Goal: Transaction & Acquisition: Download file/media

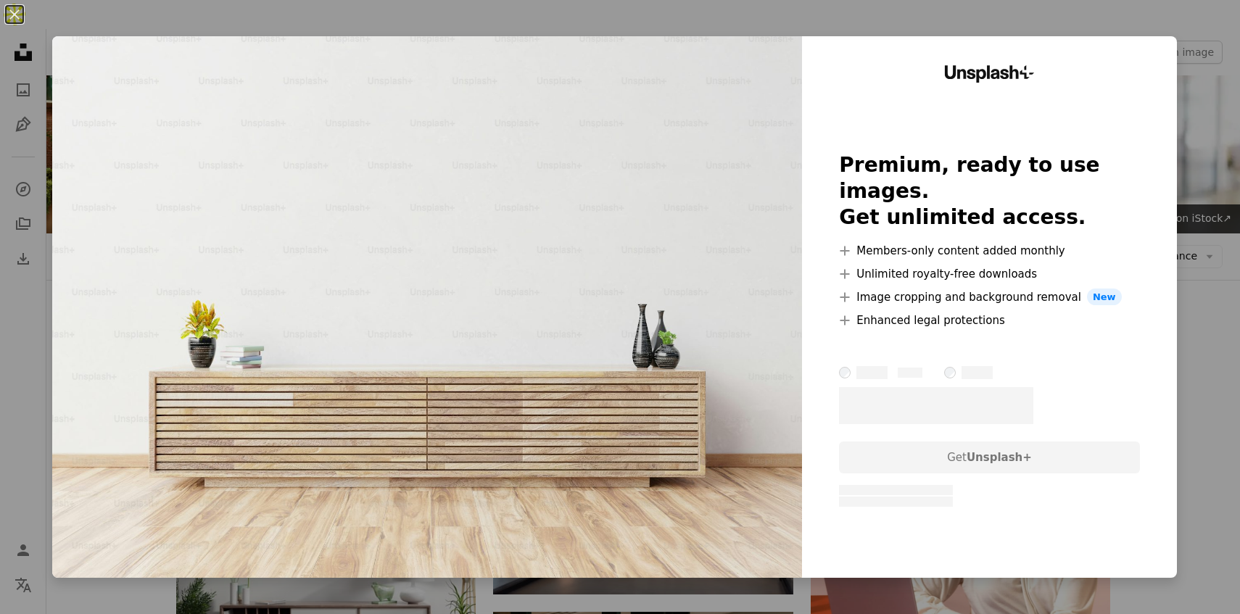
scroll to position [2764, 0]
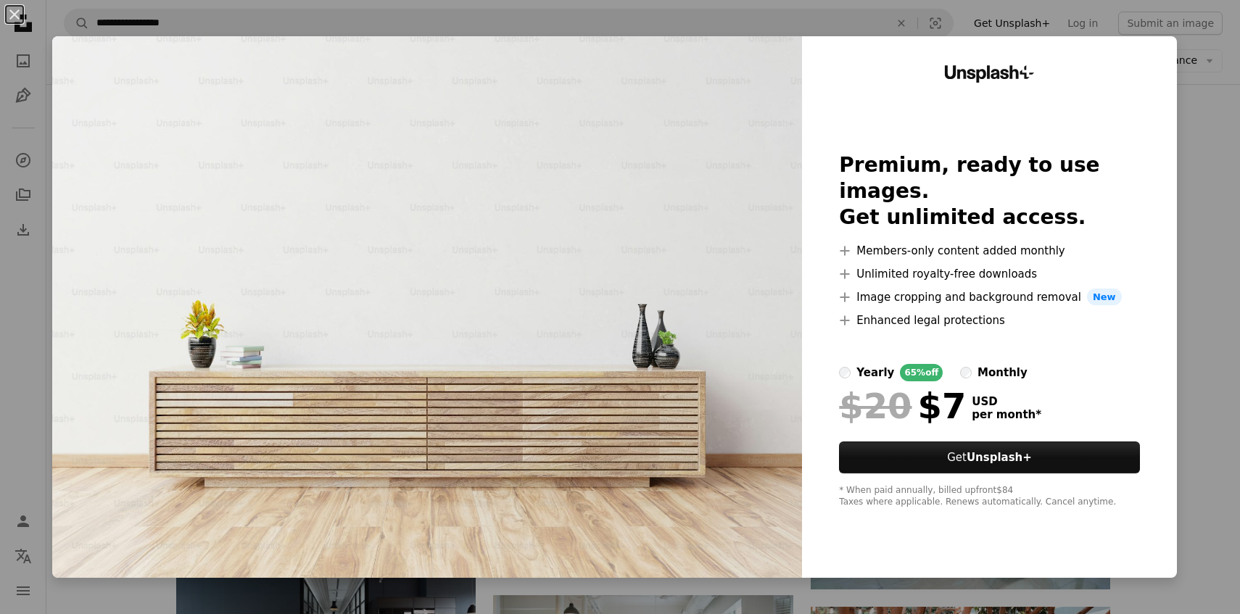
click at [182, 20] on div "An X shape Unsplash+ Premium, ready to use images. Get unlimited access. A plus…" at bounding box center [620, 307] width 1240 height 614
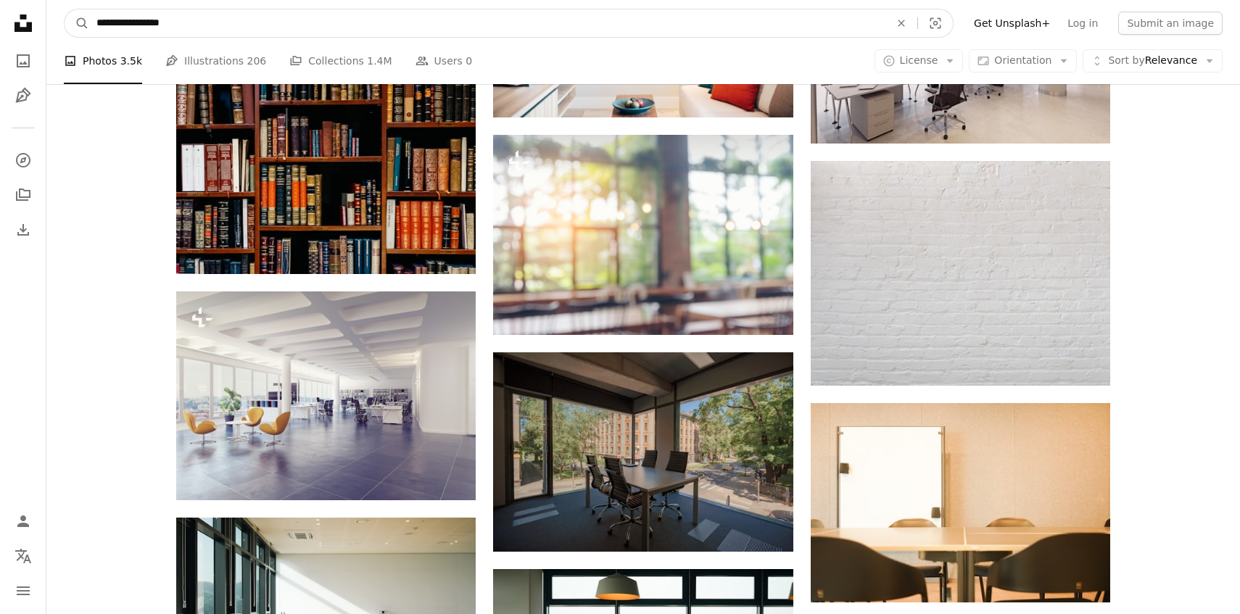
scroll to position [3840, 0]
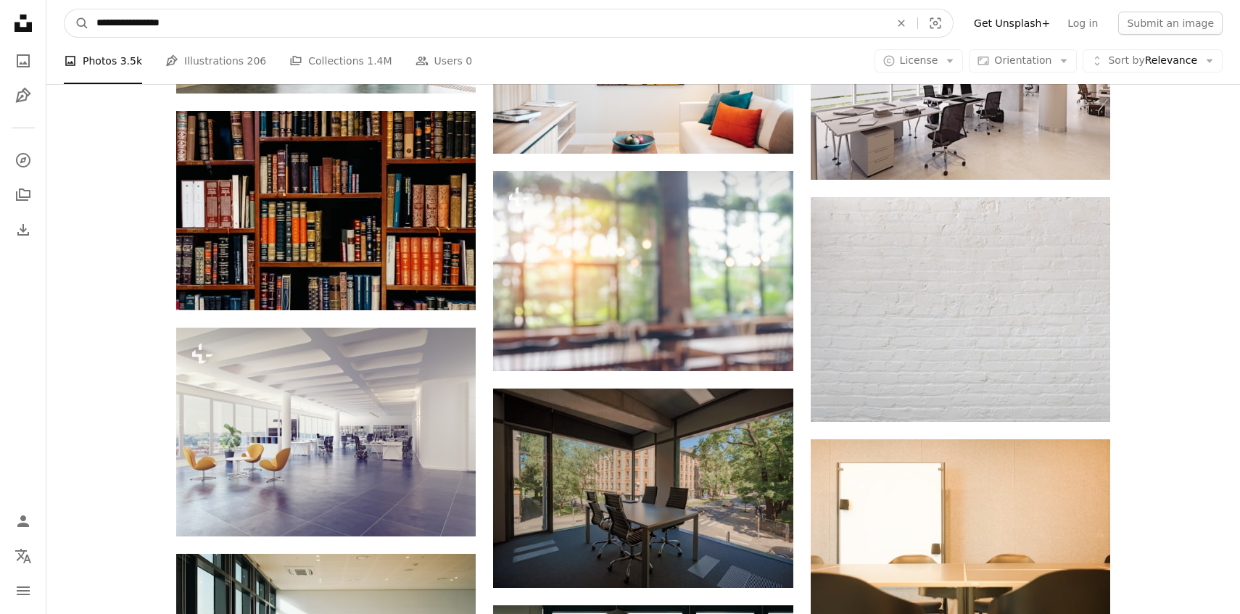
drag, startPoint x: 218, startPoint y: 20, endPoint x: 0, endPoint y: 0, distance: 218.4
type input "*"
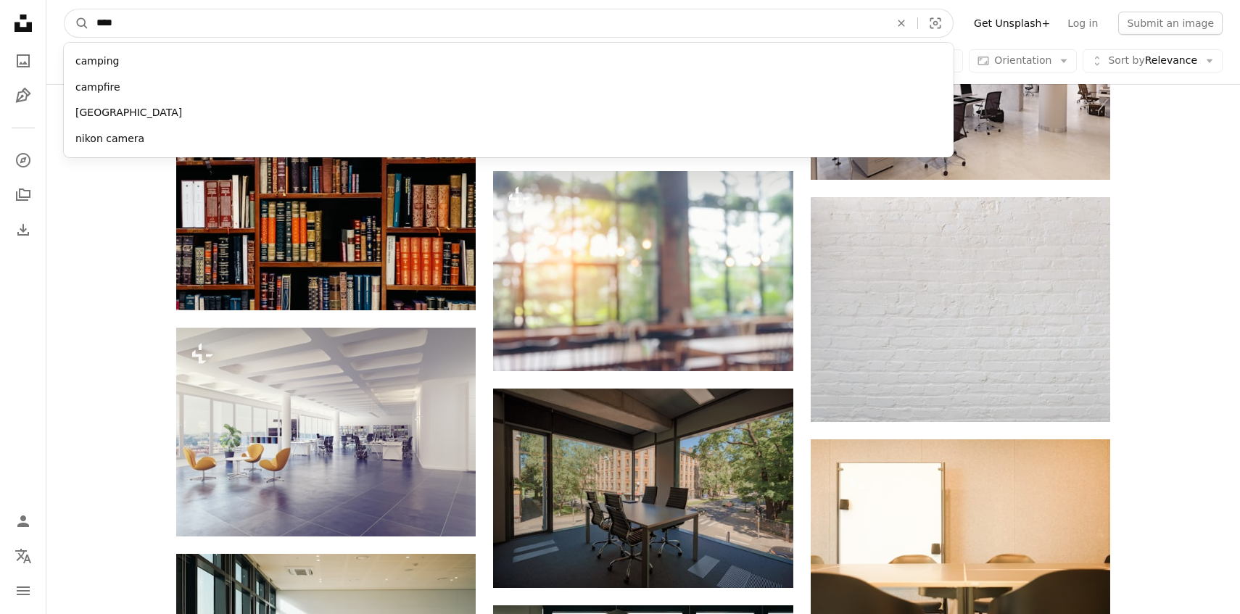
type input "****"
click at [65, 9] on button "A magnifying glass" at bounding box center [77, 23] width 25 height 28
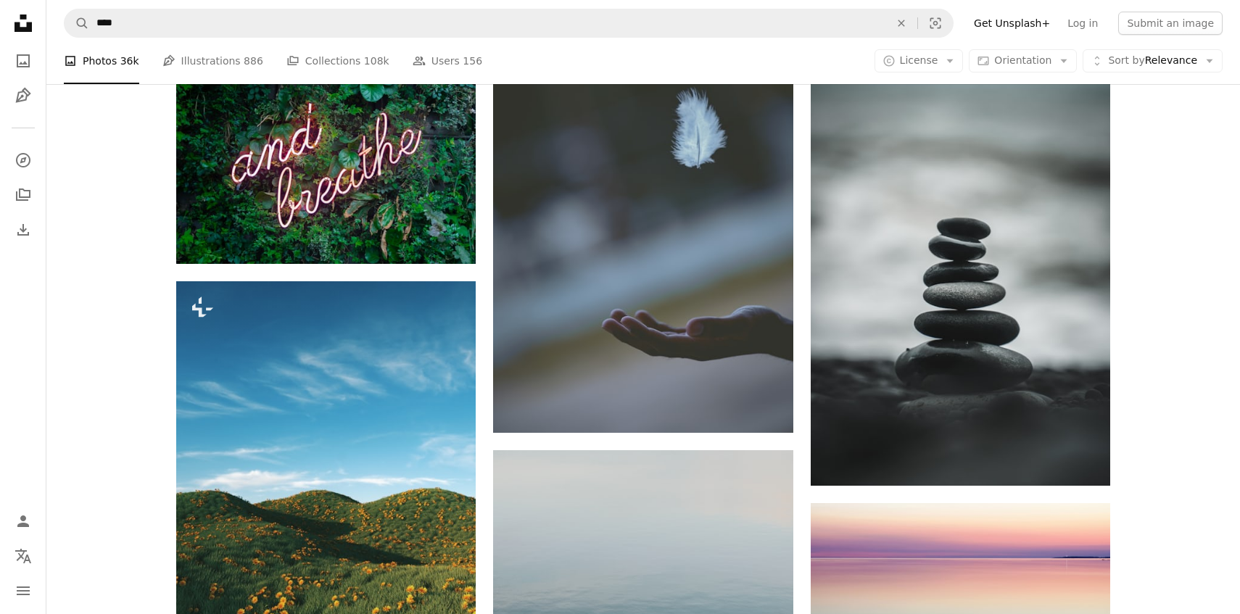
scroll to position [849, 0]
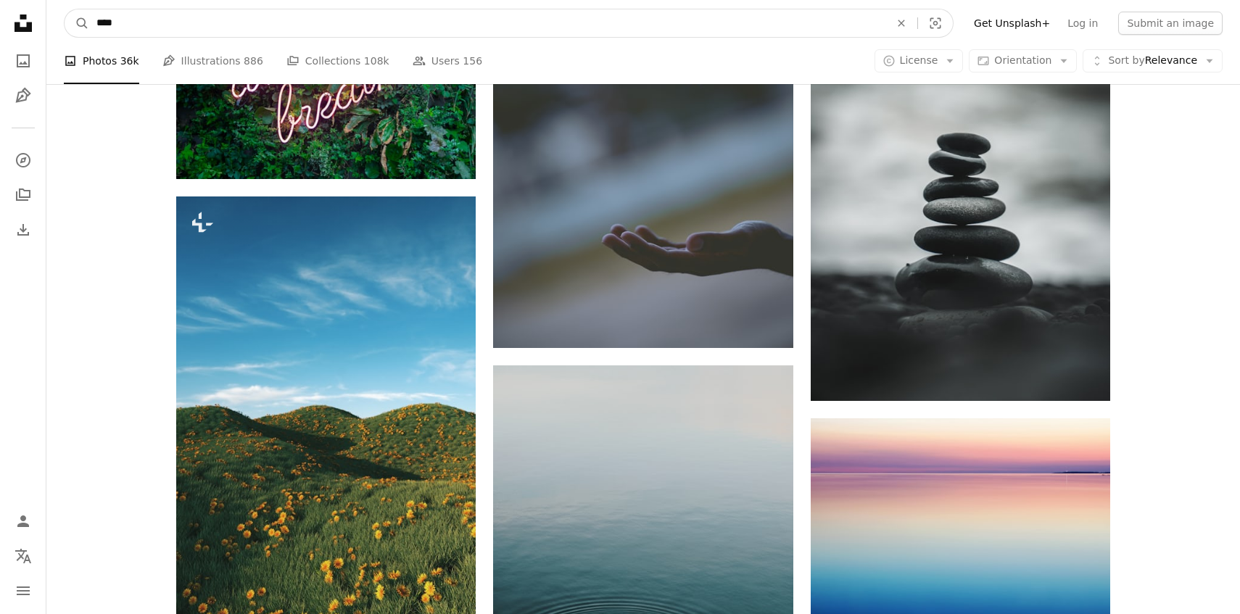
click at [236, 28] on input "****" at bounding box center [487, 23] width 796 height 28
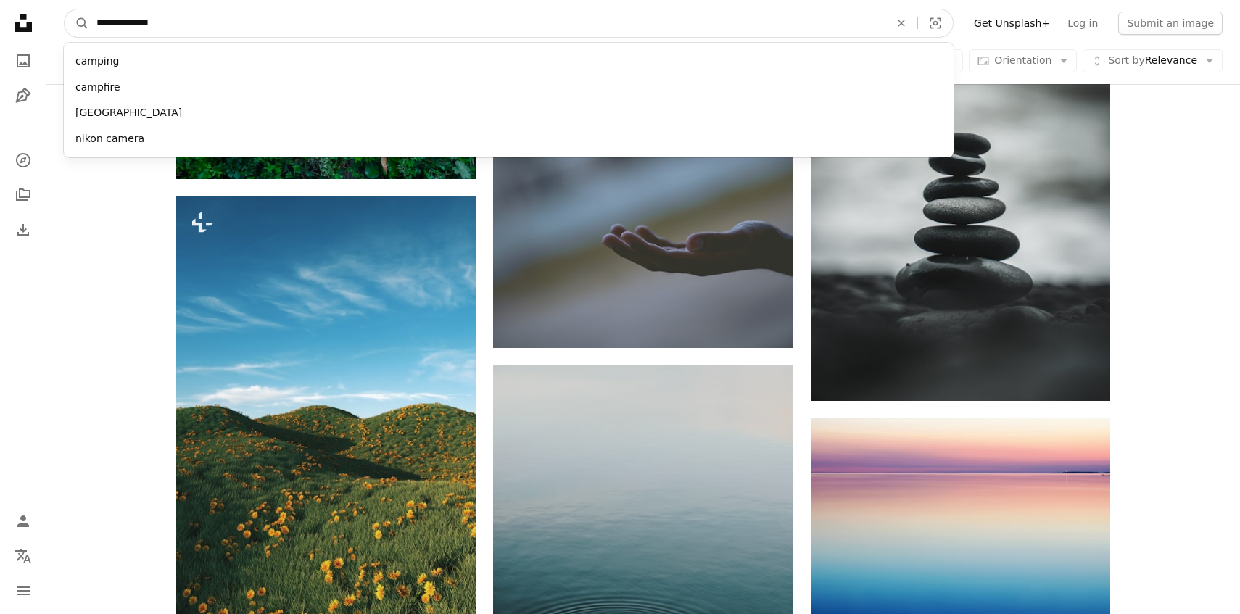
type input "**********"
click button "A magnifying glass" at bounding box center [77, 23] width 25 height 28
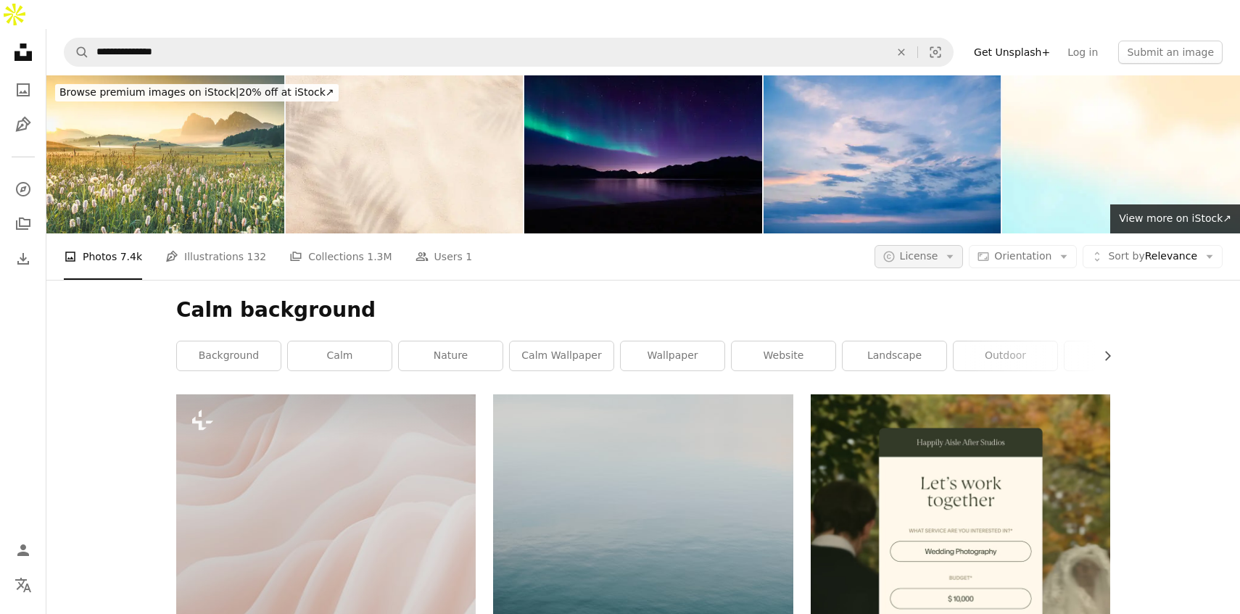
click at [937, 250] on span "License" at bounding box center [919, 256] width 38 height 12
click at [910, 342] on link "Free" at bounding box center [947, 344] width 119 height 26
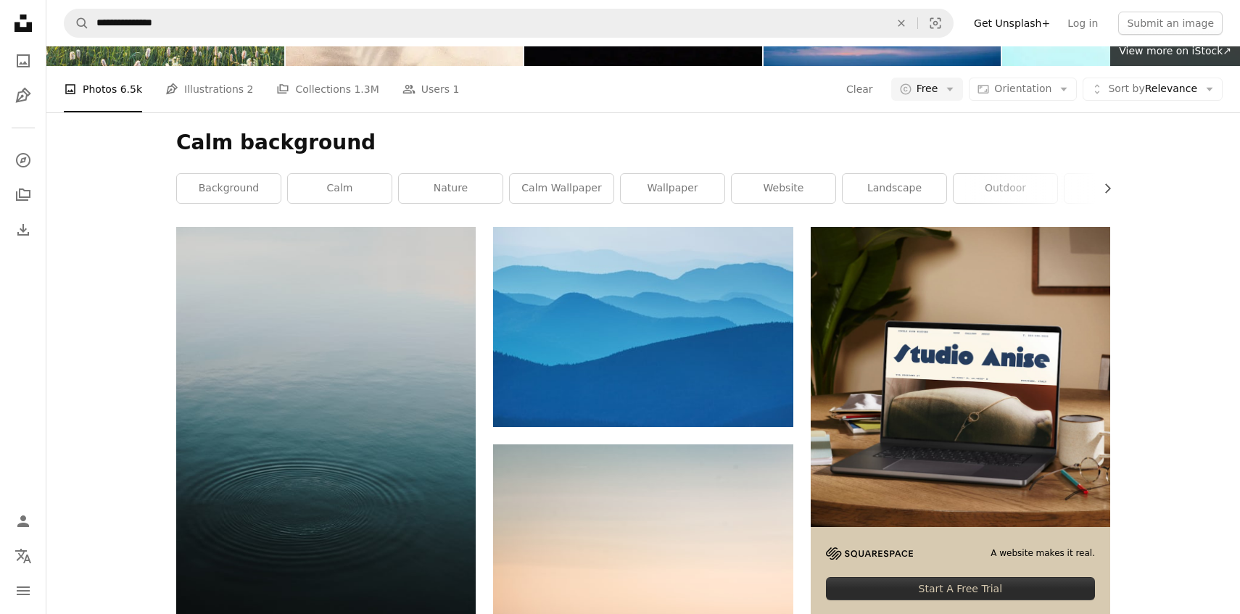
scroll to position [169, 0]
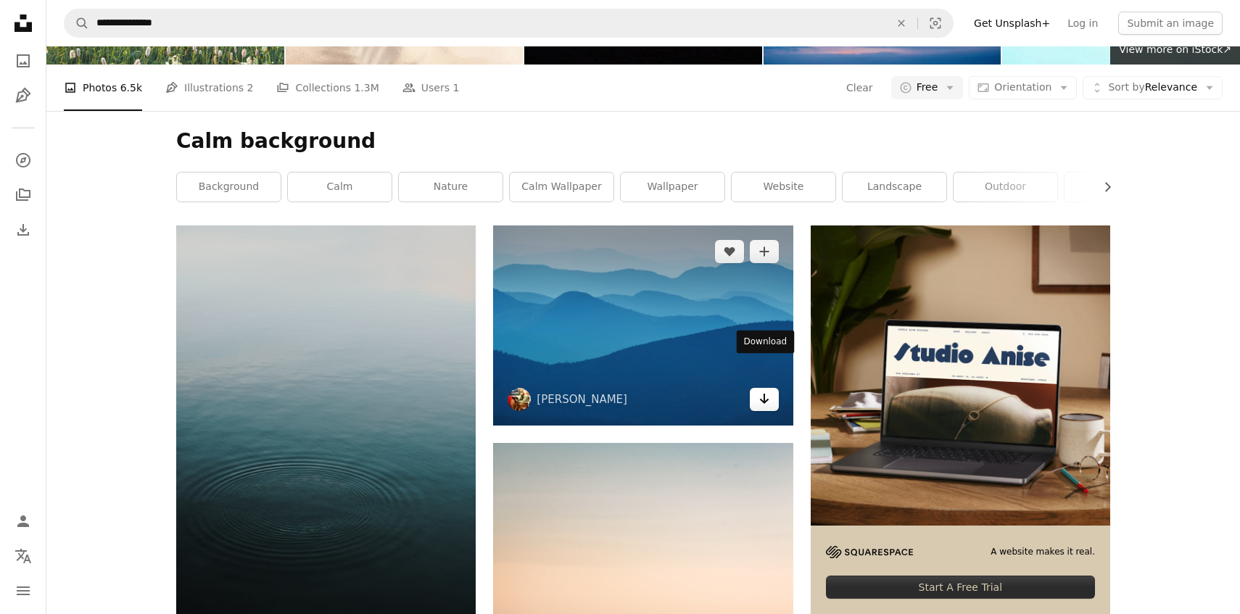
click at [764, 394] on icon "Download" at bounding box center [763, 399] width 9 height 10
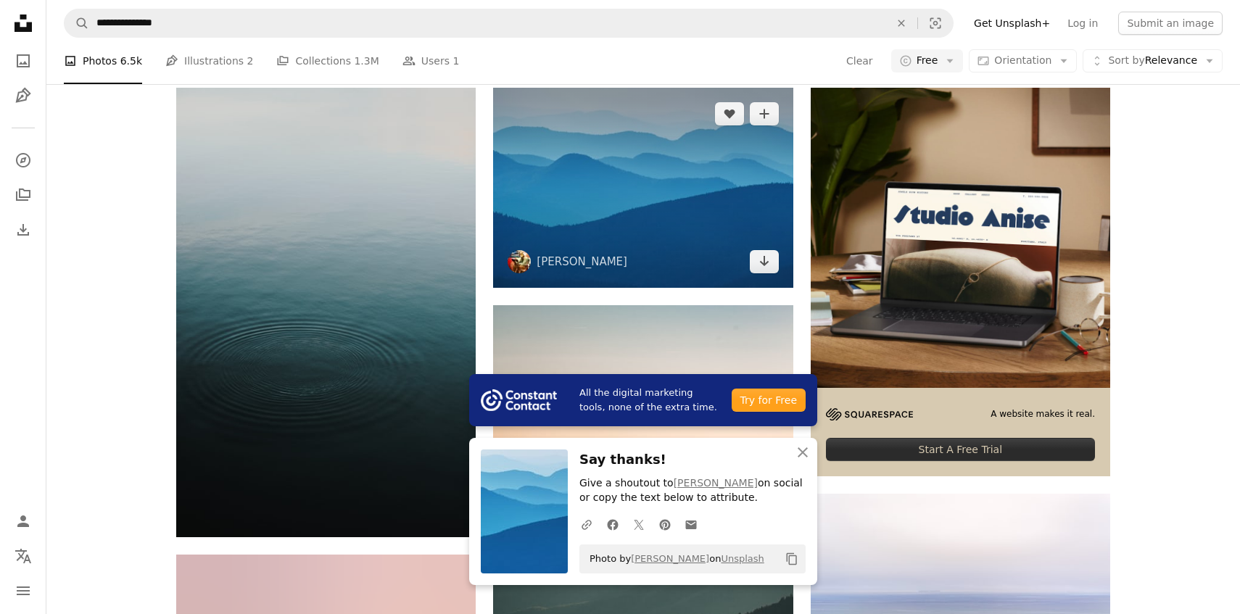
scroll to position [317, 0]
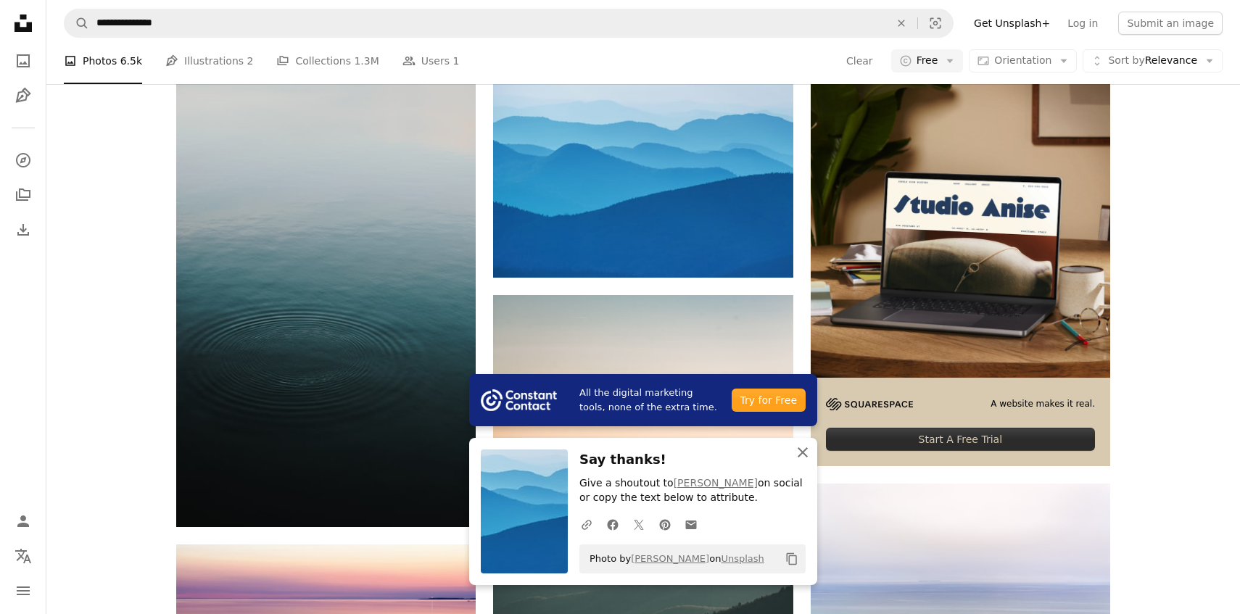
click at [809, 457] on icon "An X shape" at bounding box center [802, 452] width 17 height 17
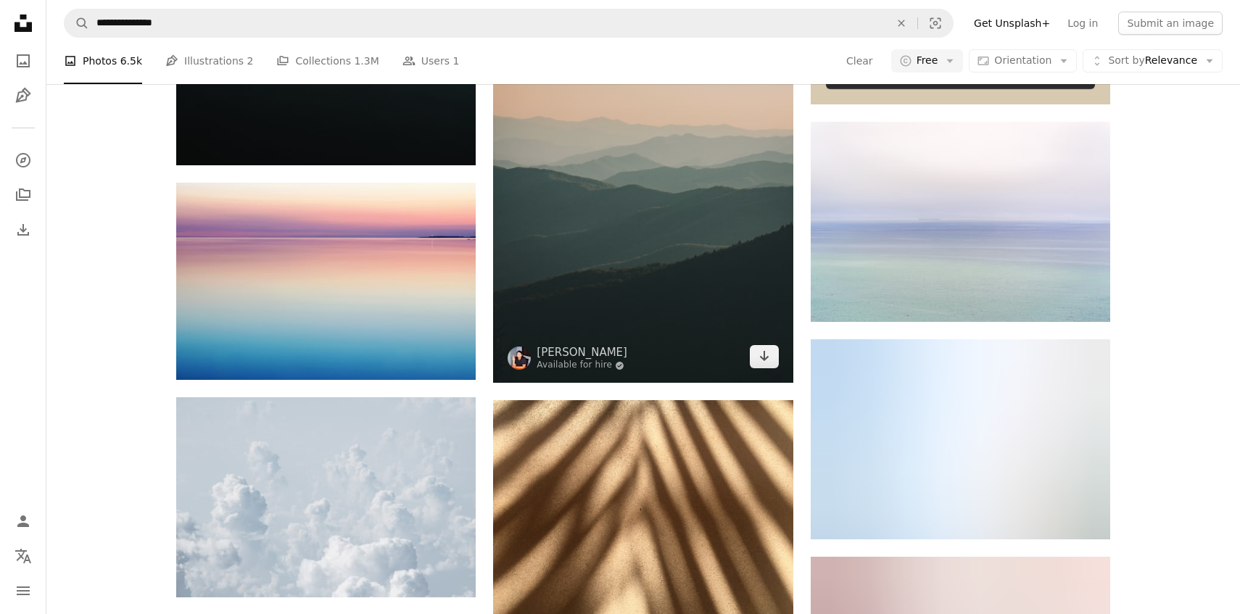
scroll to position [684, 0]
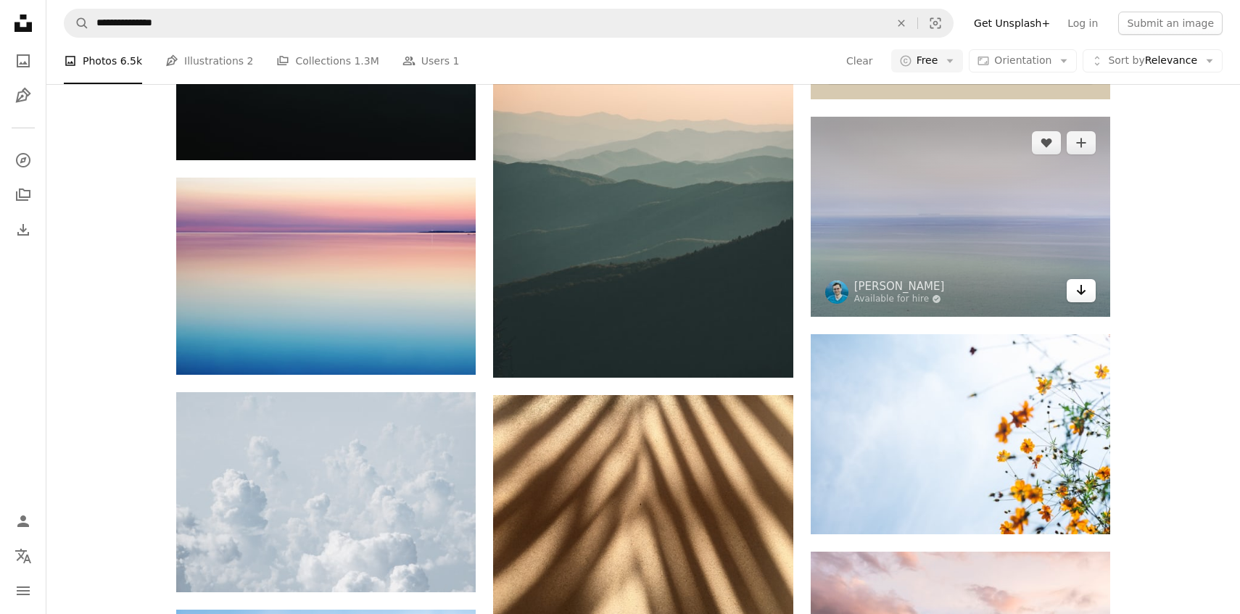
click at [1081, 281] on icon "Arrow pointing down" at bounding box center [1081, 289] width 12 height 17
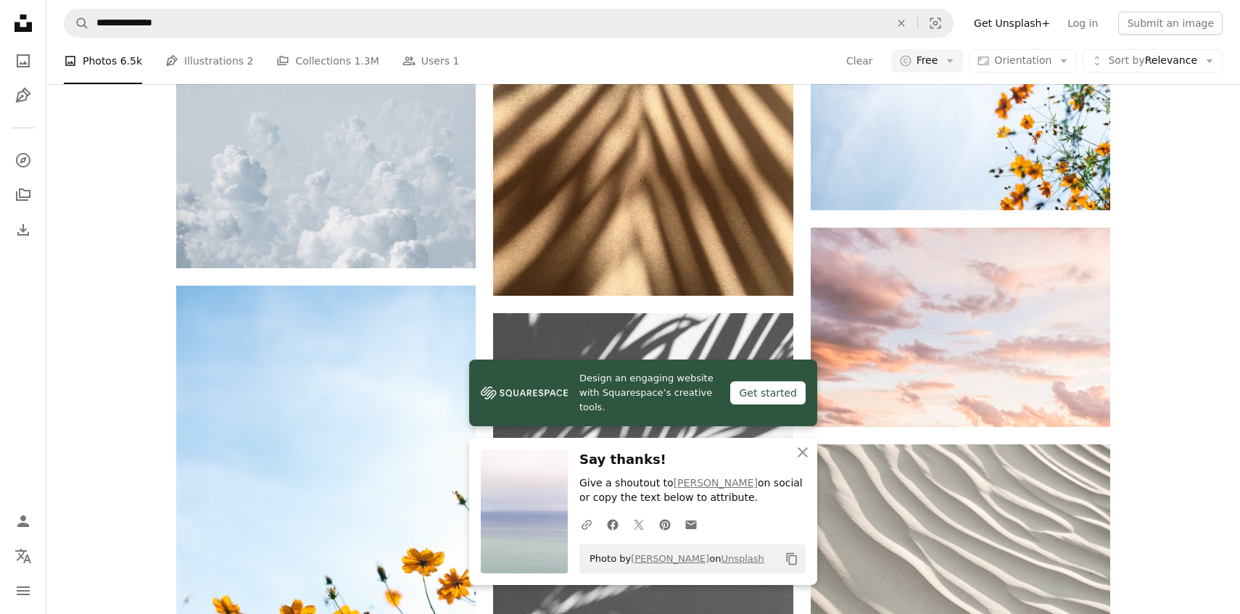
scroll to position [1009, 0]
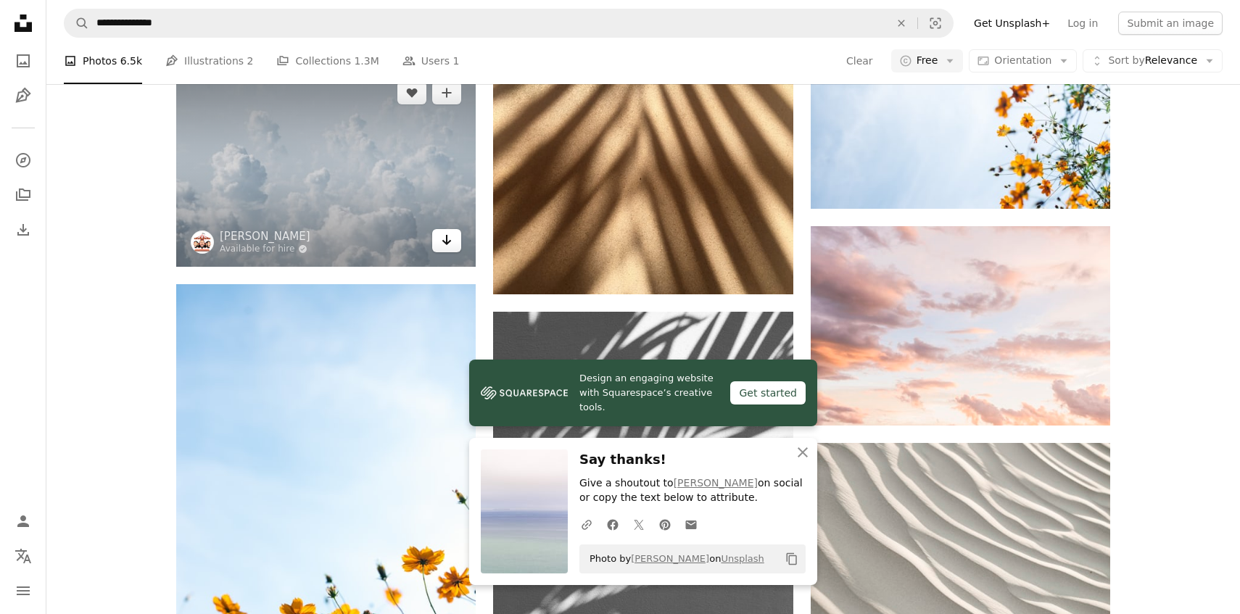
click at [447, 235] on icon "Download" at bounding box center [446, 240] width 9 height 10
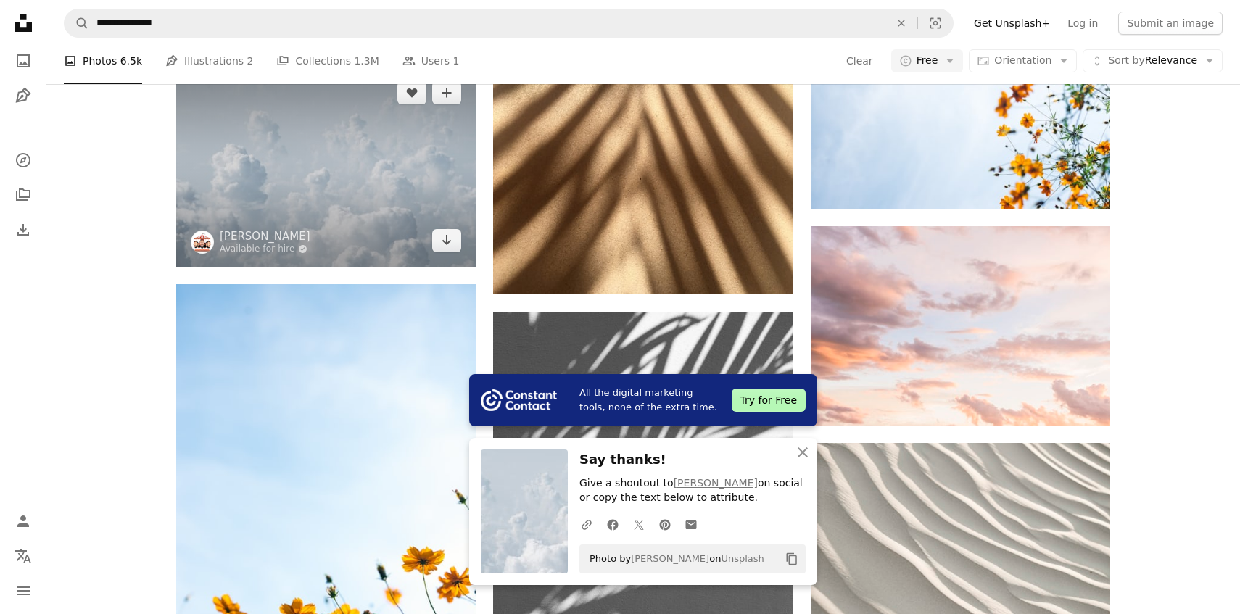
scroll to position [1310, 0]
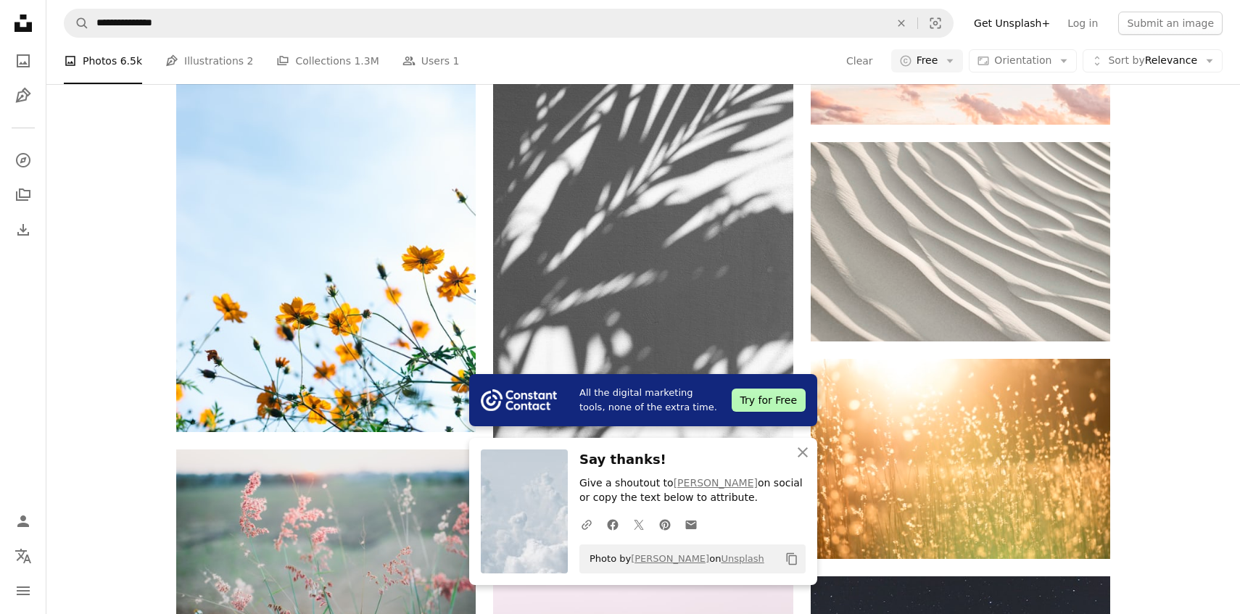
click at [128, 191] on div "A heart A plus sign [PERSON_NAME] Available for hire A checkmark inside of a ci…" at bounding box center [642, 371] width 1193 height 2575
click at [796, 452] on icon "An X shape" at bounding box center [802, 452] width 17 height 17
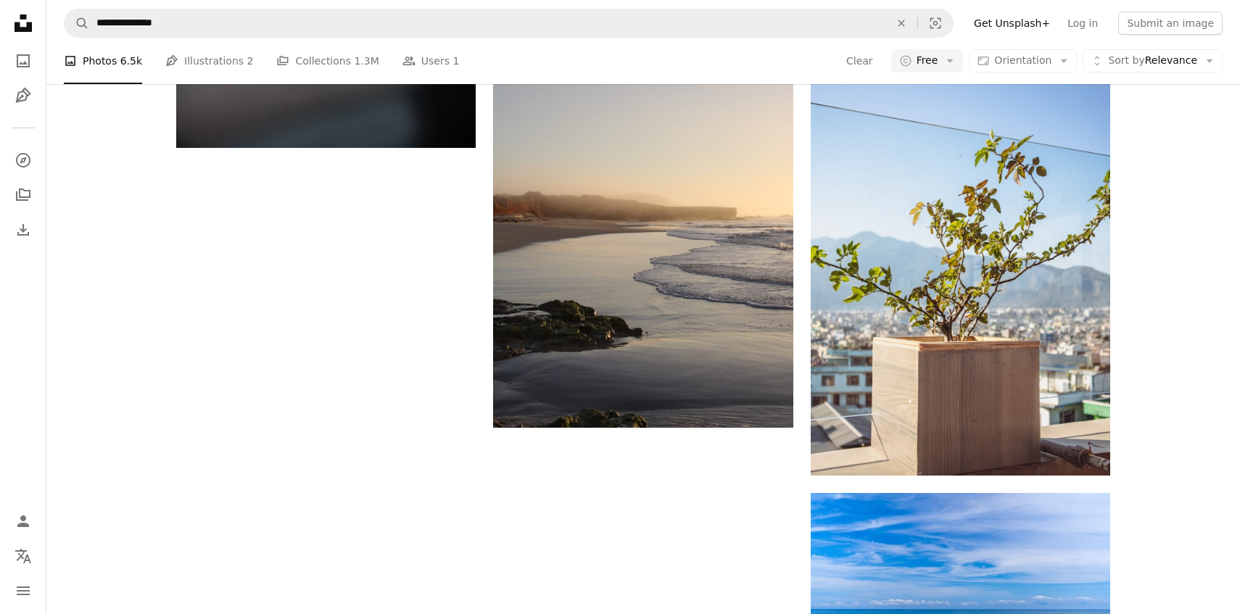
scroll to position [2277, 0]
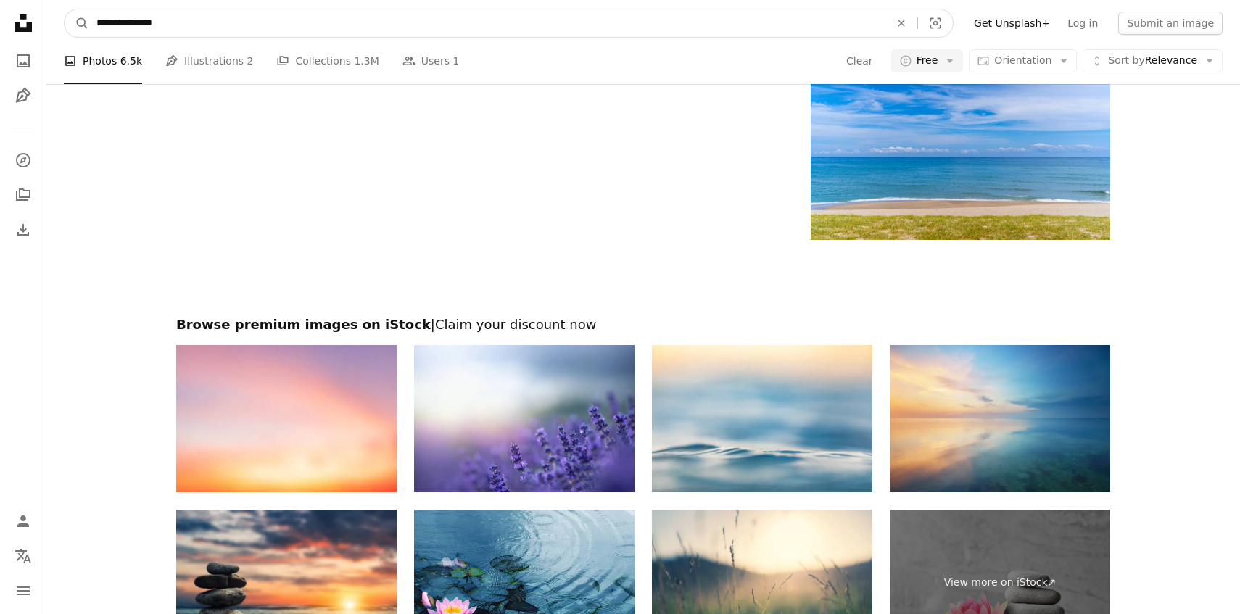
scroll to position [2137, 0]
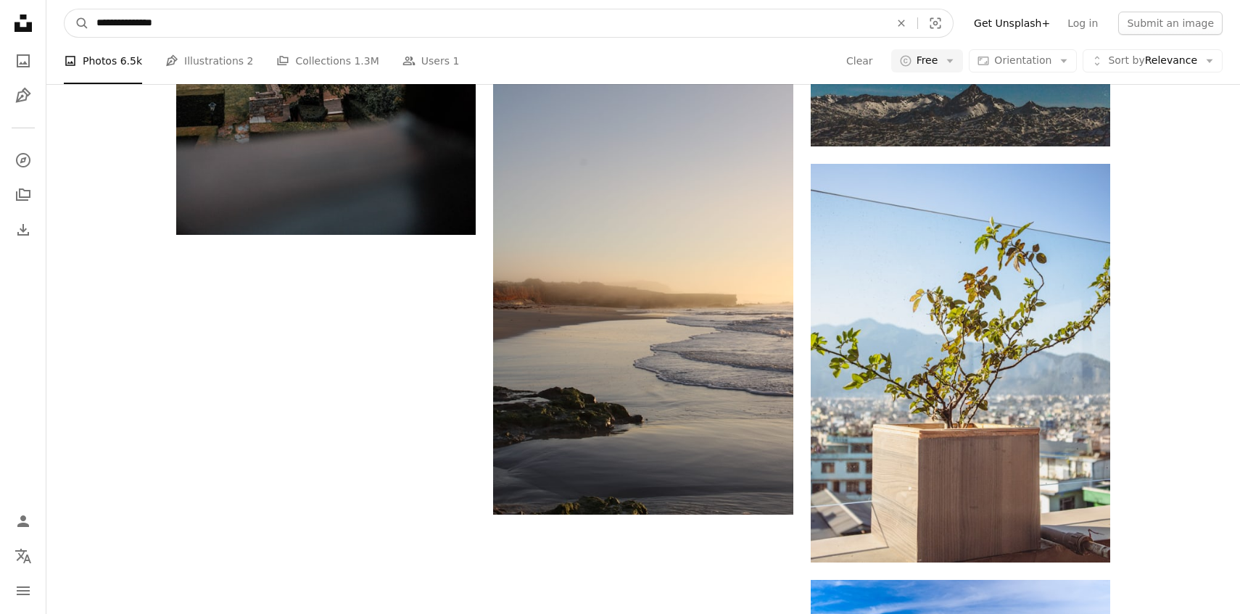
drag, startPoint x: 270, startPoint y: 22, endPoint x: 28, endPoint y: -56, distance: 254.5
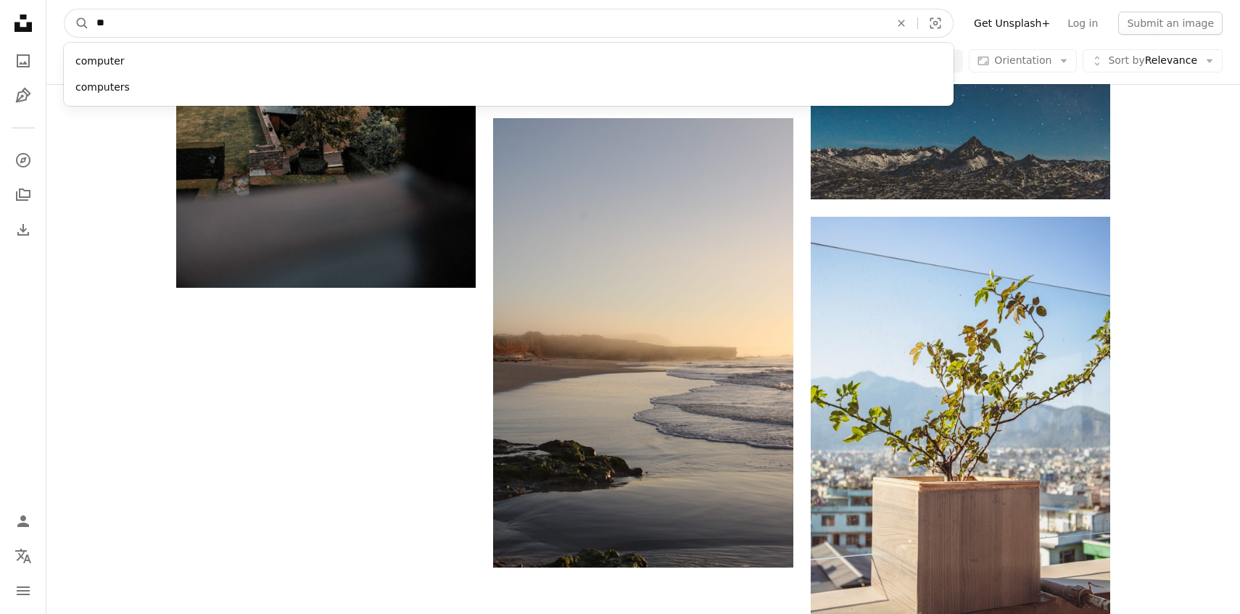
type input "*"
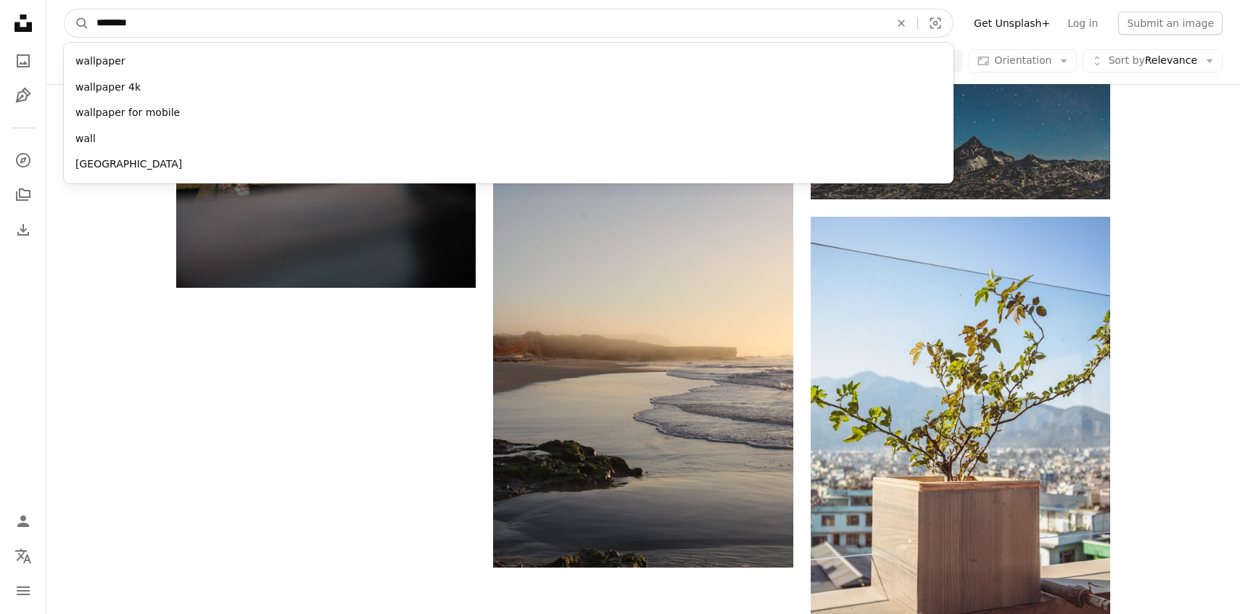
type input "*********"
click button "A magnifying glass" at bounding box center [77, 23] width 25 height 28
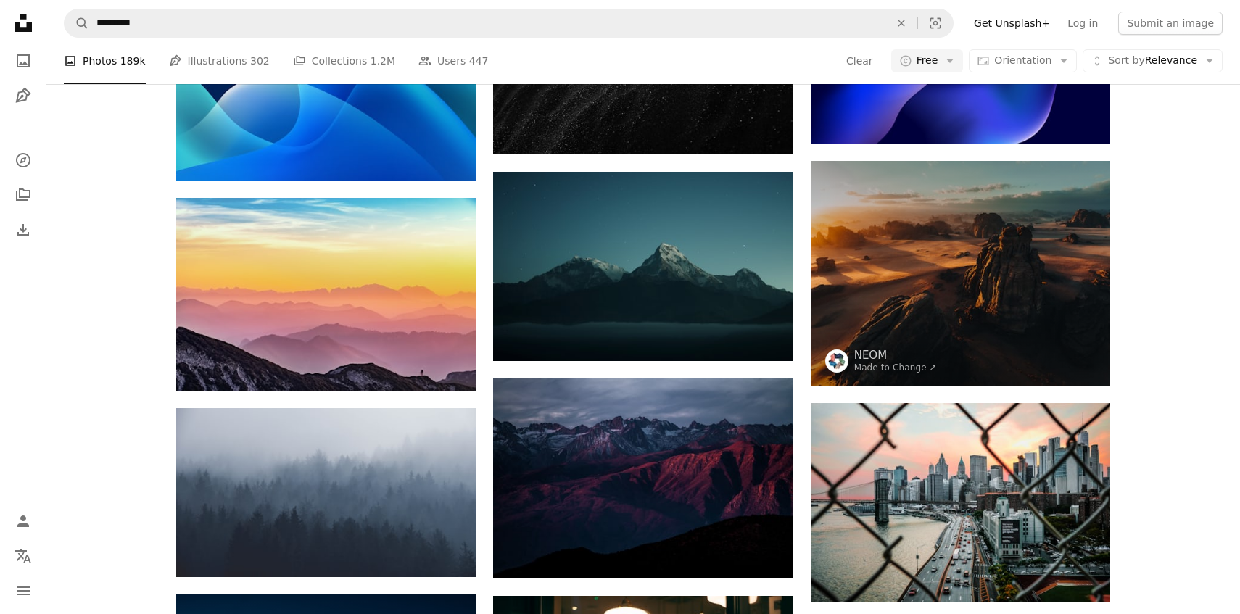
scroll to position [1143, 0]
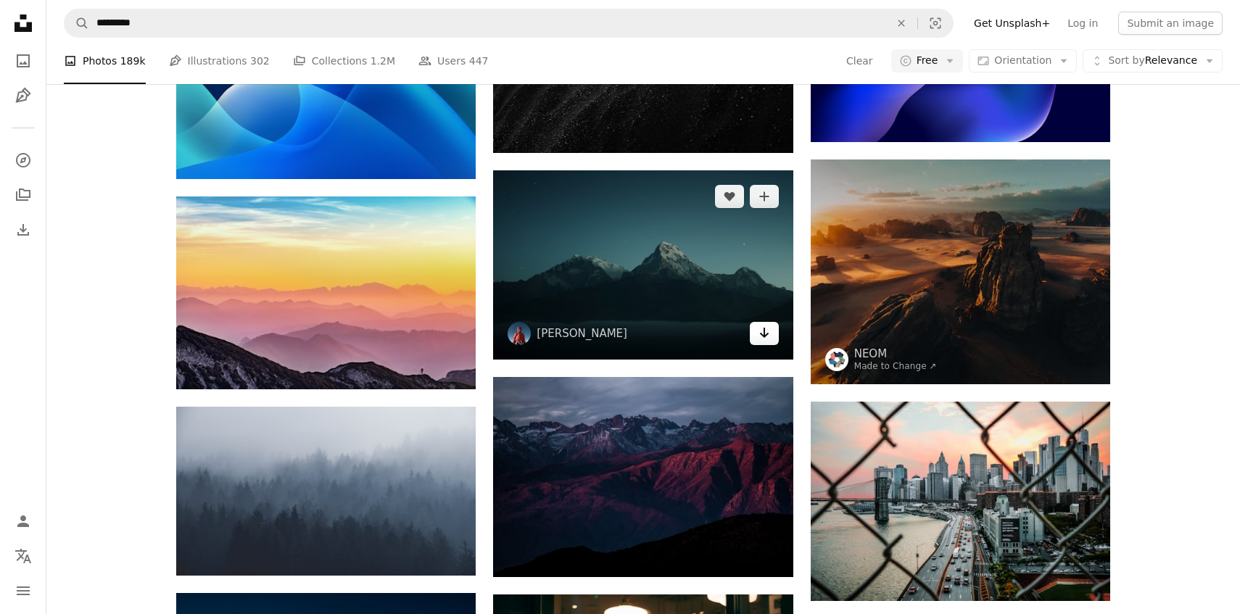
click at [765, 324] on icon "Arrow pointing down" at bounding box center [764, 332] width 12 height 17
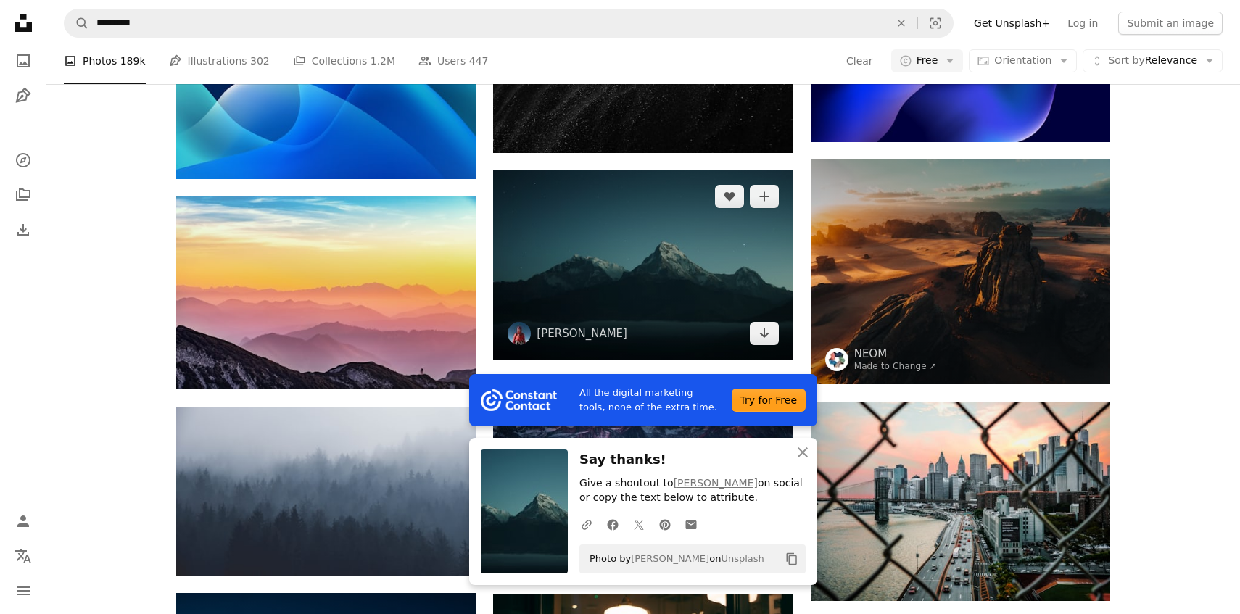
scroll to position [1158, 0]
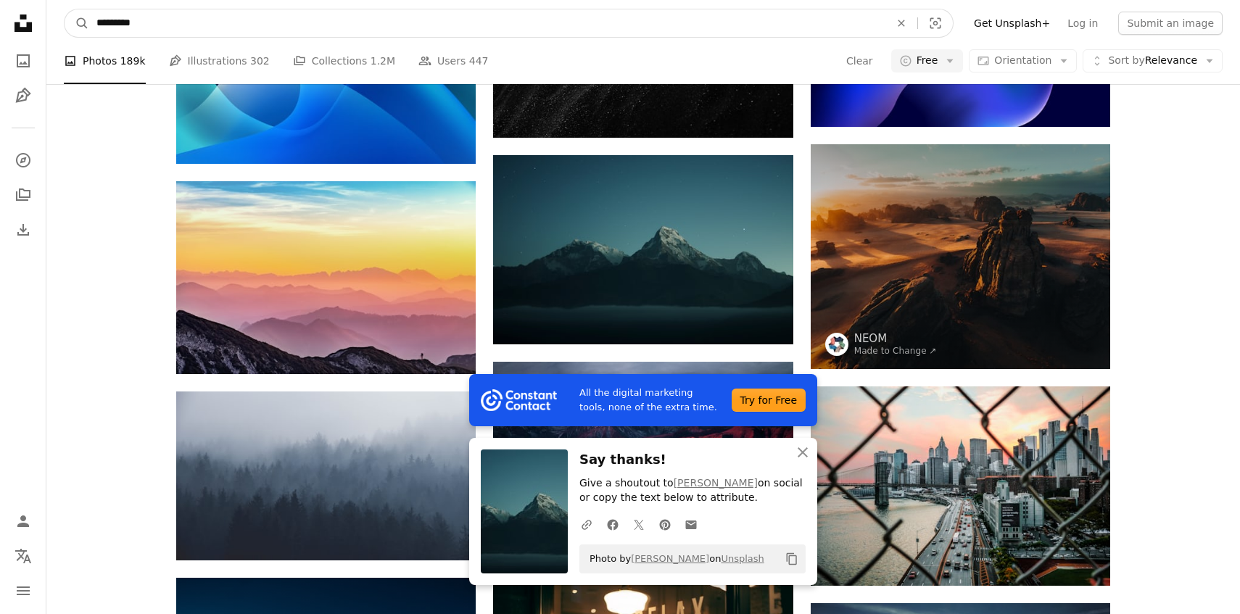
click at [397, 19] on input "*********" at bounding box center [487, 23] width 796 height 28
type input "**********"
click button "A magnifying glass" at bounding box center [77, 23] width 25 height 28
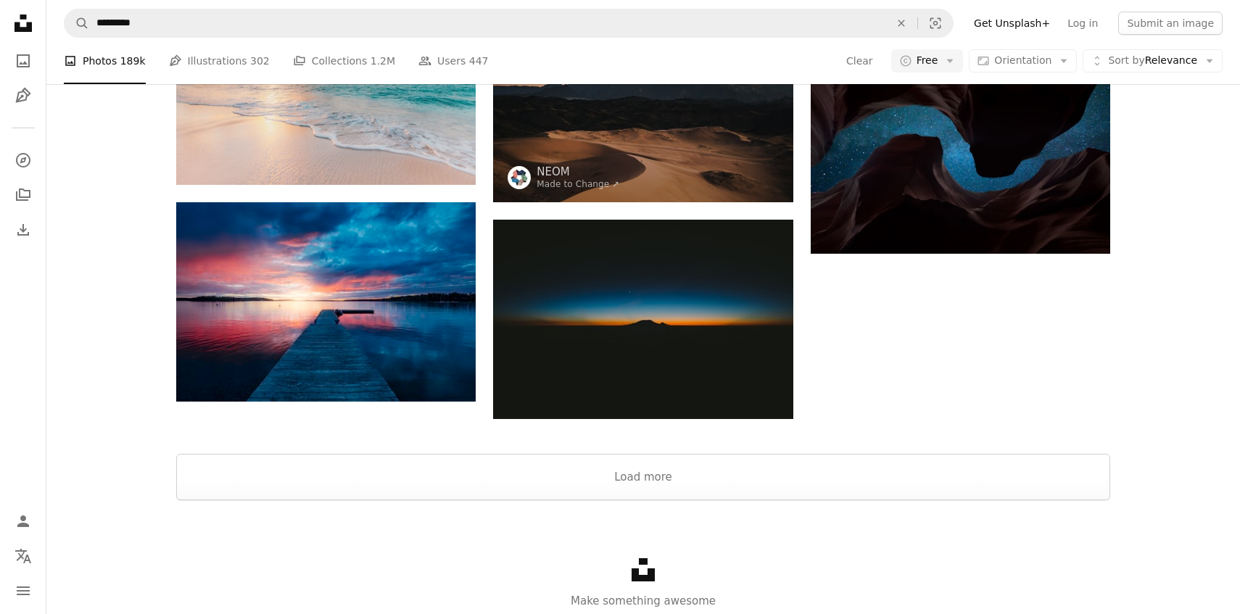
scroll to position [3042, 0]
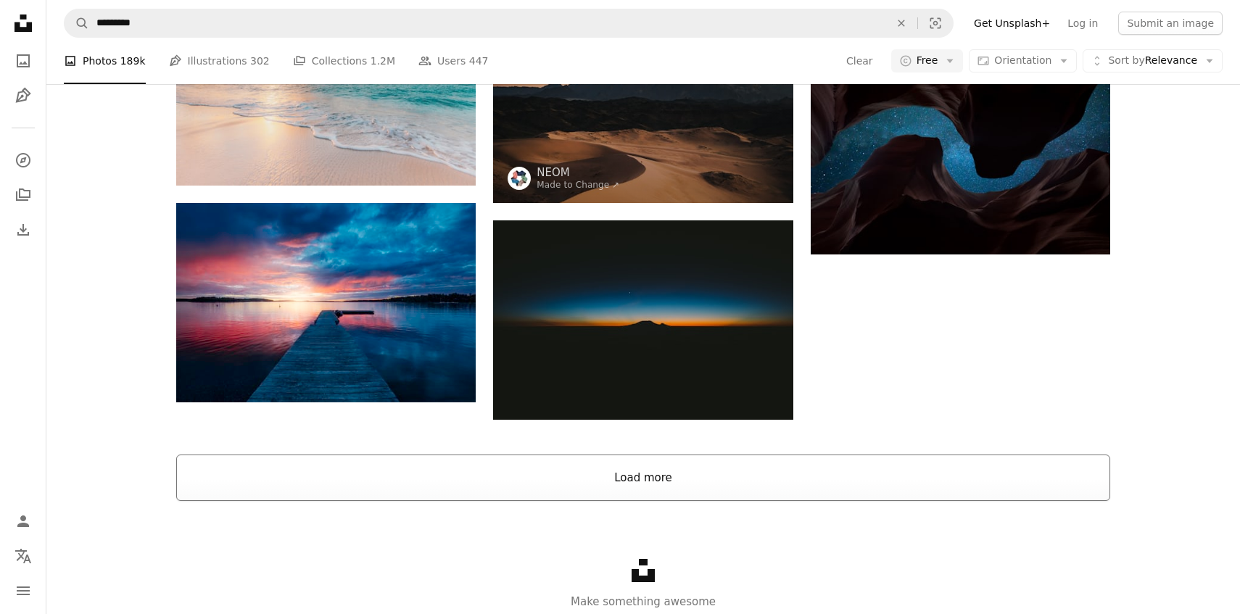
click at [654, 460] on button "Load more" at bounding box center [643, 478] width 934 height 46
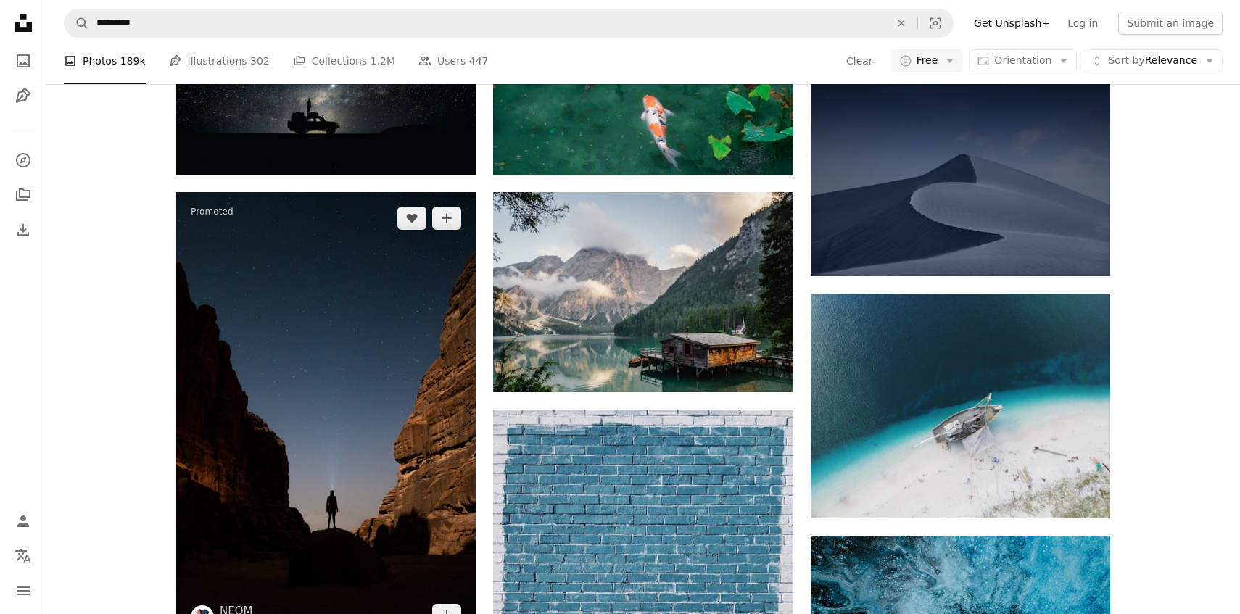
scroll to position [4154, 0]
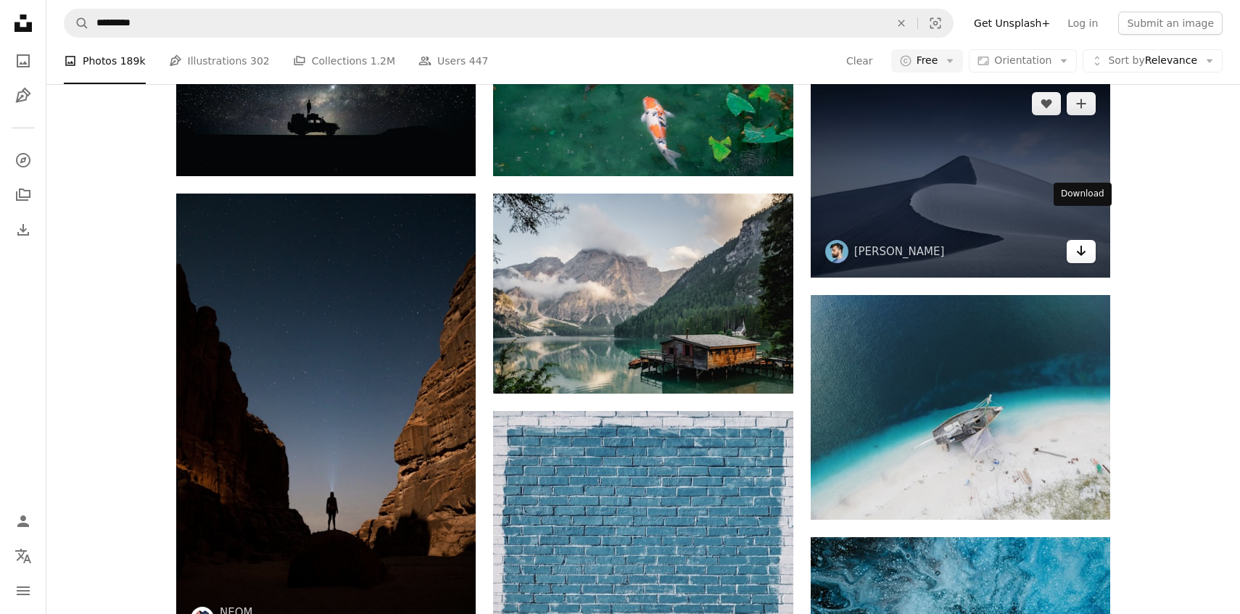
click at [1082, 242] on icon "Arrow pointing down" at bounding box center [1081, 250] width 12 height 17
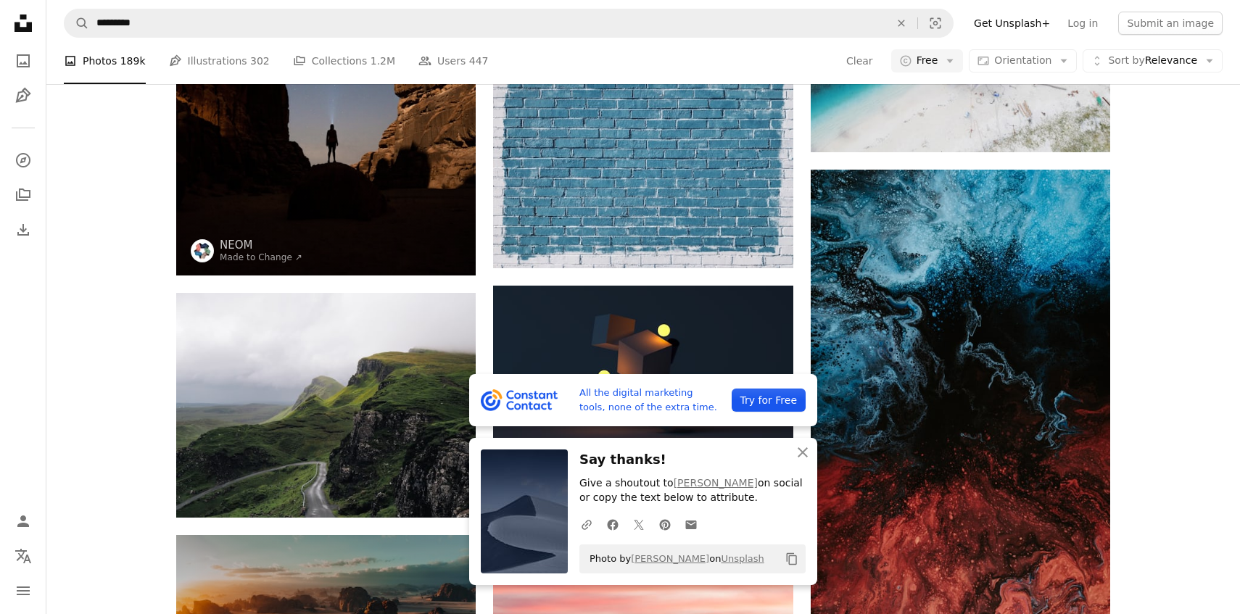
scroll to position [4528, 0]
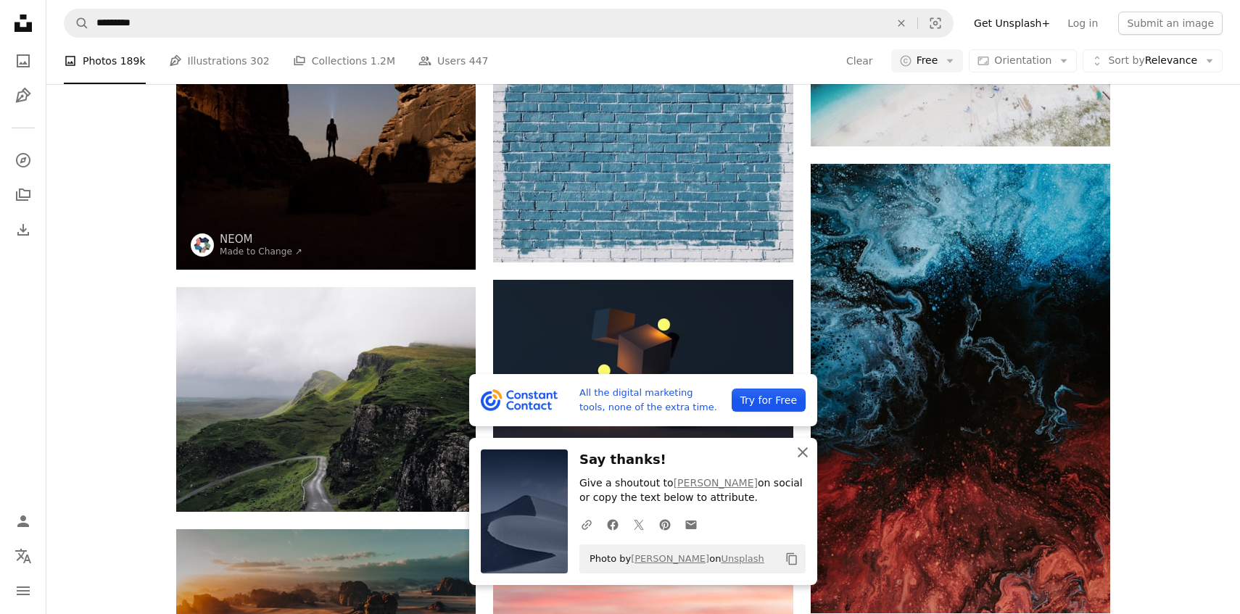
click at [812, 455] on button "An X shape Close" at bounding box center [802, 452] width 29 height 29
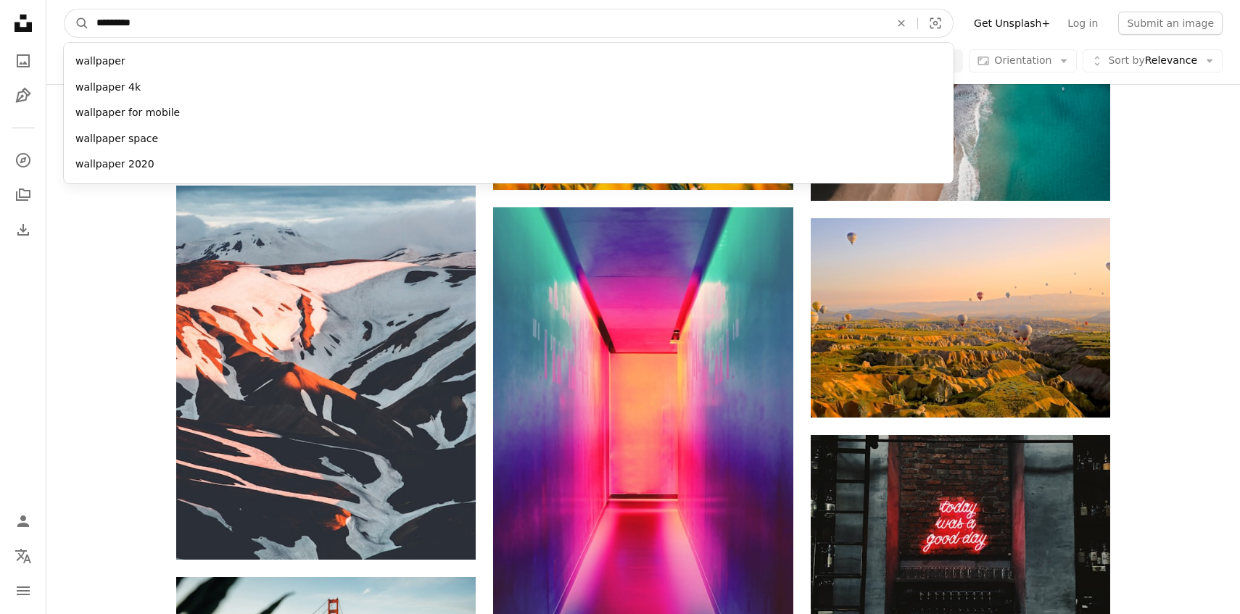
scroll to position [6973, 0]
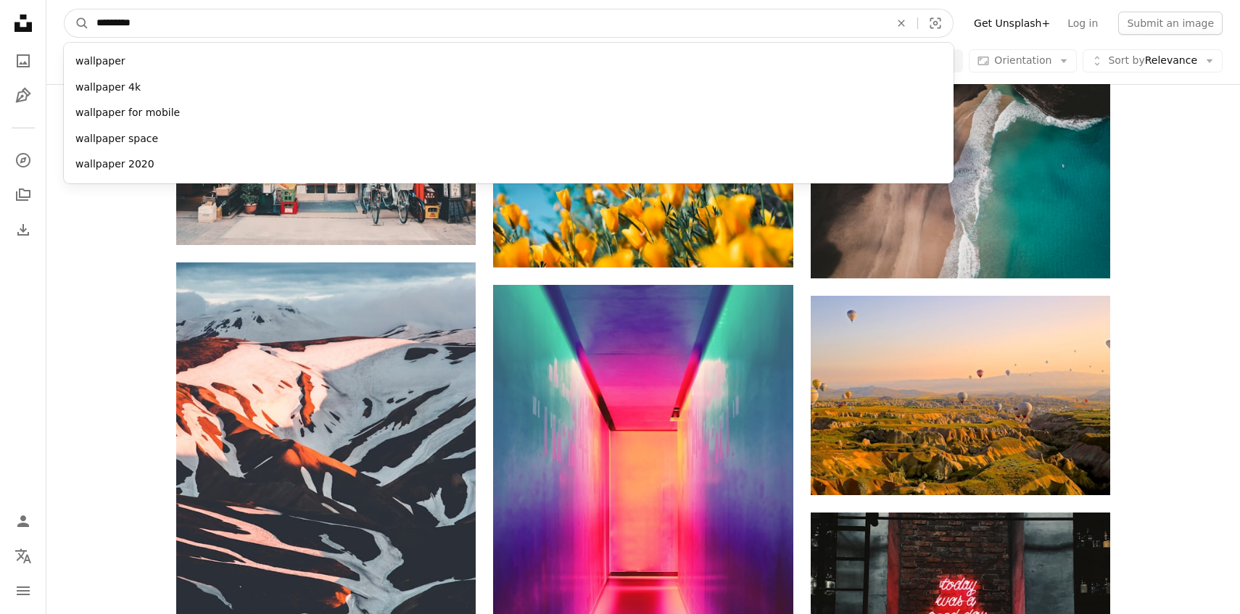
drag, startPoint x: 351, startPoint y: 28, endPoint x: 120, endPoint y: -6, distance: 233.8
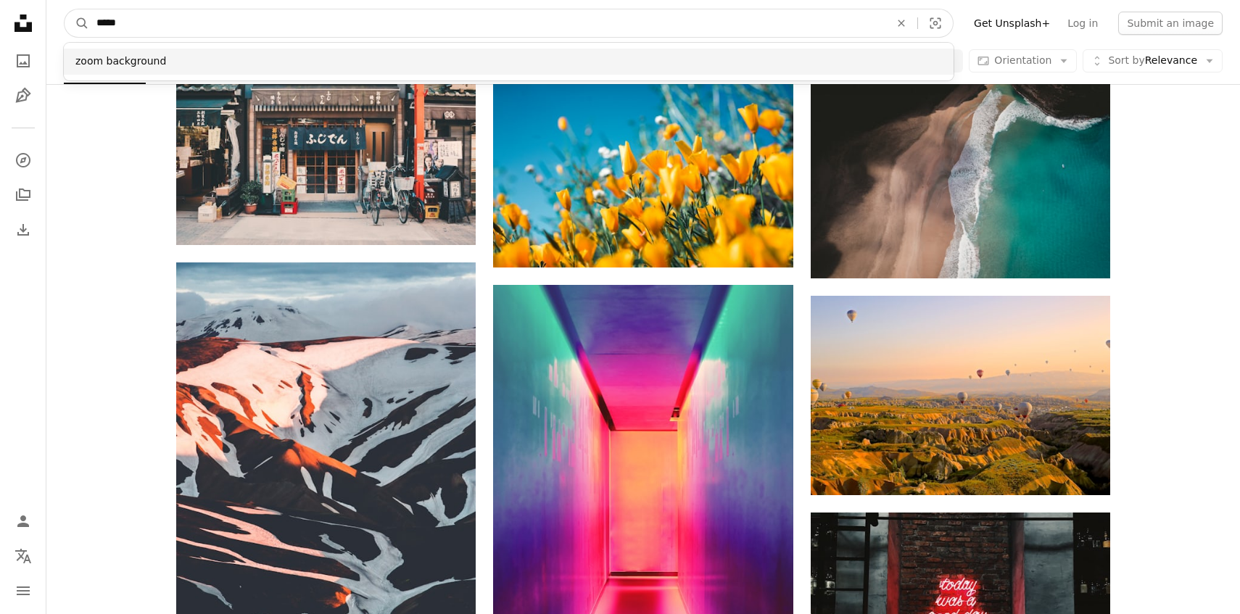
type input "****"
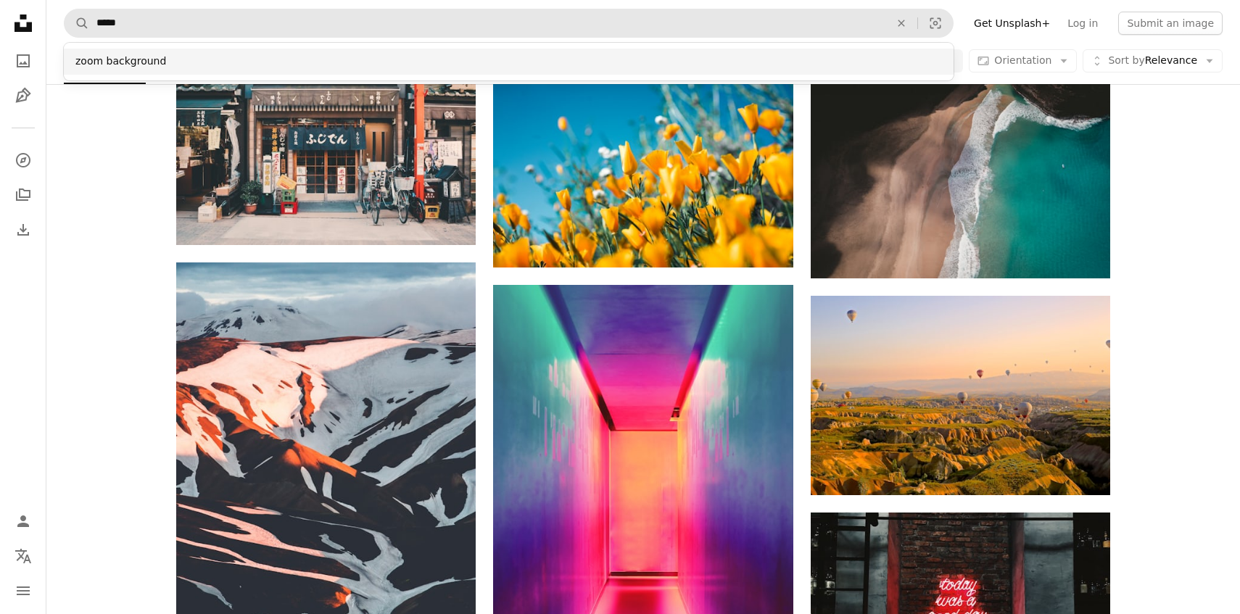
click at [259, 62] on div "zoom background" at bounding box center [509, 62] width 890 height 26
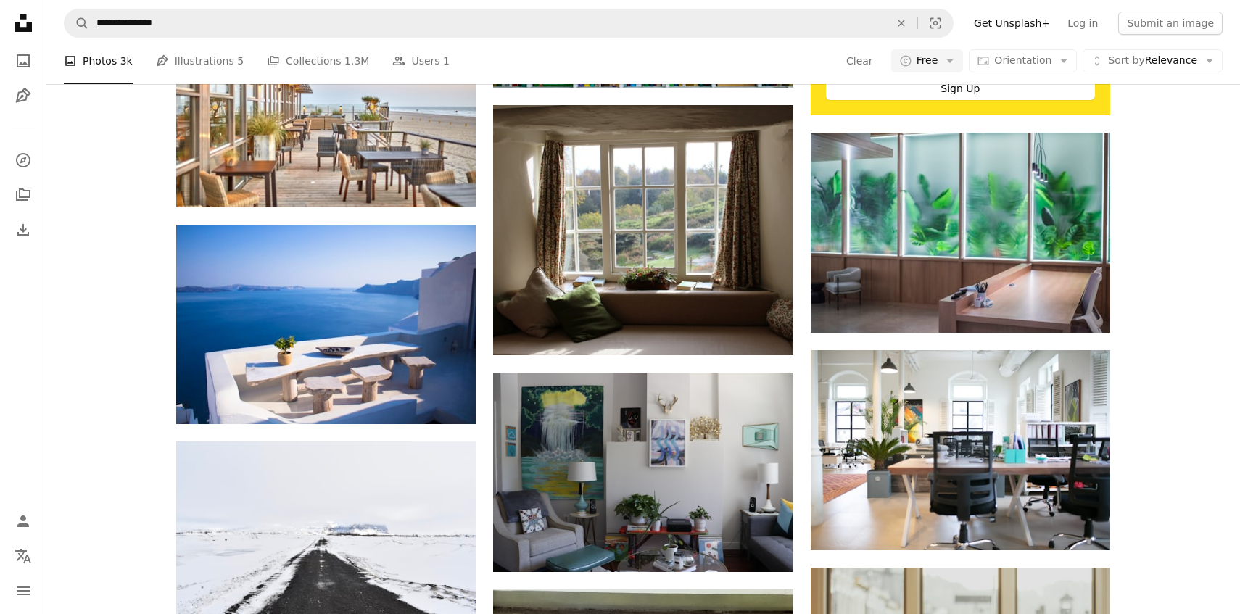
scroll to position [5178, 0]
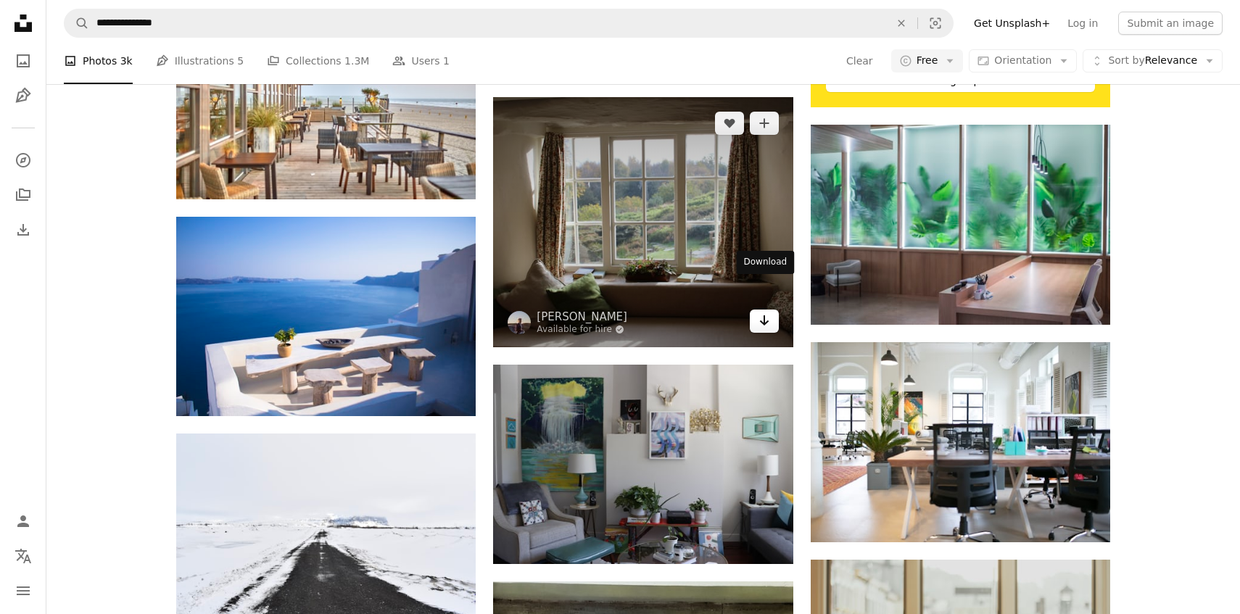
click at [762, 312] on icon "Arrow pointing down" at bounding box center [764, 320] width 12 height 17
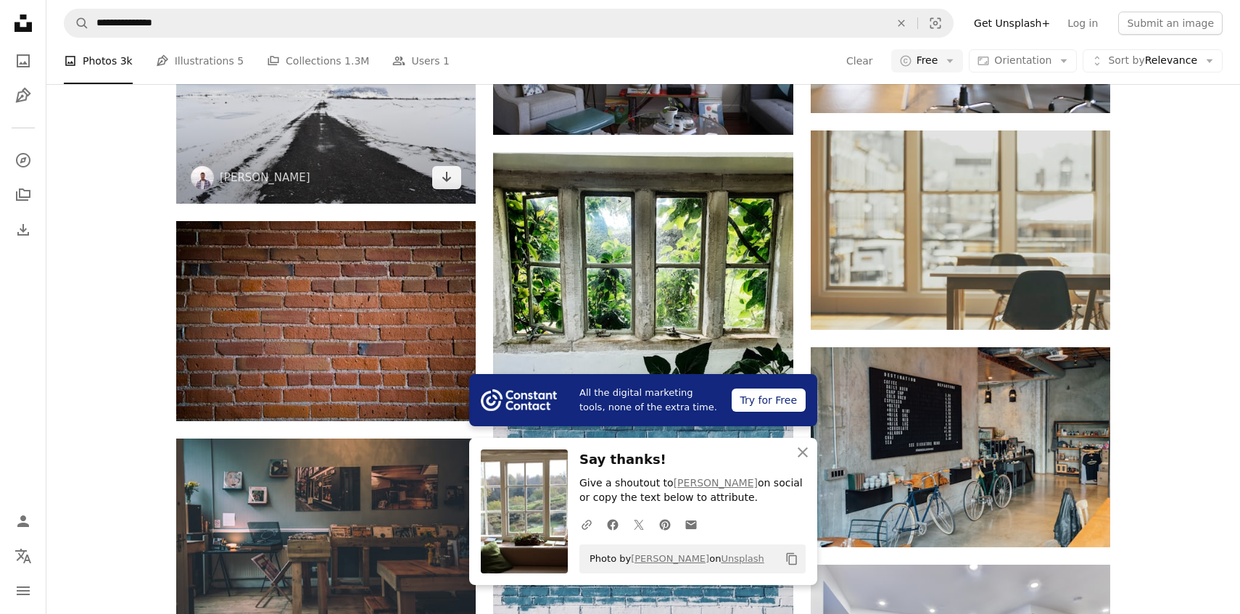
scroll to position [5914, 0]
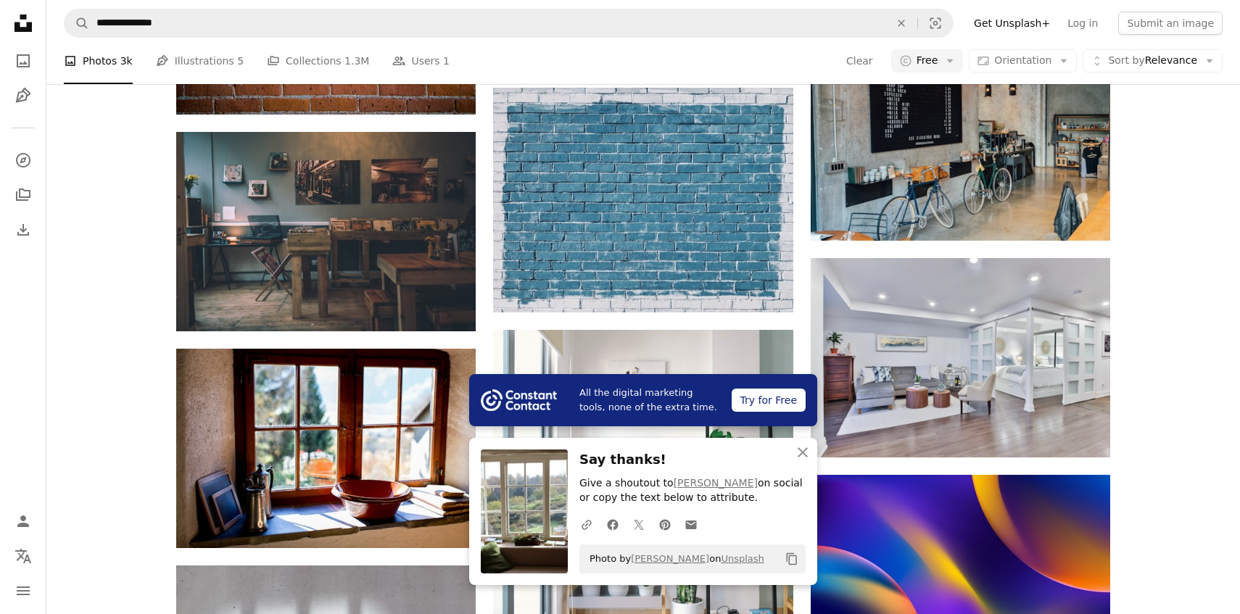
click at [803, 455] on icon "An X shape" at bounding box center [802, 452] width 17 height 17
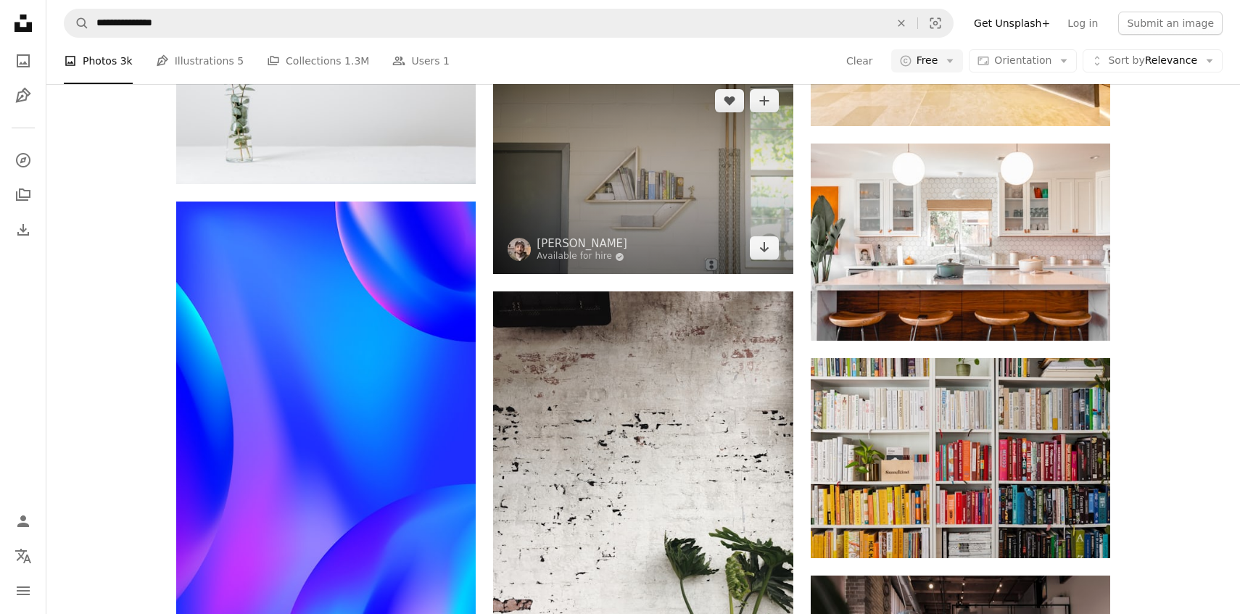
scroll to position [6941, 0]
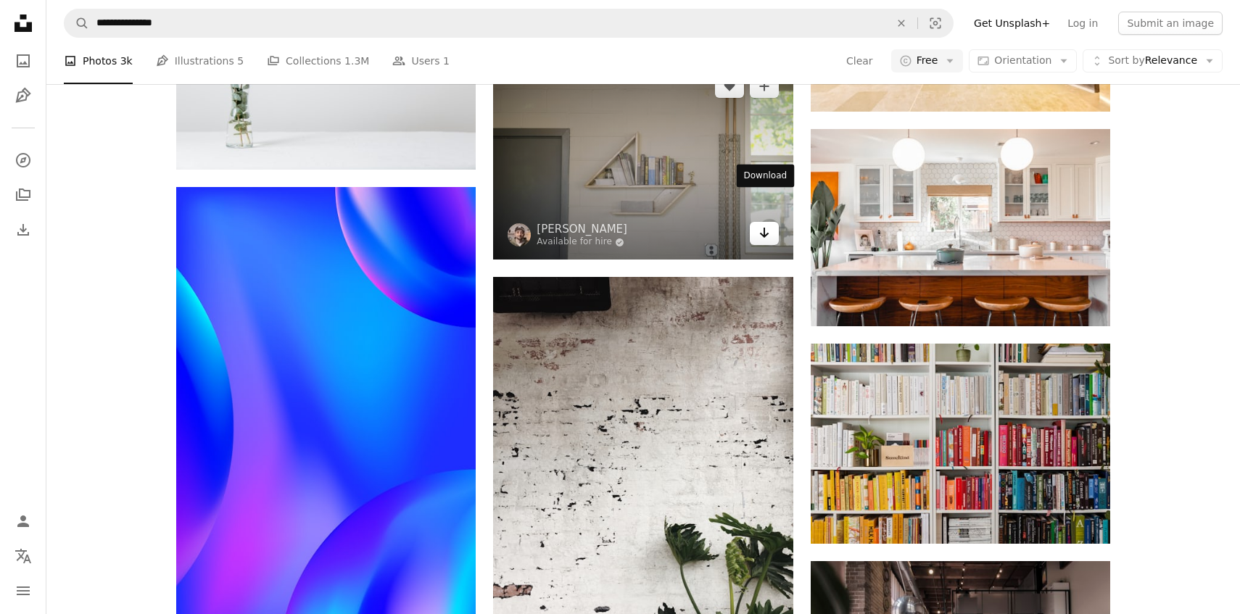
click at [766, 224] on icon "Arrow pointing down" at bounding box center [764, 232] width 12 height 17
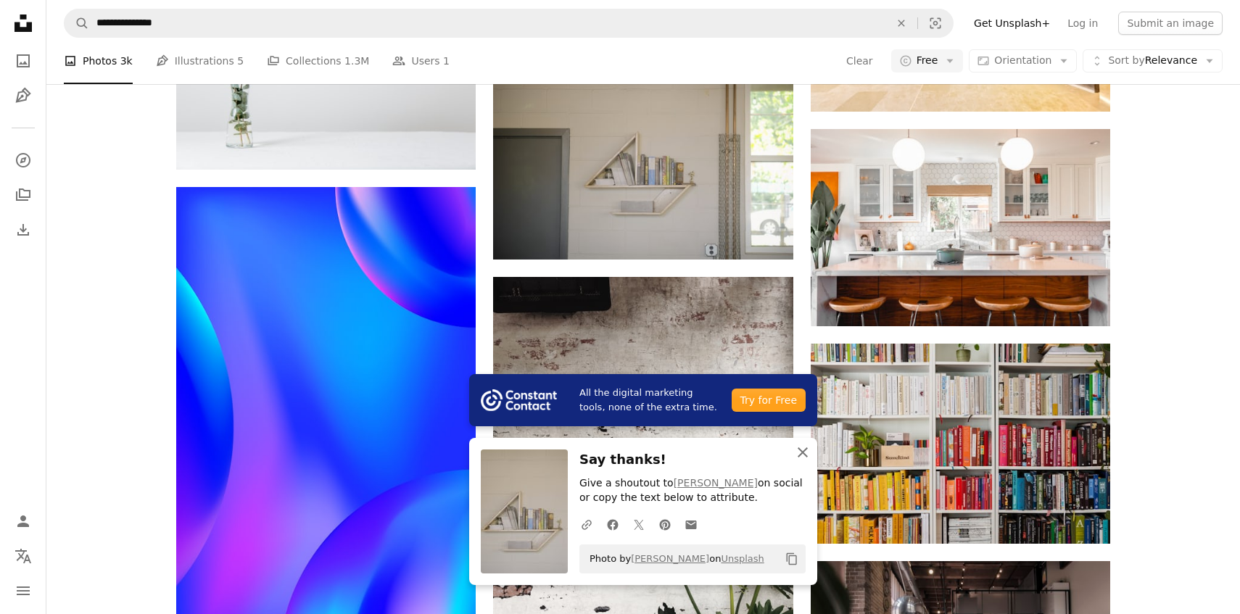
click at [803, 448] on icon "An X shape" at bounding box center [802, 452] width 17 height 17
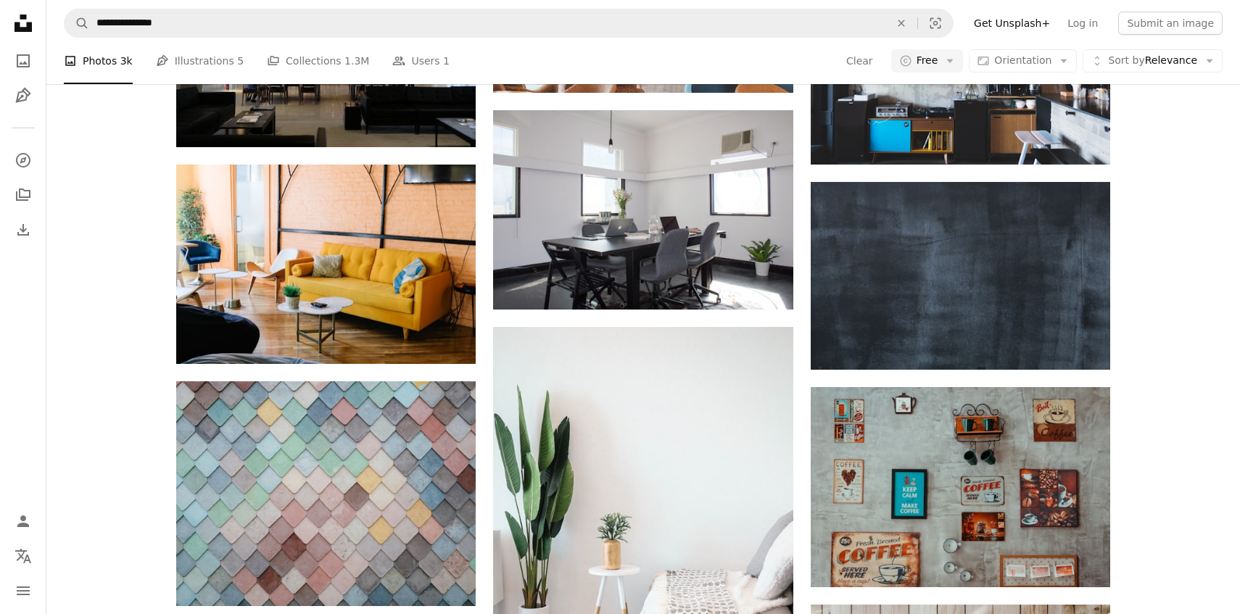
scroll to position [8188, 0]
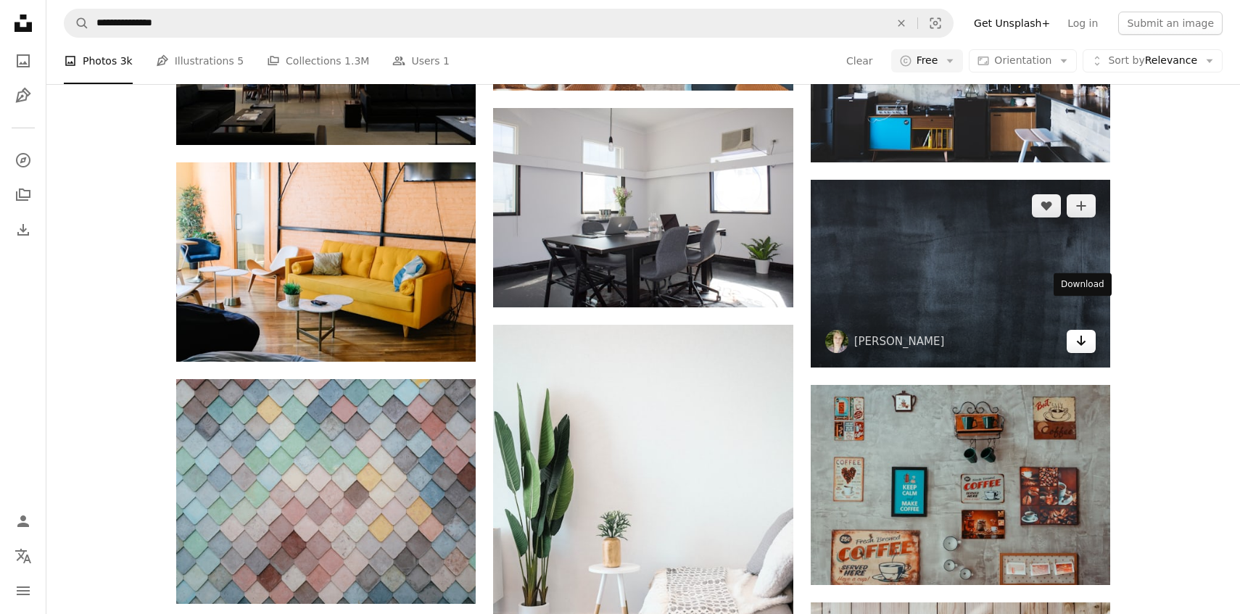
click at [1080, 336] on icon "Download" at bounding box center [1081, 341] width 9 height 10
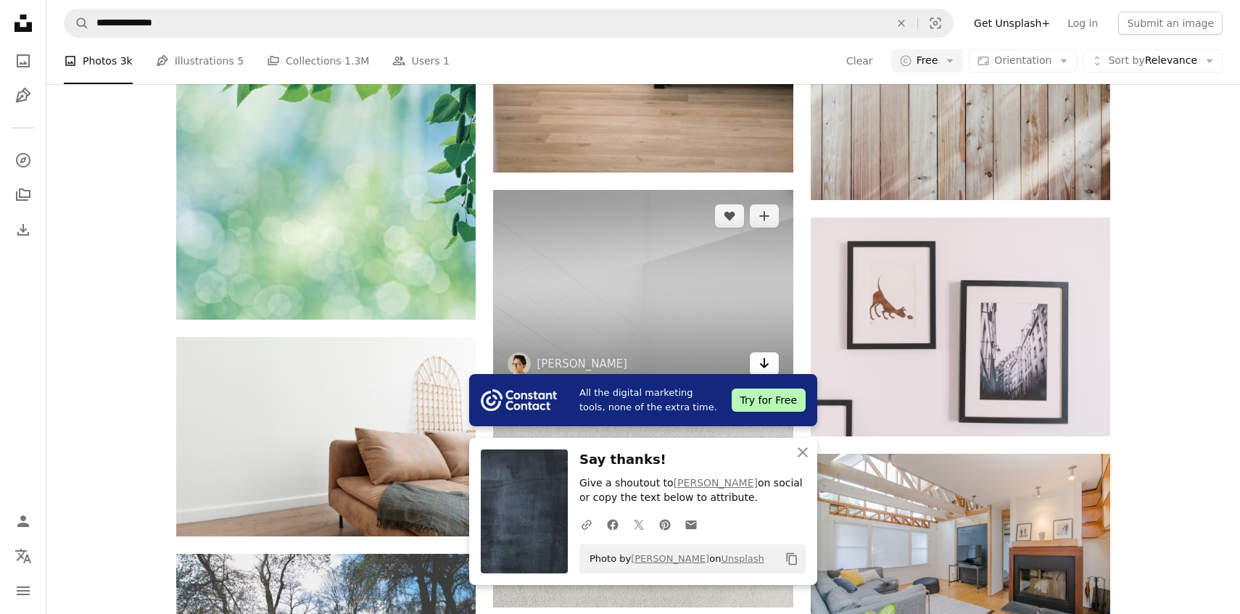
scroll to position [8792, 0]
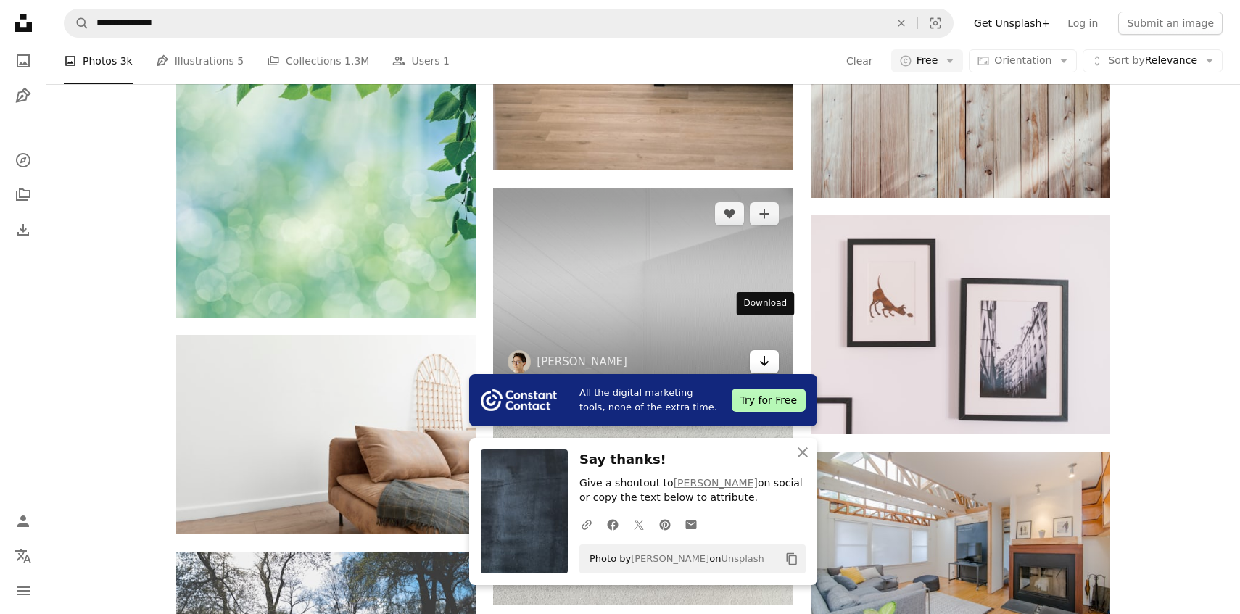
click at [767, 352] on icon "Arrow pointing down" at bounding box center [764, 360] width 12 height 17
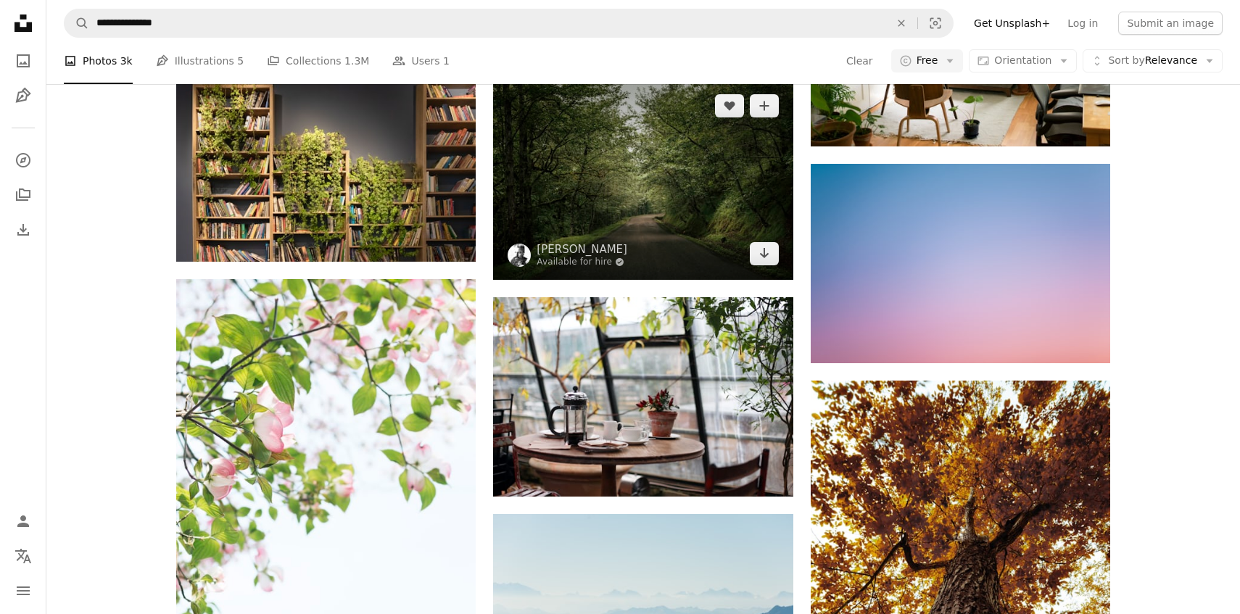
scroll to position [12514, 0]
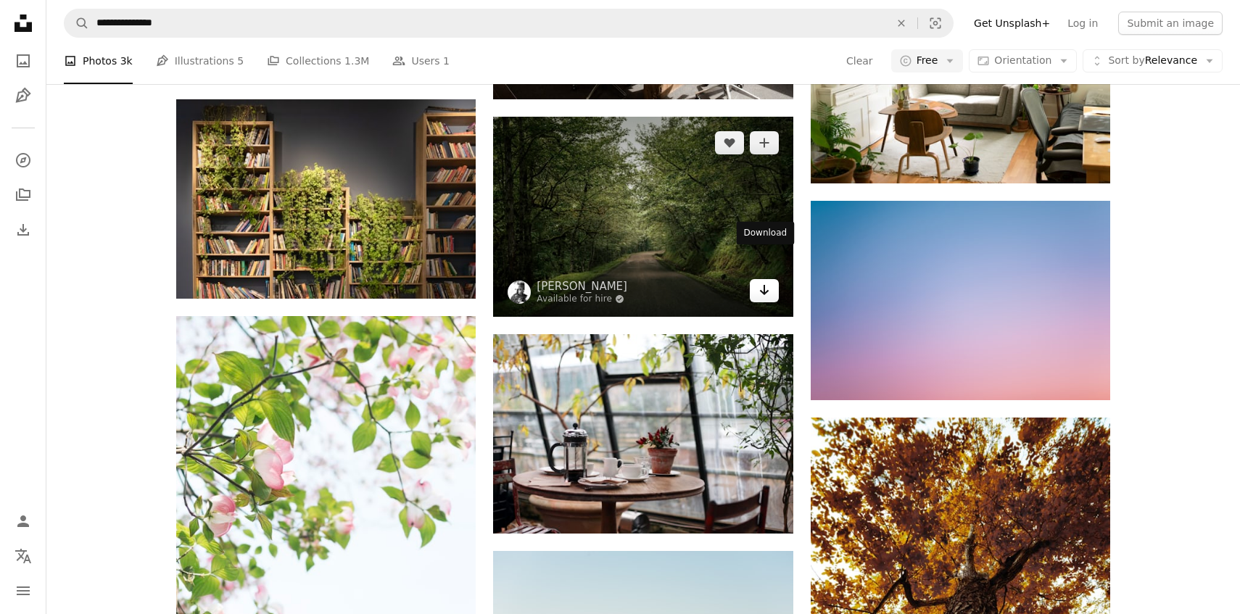
click at [769, 279] on link "Arrow pointing down" at bounding box center [764, 290] width 29 height 23
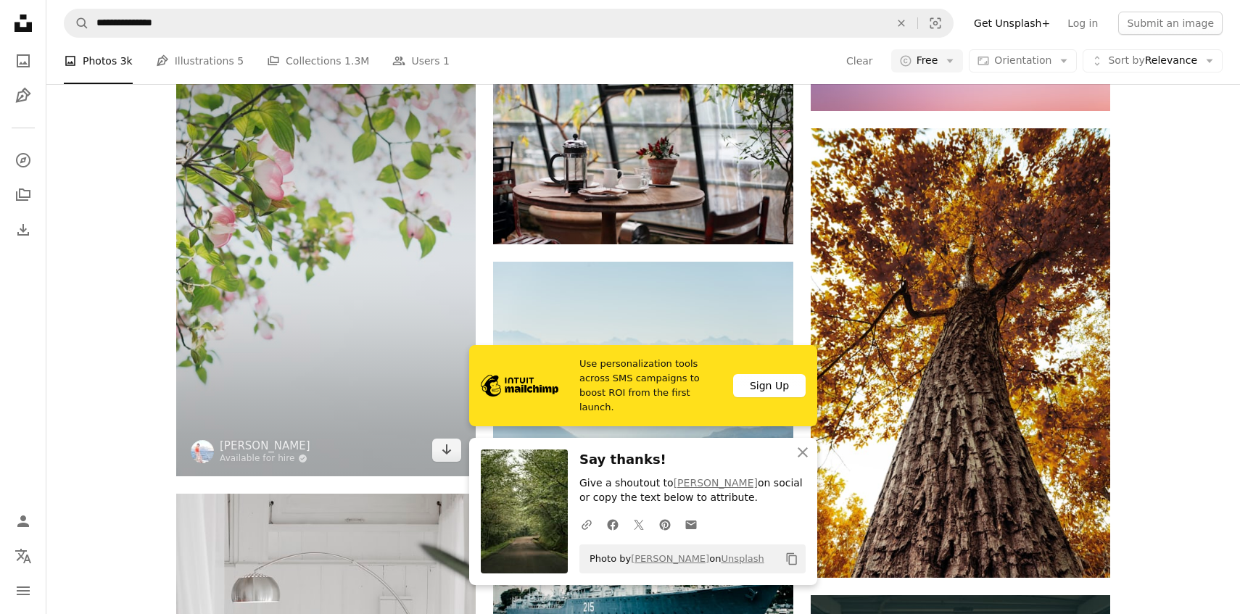
scroll to position [13025, 0]
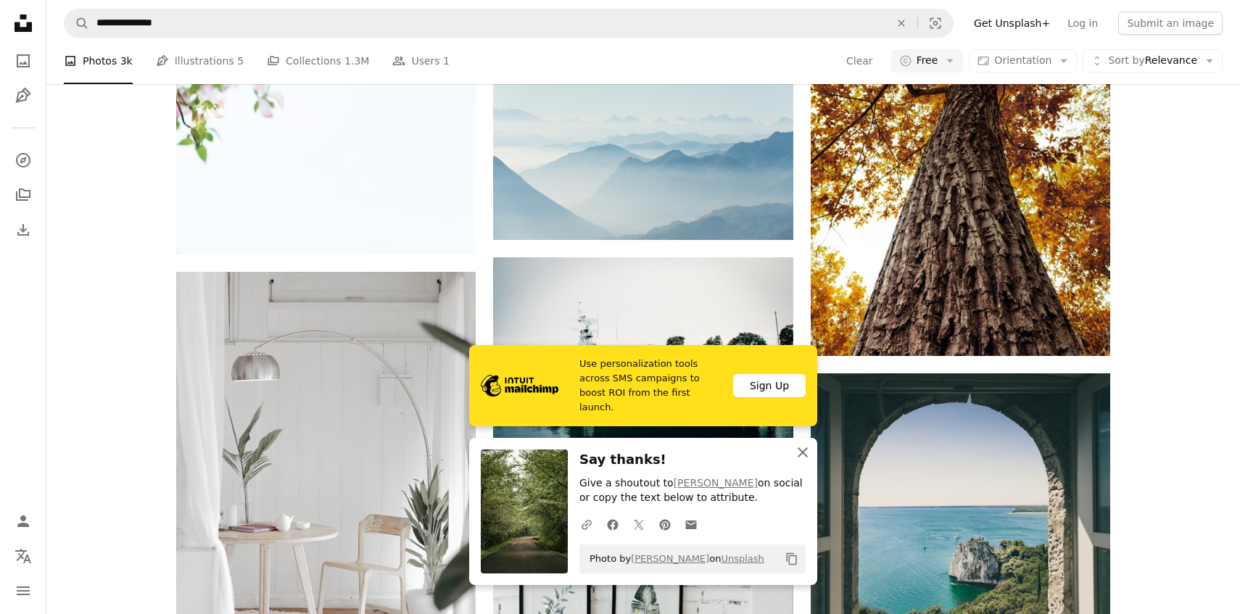
click at [800, 453] on icon "An X shape" at bounding box center [802, 452] width 17 height 17
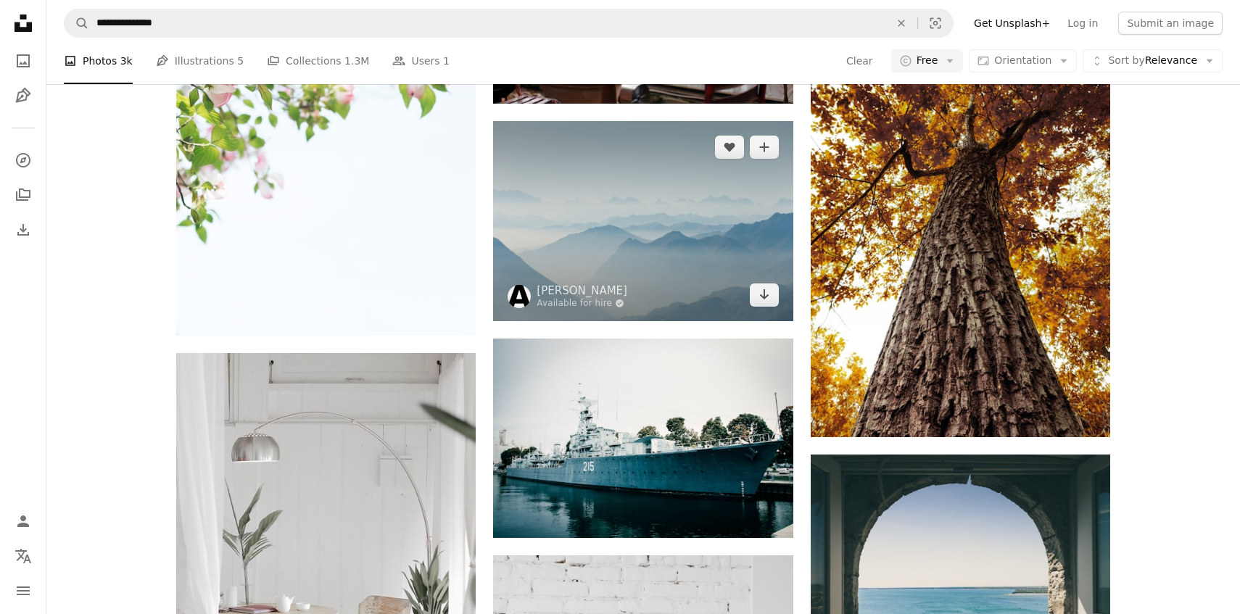
scroll to position [12942, 0]
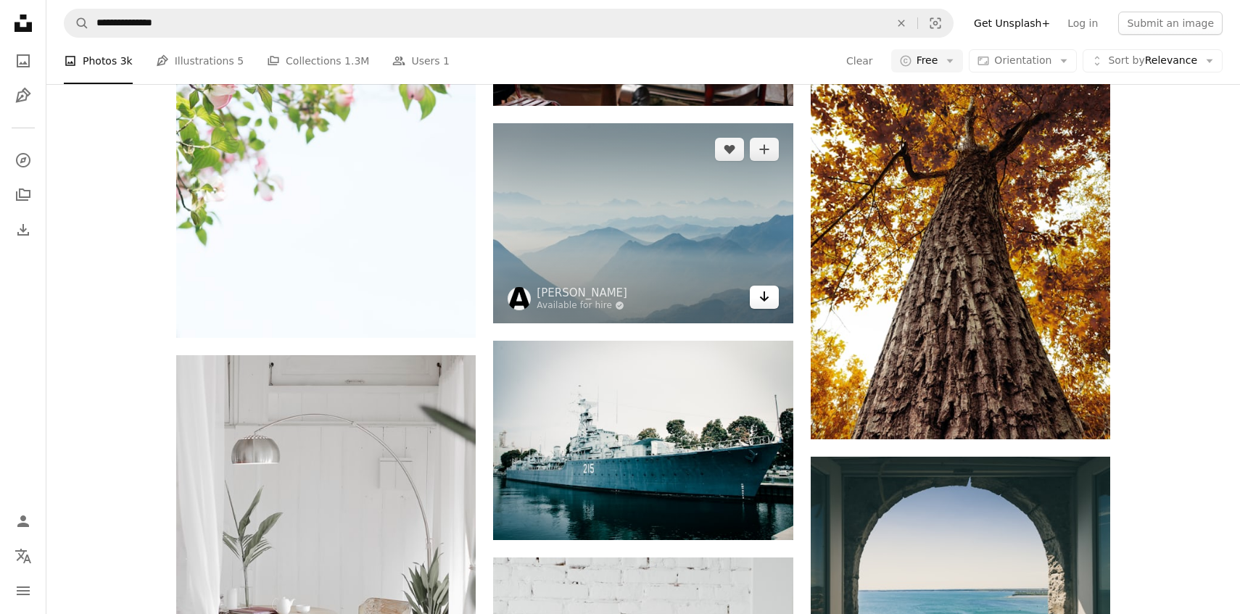
click at [762, 288] on icon "Arrow pointing down" at bounding box center [764, 296] width 12 height 17
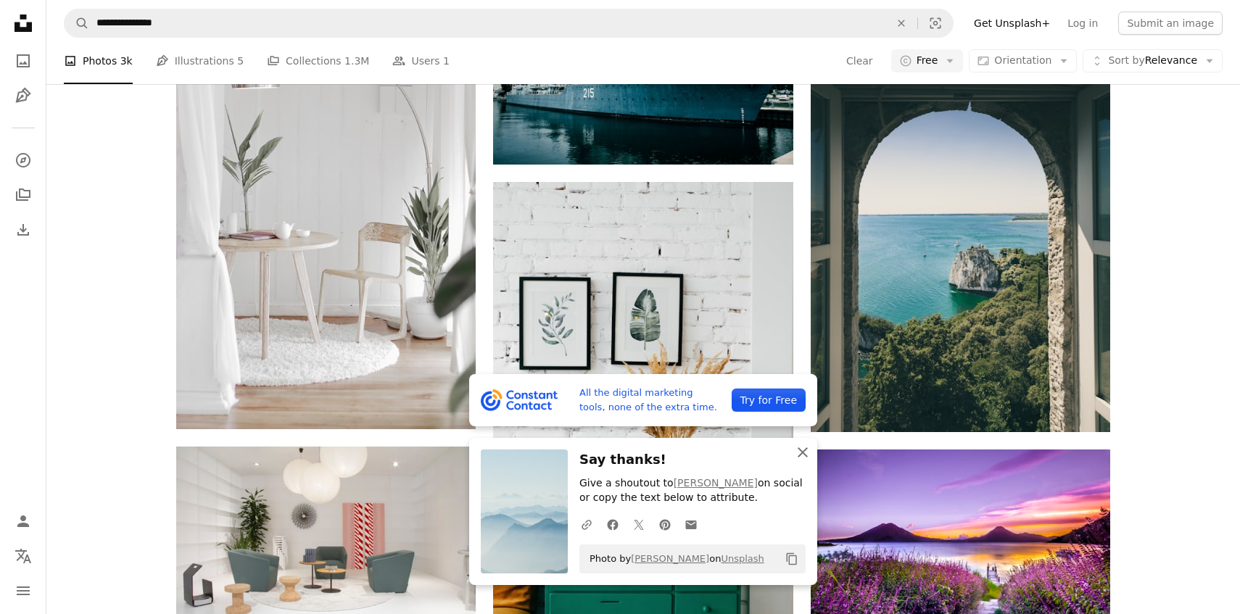
click at [808, 450] on icon "An X shape" at bounding box center [802, 452] width 17 height 17
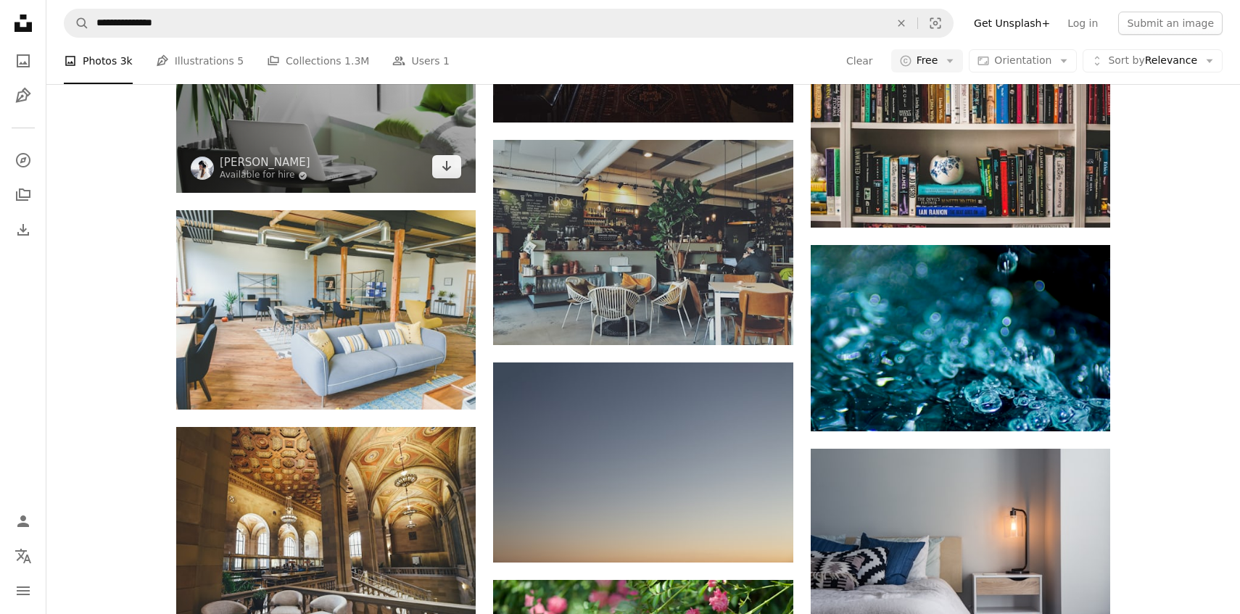
scroll to position [15769, 0]
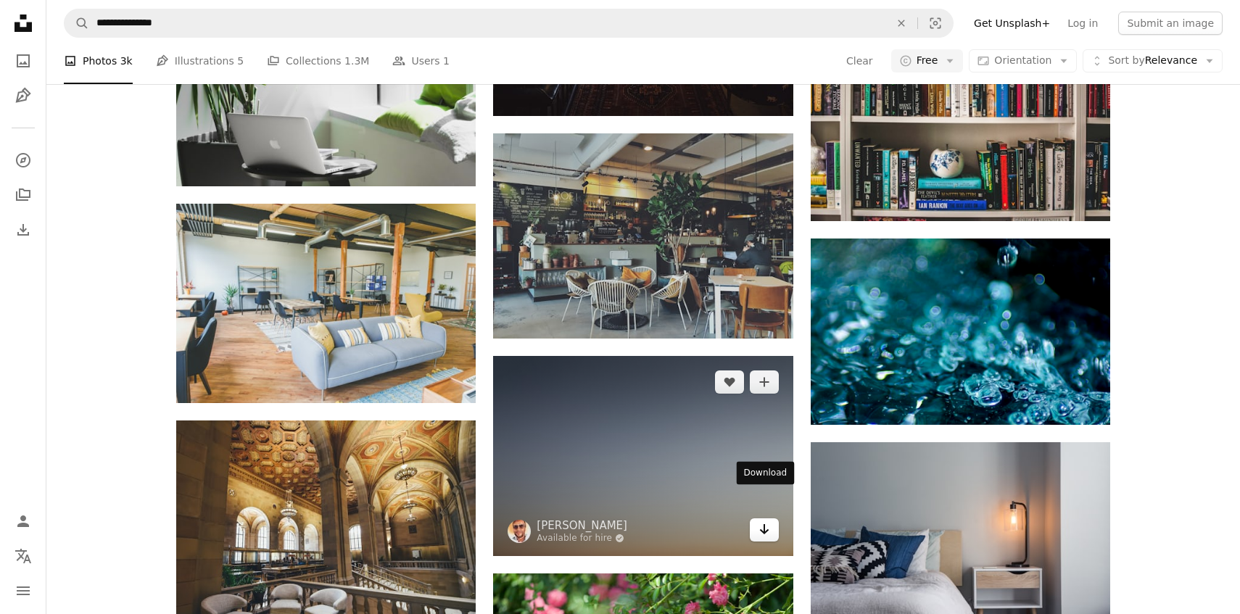
click at [764, 521] on icon "Arrow pointing down" at bounding box center [764, 529] width 12 height 17
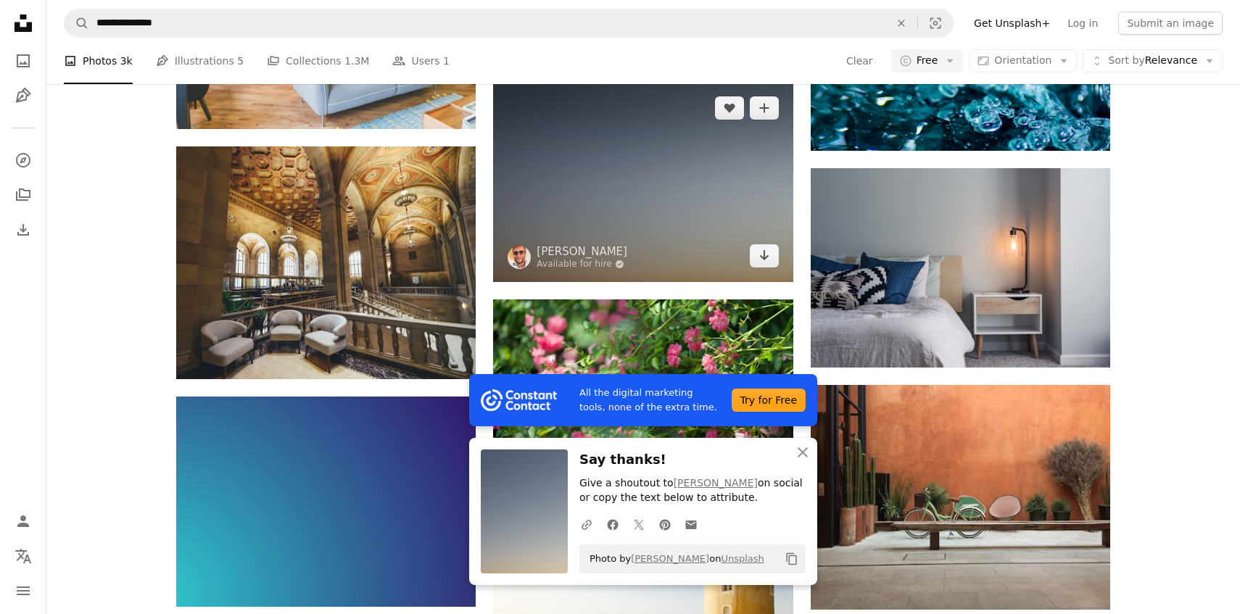
scroll to position [16047, 0]
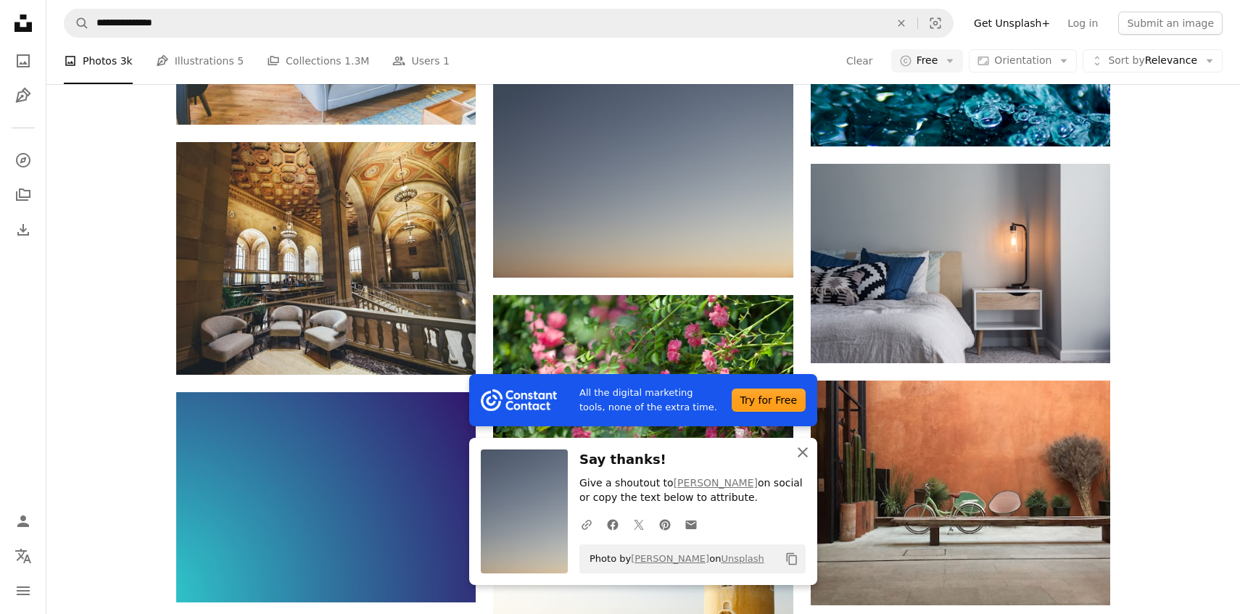
click at [806, 451] on icon "An X shape" at bounding box center [802, 452] width 17 height 17
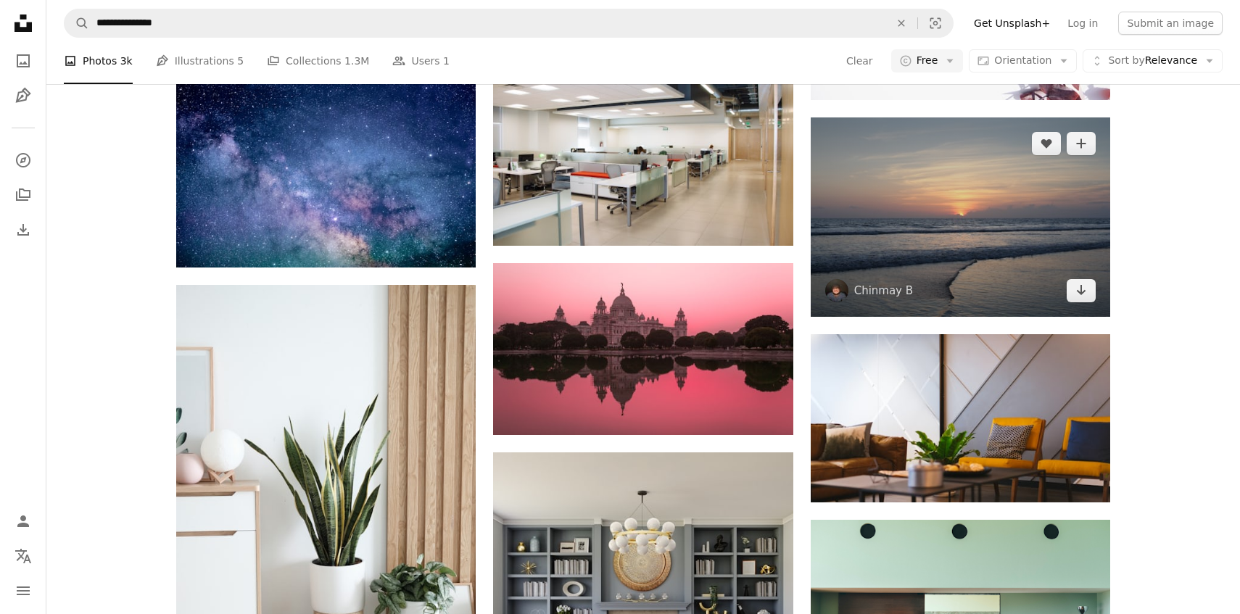
scroll to position [21030, 0]
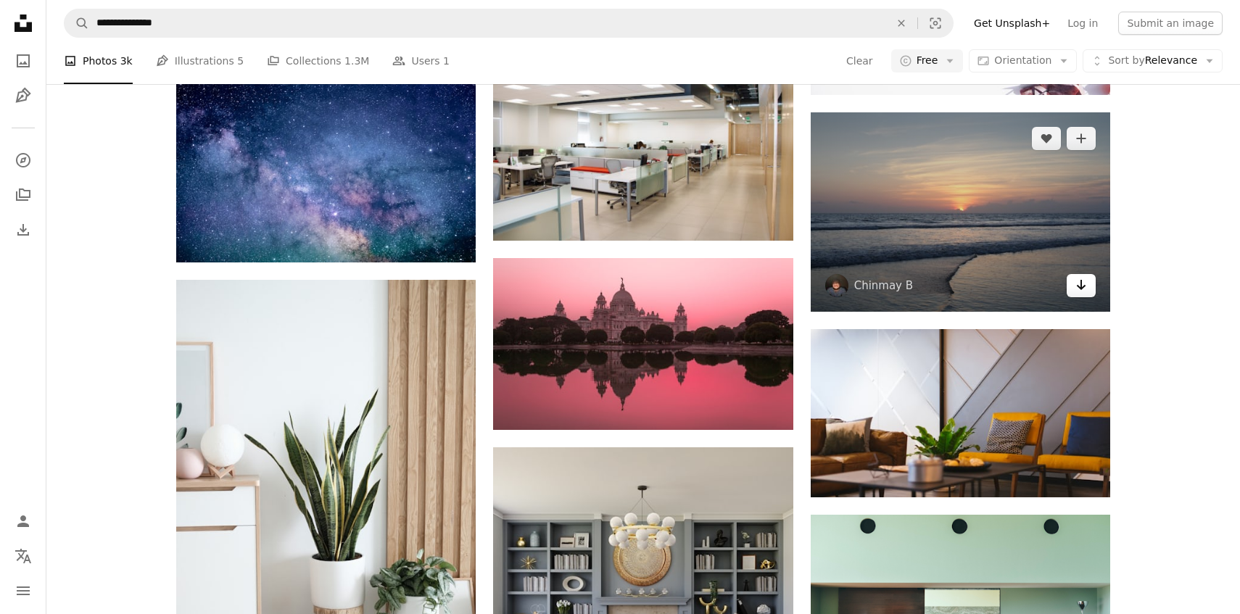
click at [1082, 276] on icon "Arrow pointing down" at bounding box center [1081, 284] width 12 height 17
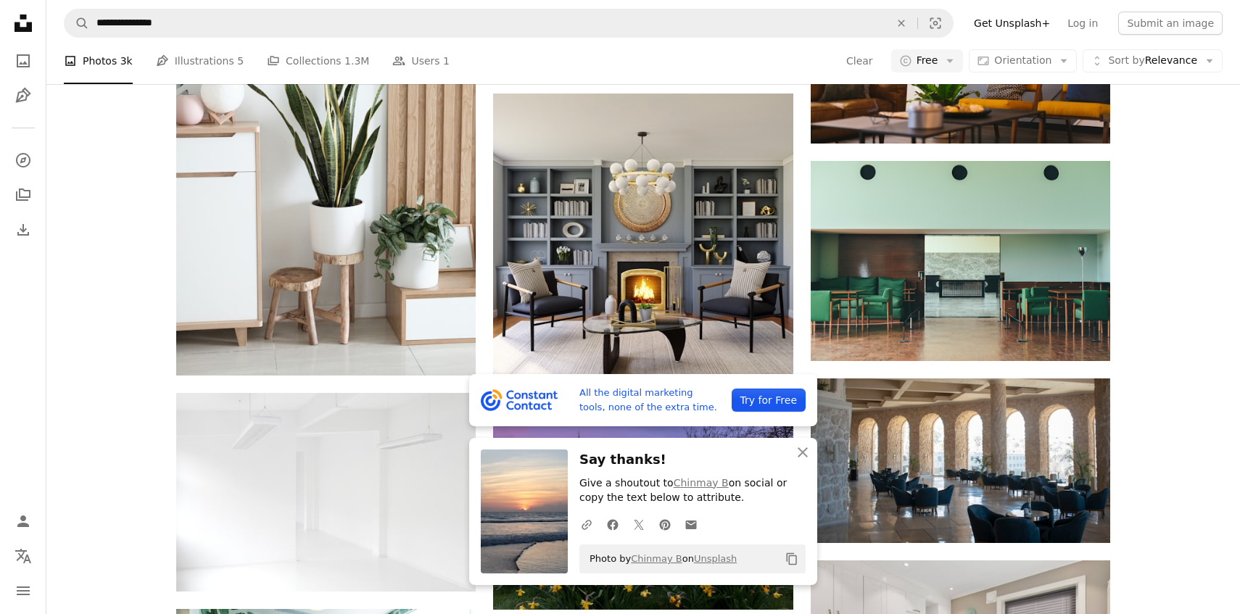
scroll to position [21545, 0]
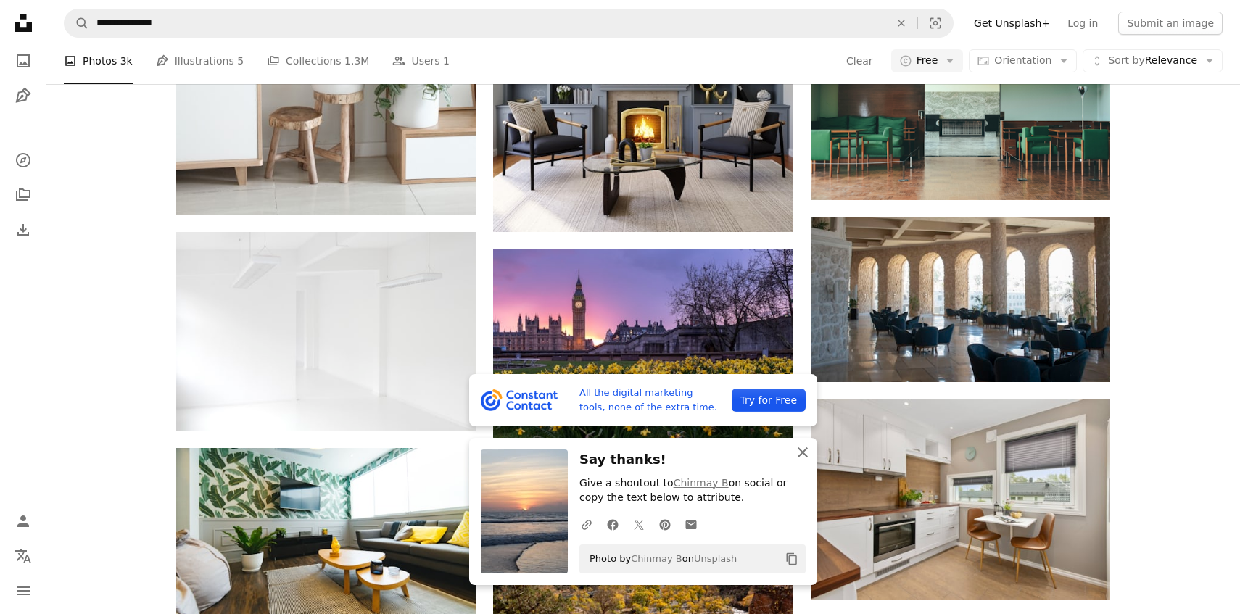
click at [806, 460] on icon "An X shape" at bounding box center [802, 452] width 17 height 17
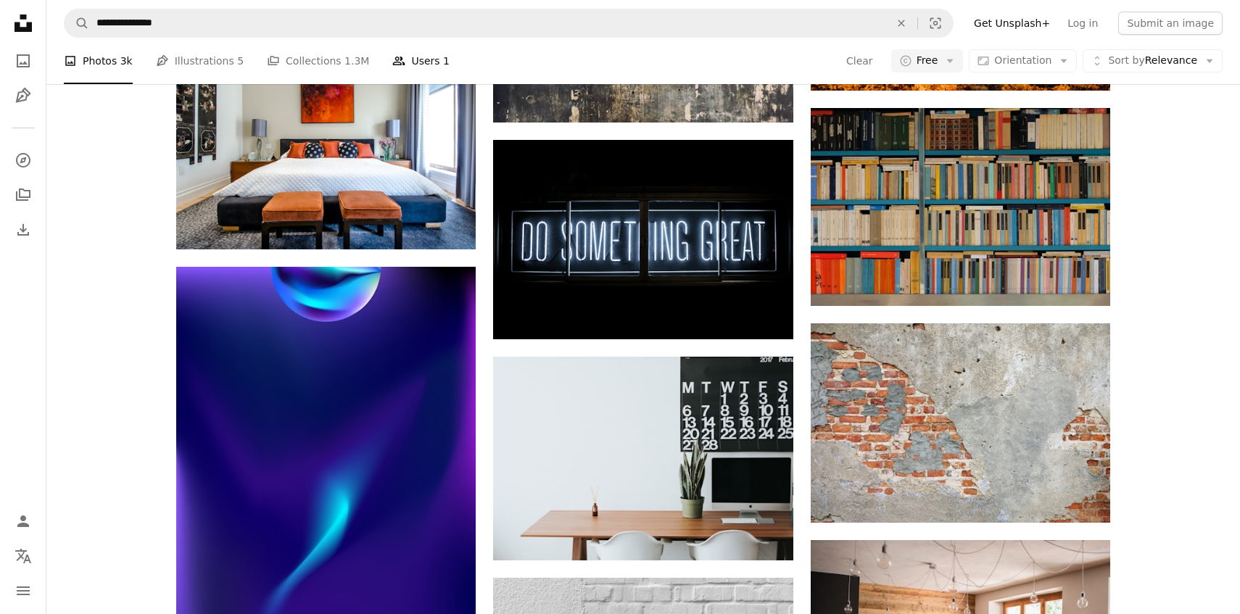
scroll to position [25444, 0]
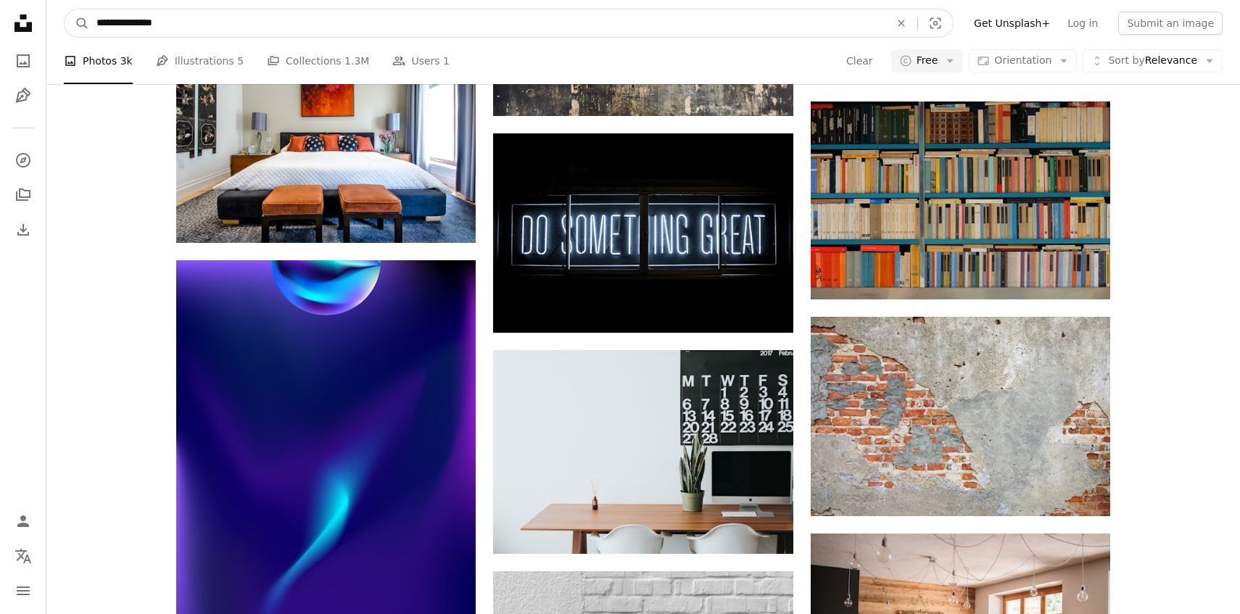
click at [310, 28] on input "**********" at bounding box center [487, 23] width 796 height 28
click at [310, 29] on input "**********" at bounding box center [487, 23] width 796 height 28
click at [303, 29] on input "**********" at bounding box center [487, 23] width 796 height 28
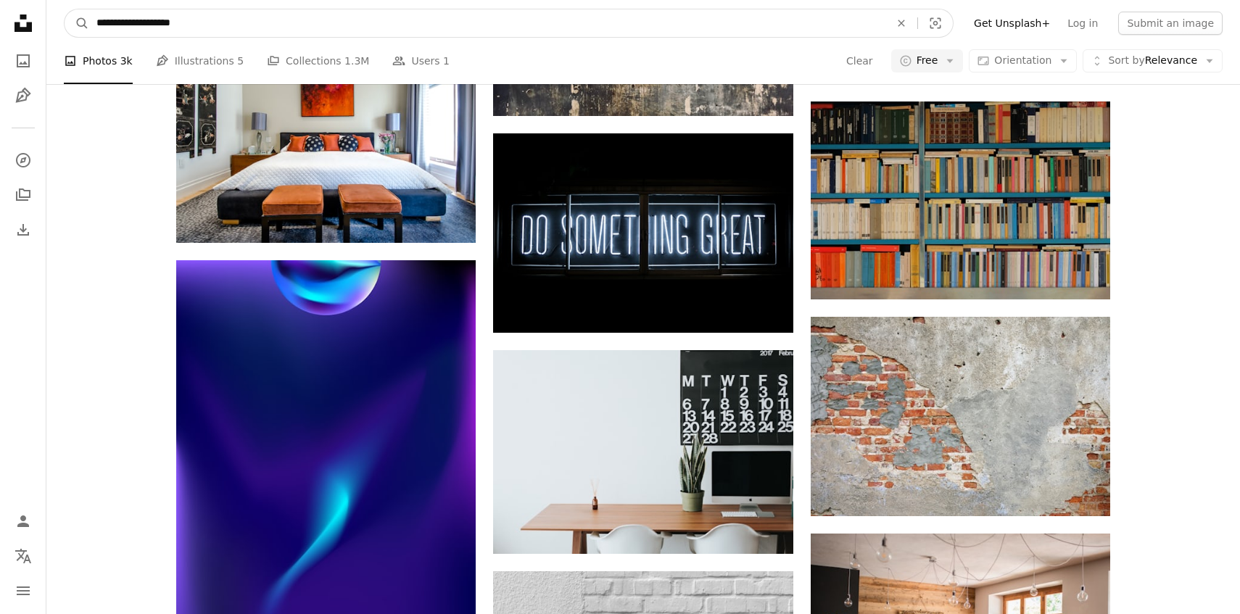
click at [301, 29] on input "**********" at bounding box center [487, 23] width 796 height 28
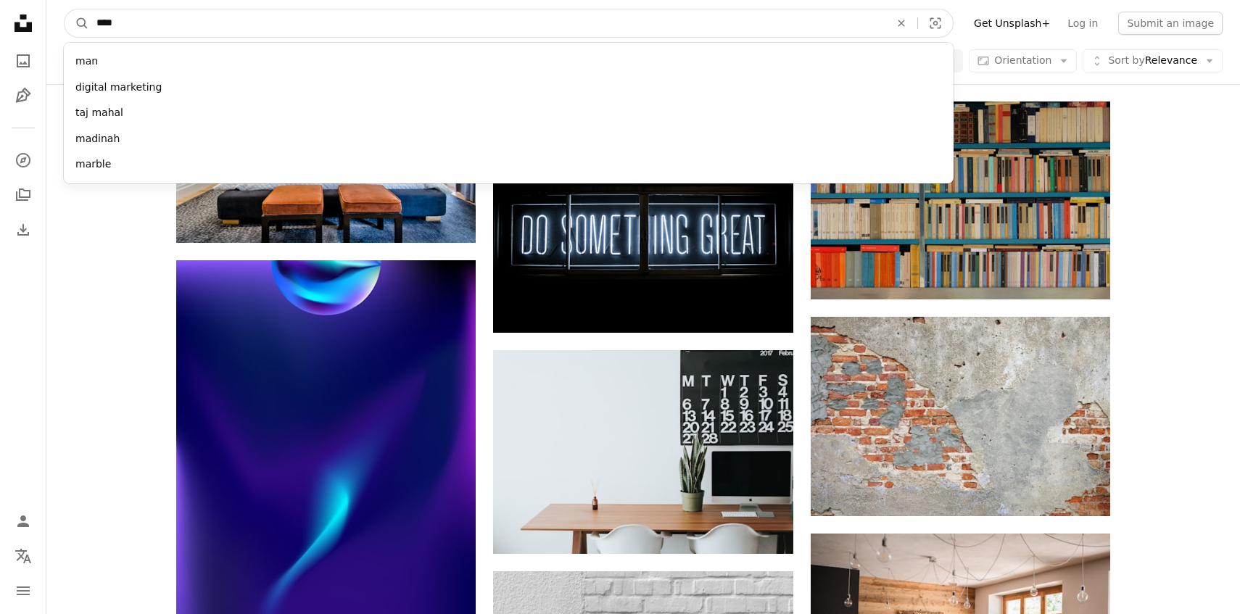
type input "*****"
click button "A magnifying glass" at bounding box center [77, 23] width 25 height 28
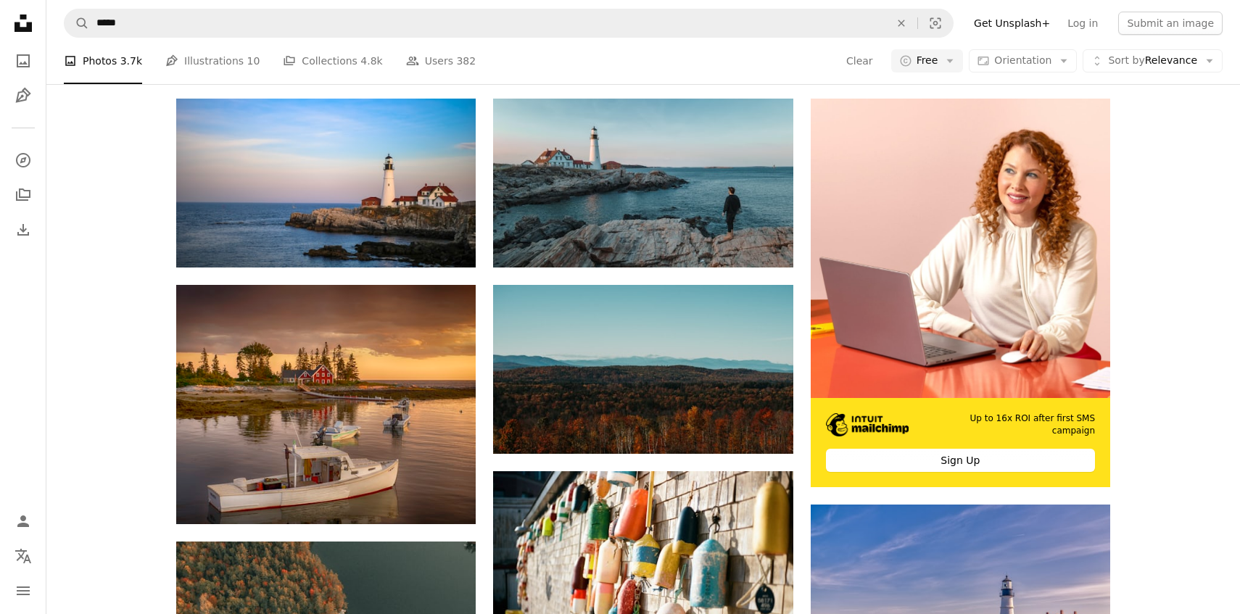
scroll to position [305, 0]
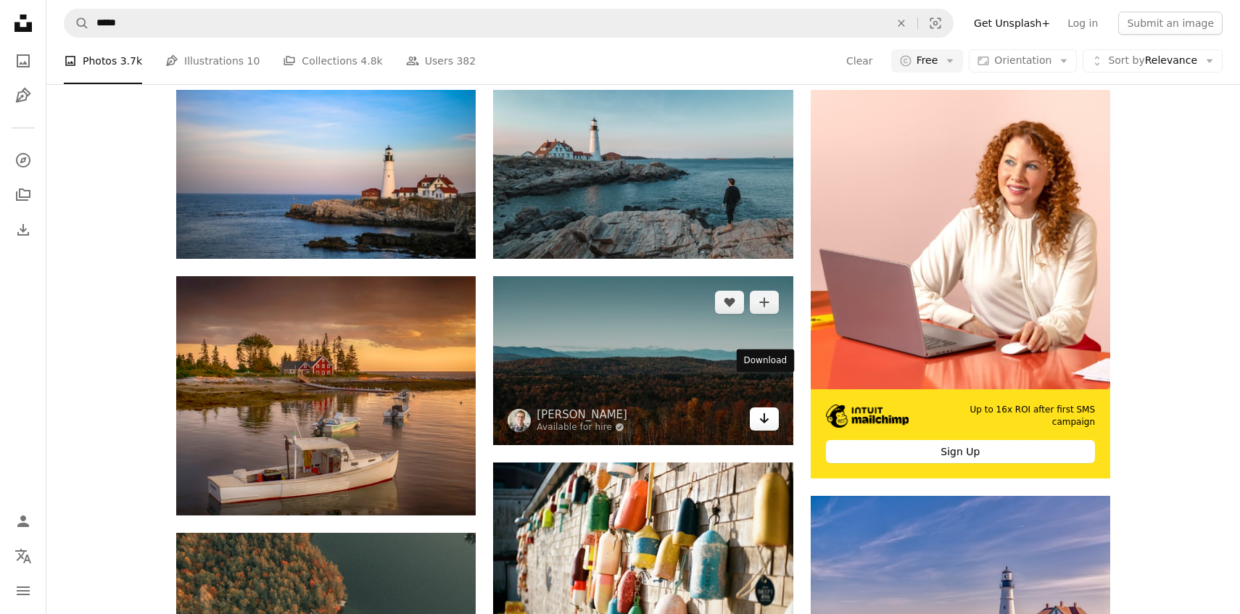
click at [773, 407] on link "Arrow pointing down" at bounding box center [764, 418] width 29 height 23
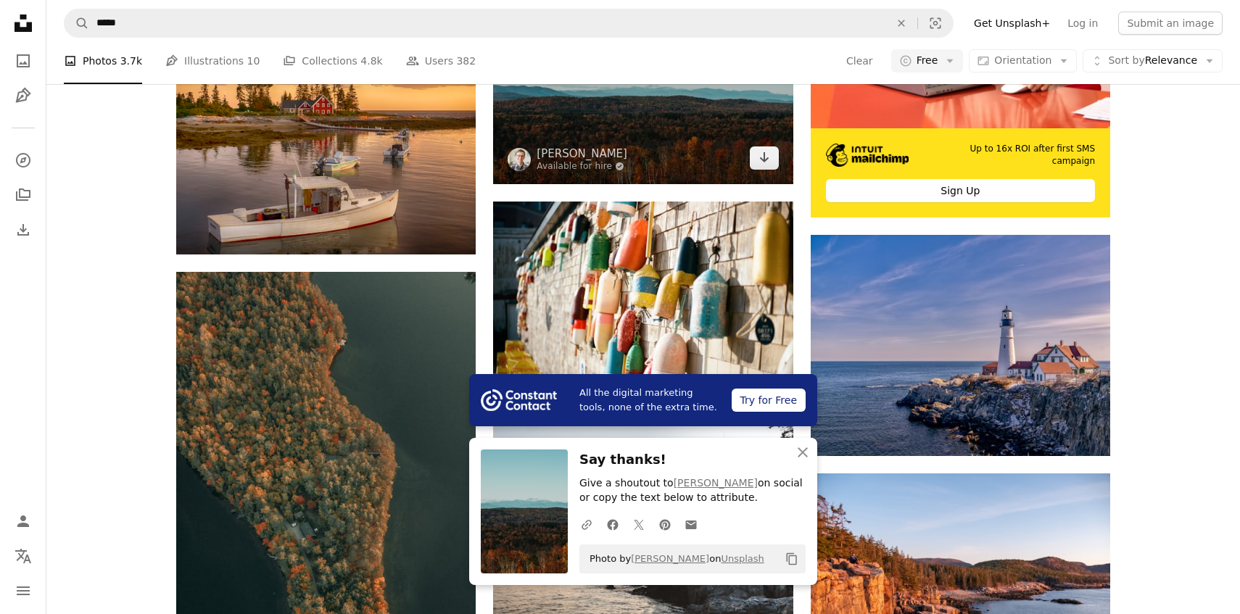
scroll to position [567, 0]
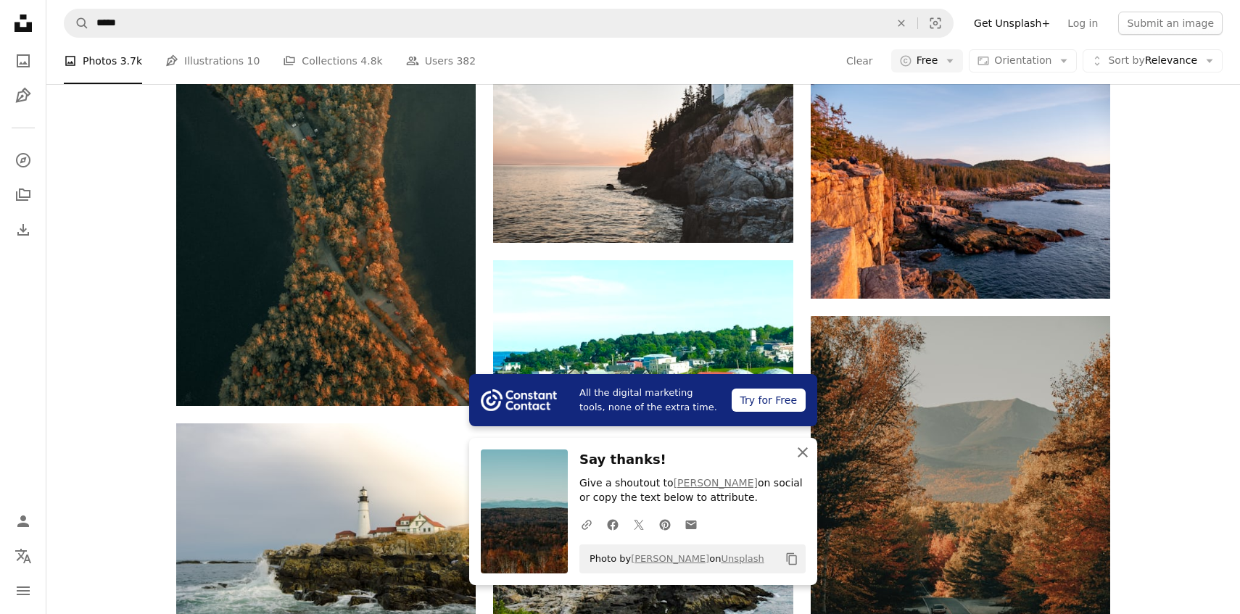
click at [800, 451] on icon "An X shape" at bounding box center [802, 452] width 17 height 17
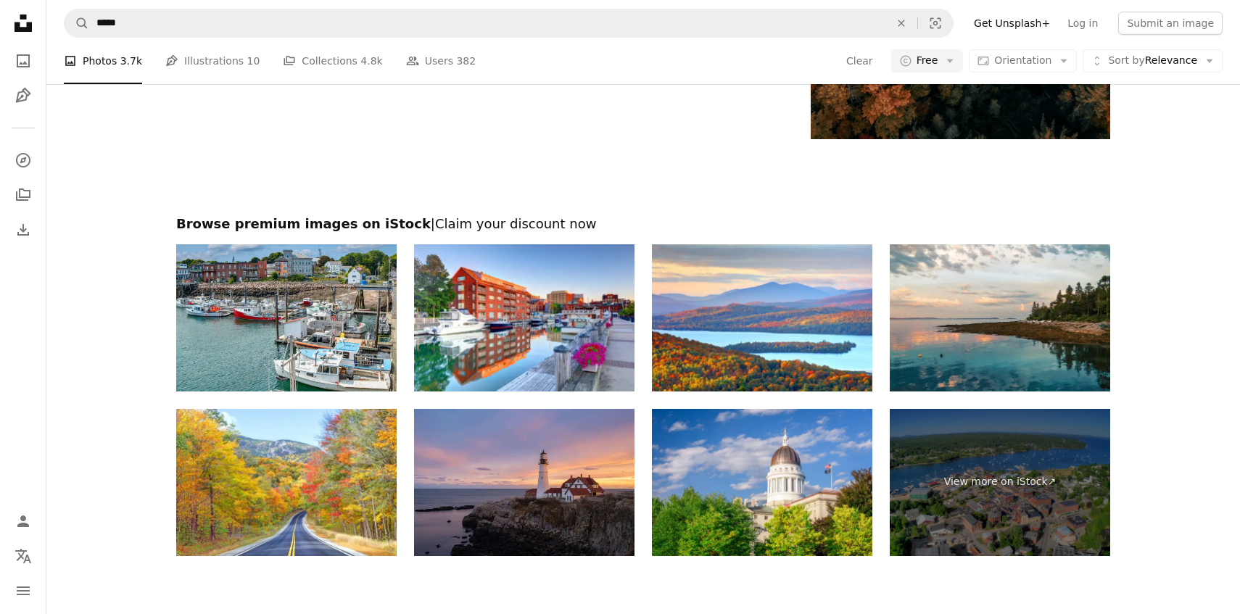
scroll to position [2815, 0]
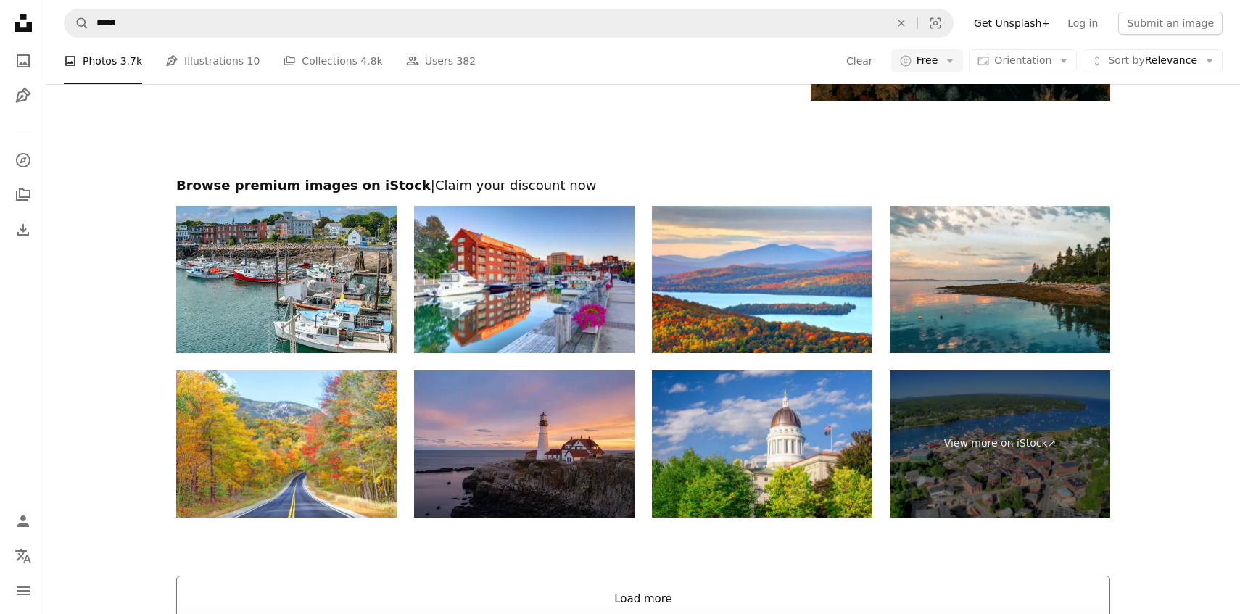
click at [599, 576] on button "Load more" at bounding box center [643, 599] width 934 height 46
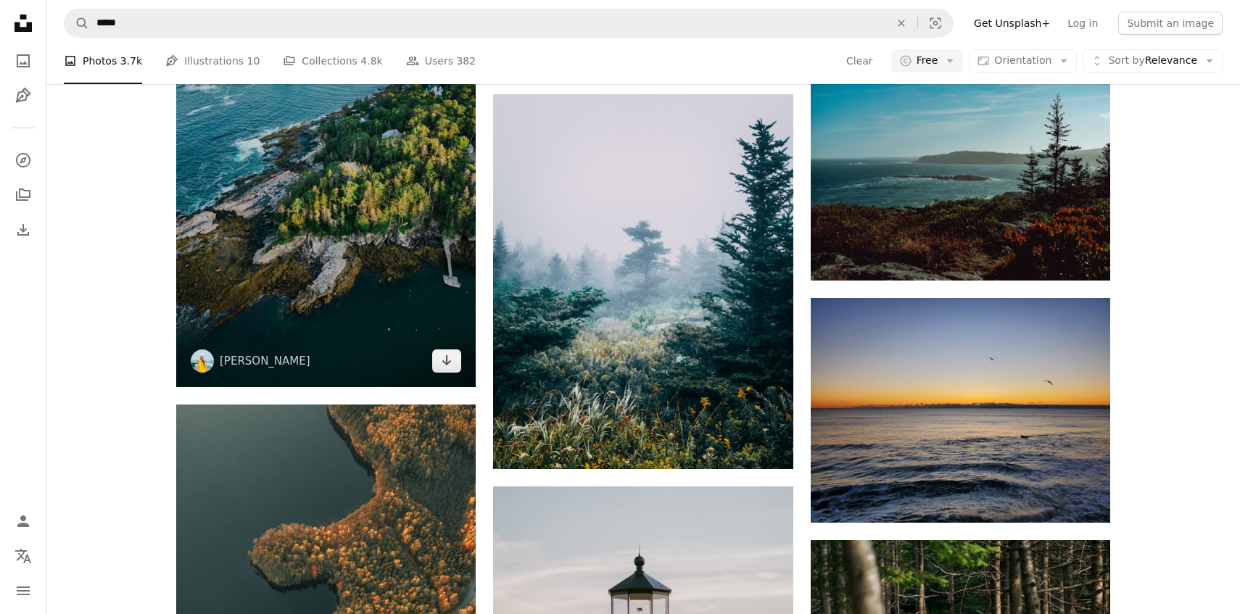
scroll to position [4973, 0]
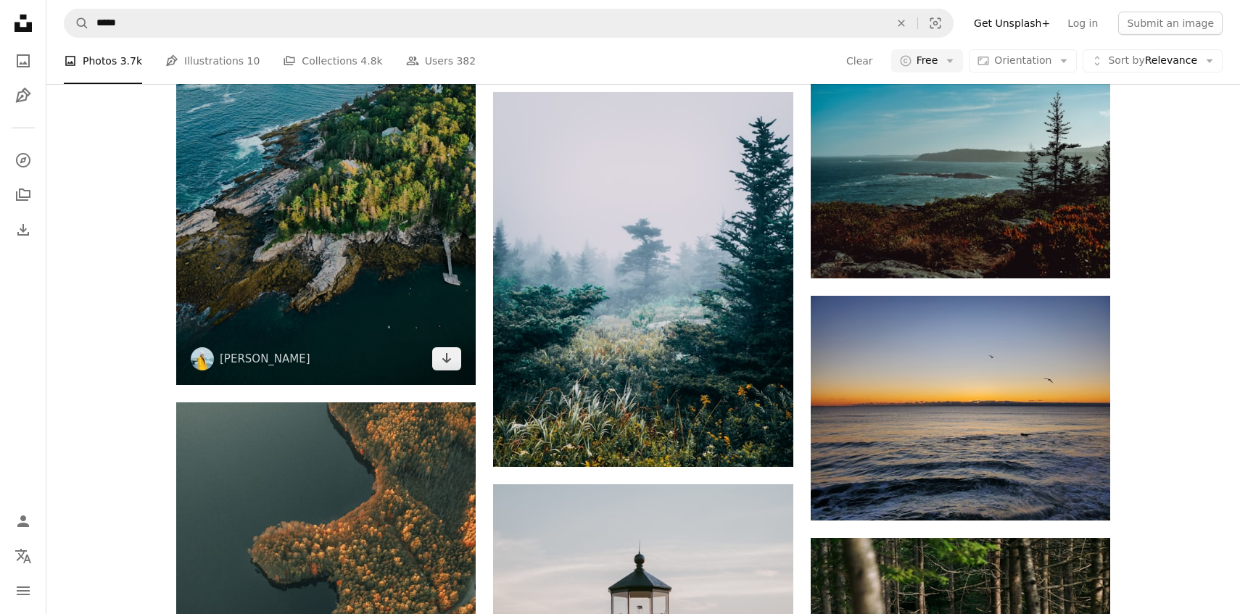
click at [270, 284] on img at bounding box center [325, 118] width 299 height 533
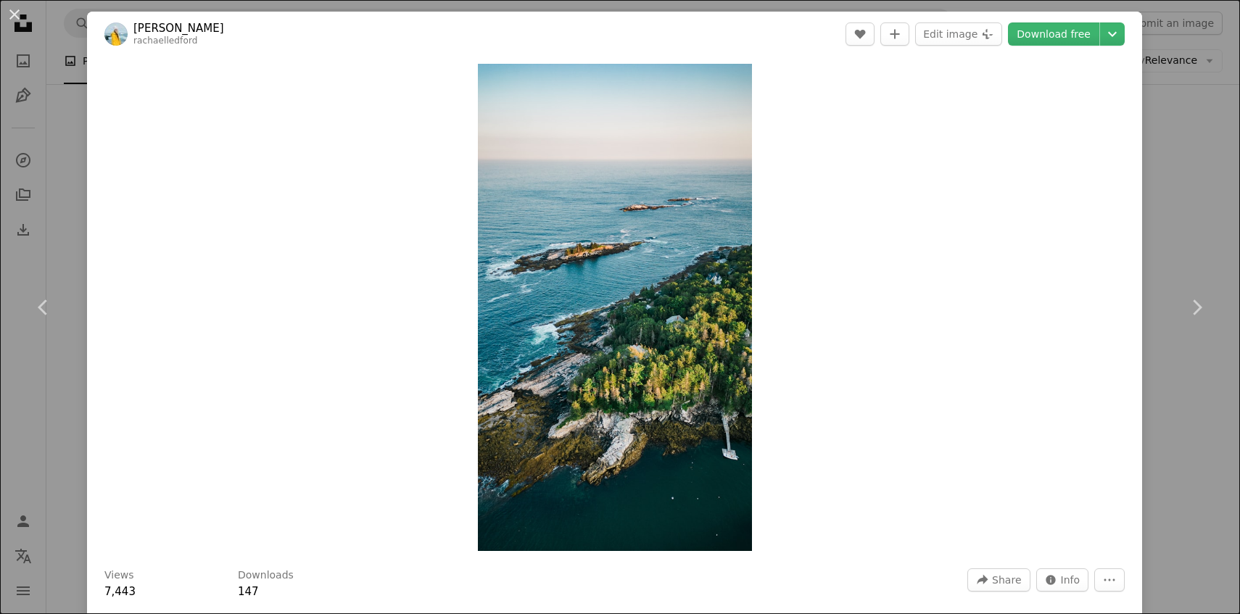
scroll to position [12, 0]
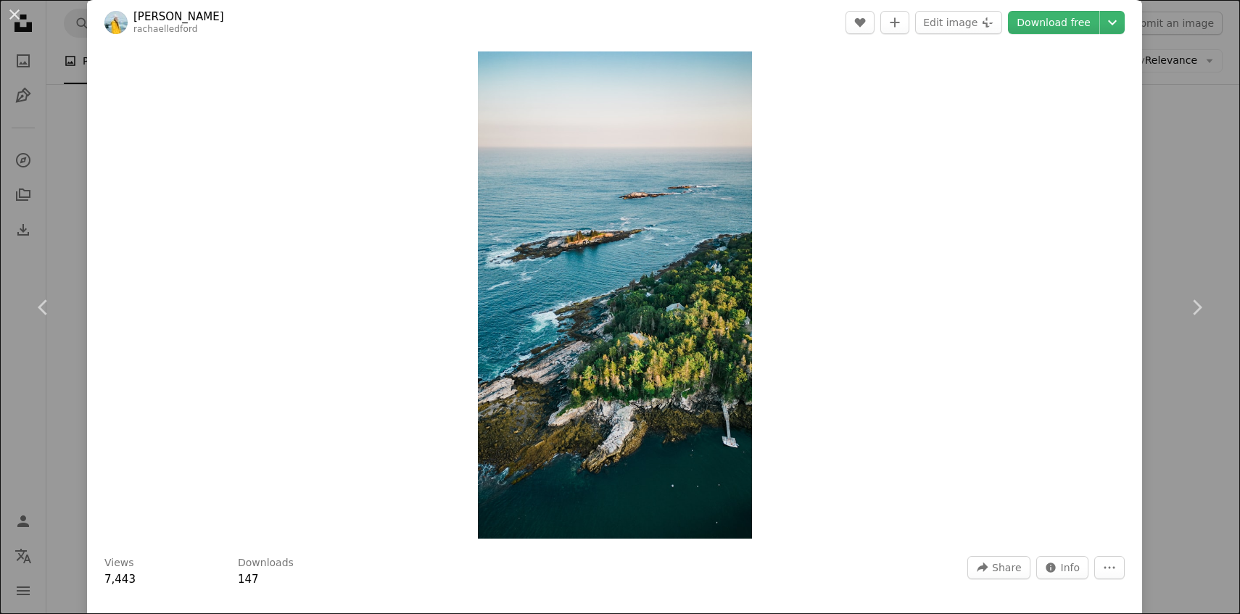
click at [1183, 201] on div "An X shape Chevron left Chevron right [PERSON_NAME] rachaelledford A heart A pl…" at bounding box center [620, 307] width 1240 height 614
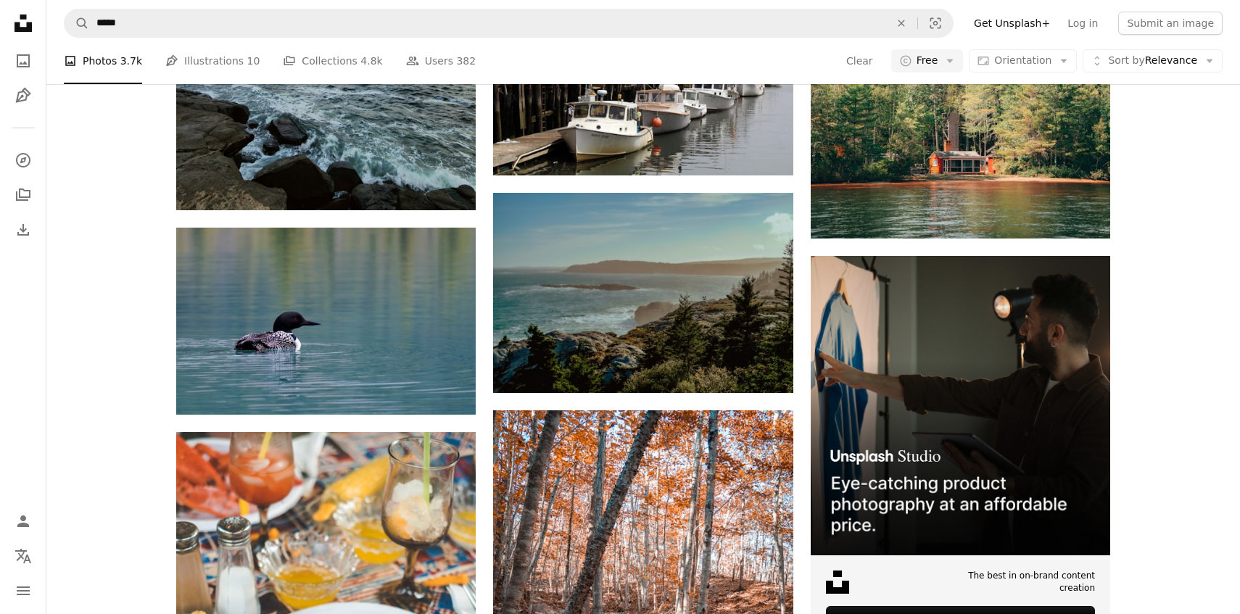
scroll to position [6137, 0]
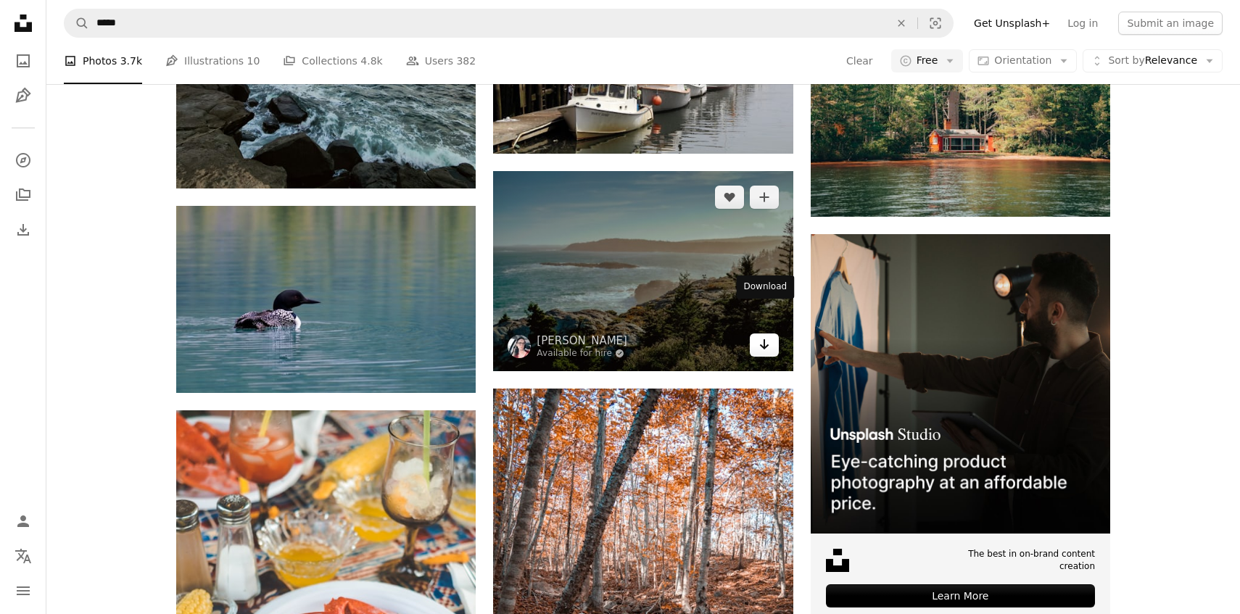
click at [769, 336] on icon "Arrow pointing down" at bounding box center [764, 344] width 12 height 17
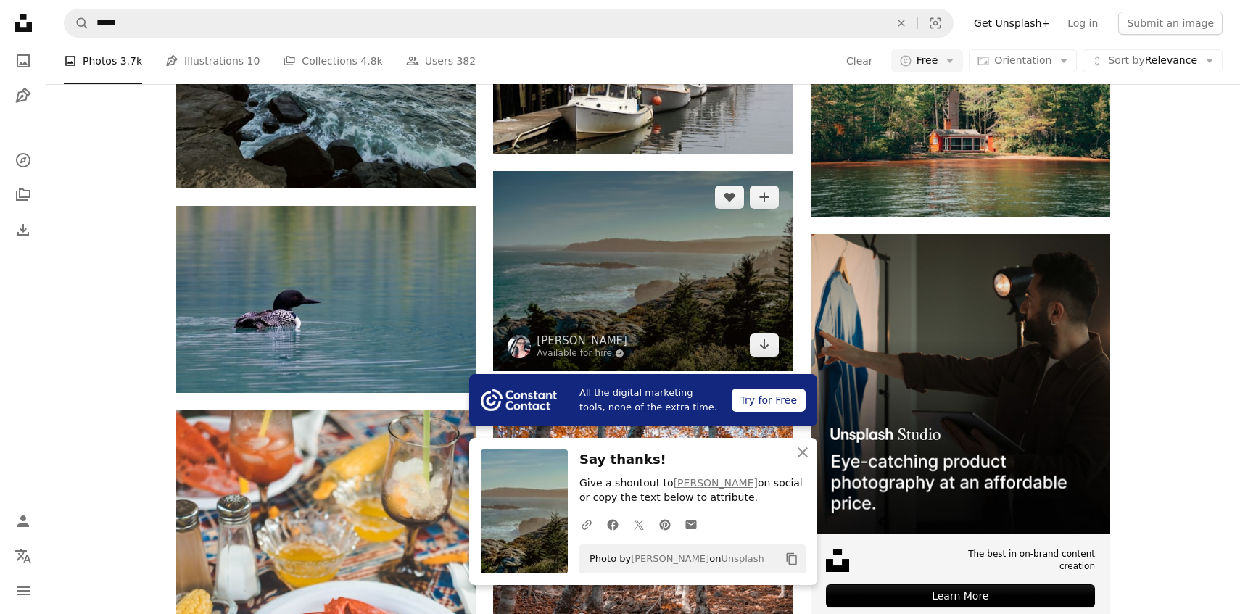
scroll to position [6439, 0]
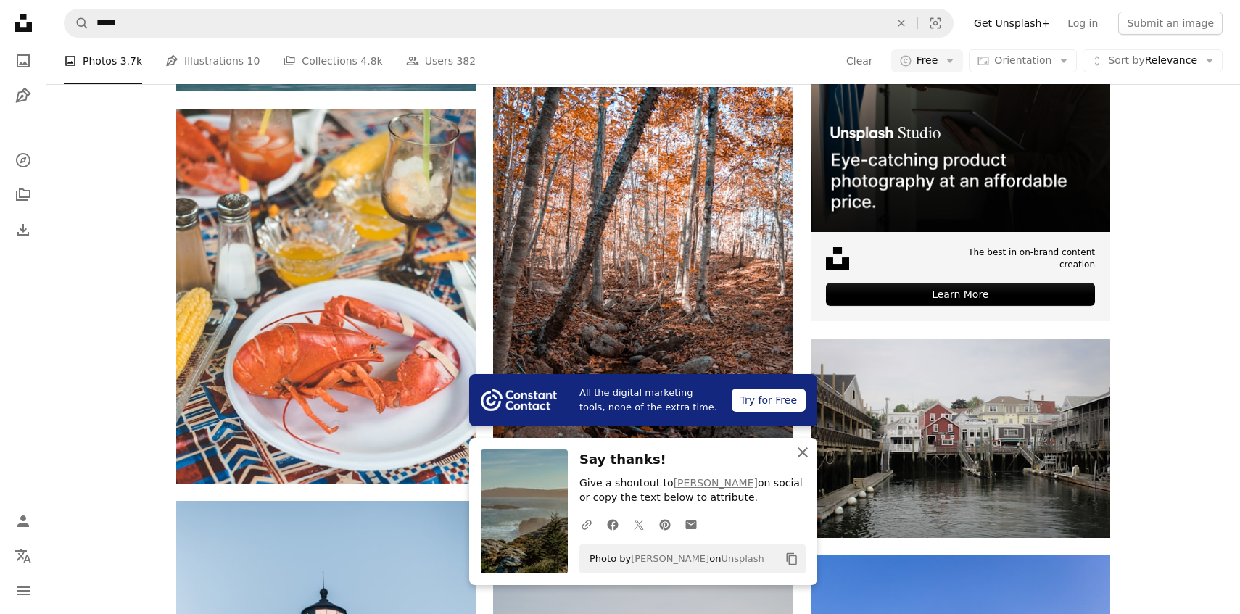
click at [801, 448] on icon "An X shape" at bounding box center [802, 452] width 17 height 17
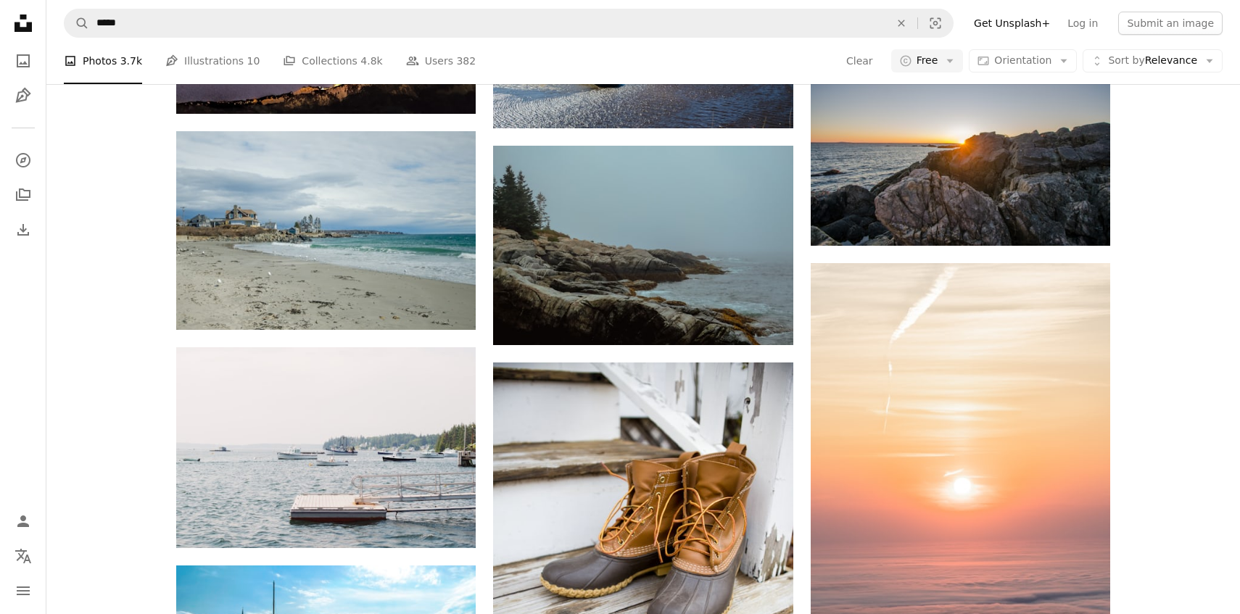
scroll to position [9685, 0]
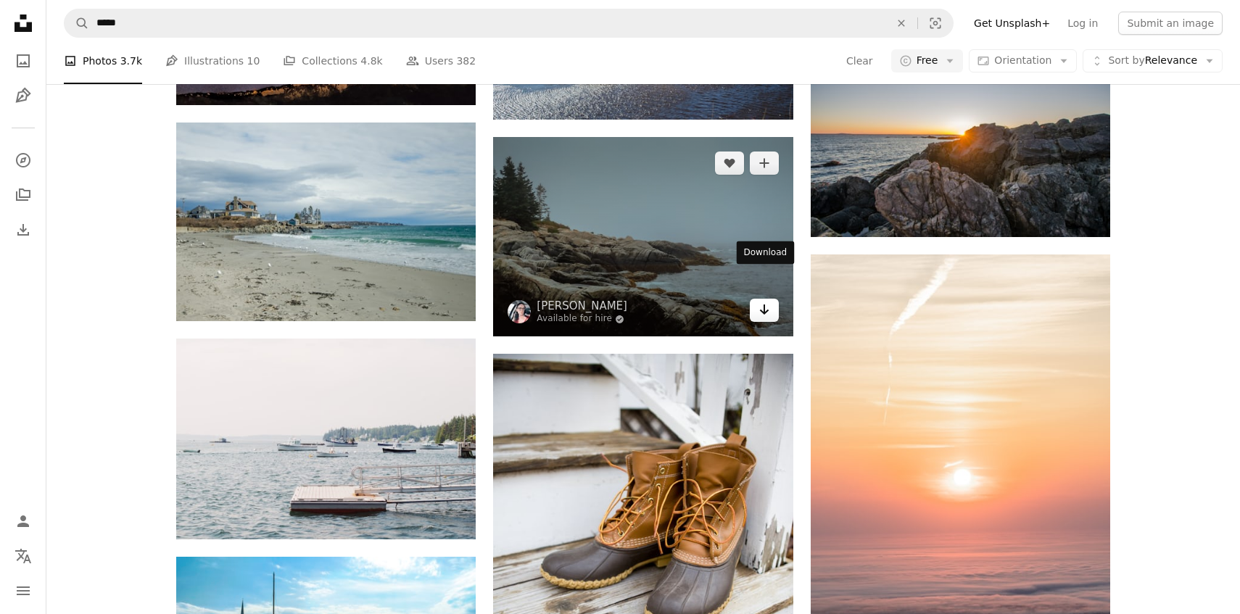
click at [760, 299] on link "Arrow pointing down" at bounding box center [764, 310] width 29 height 23
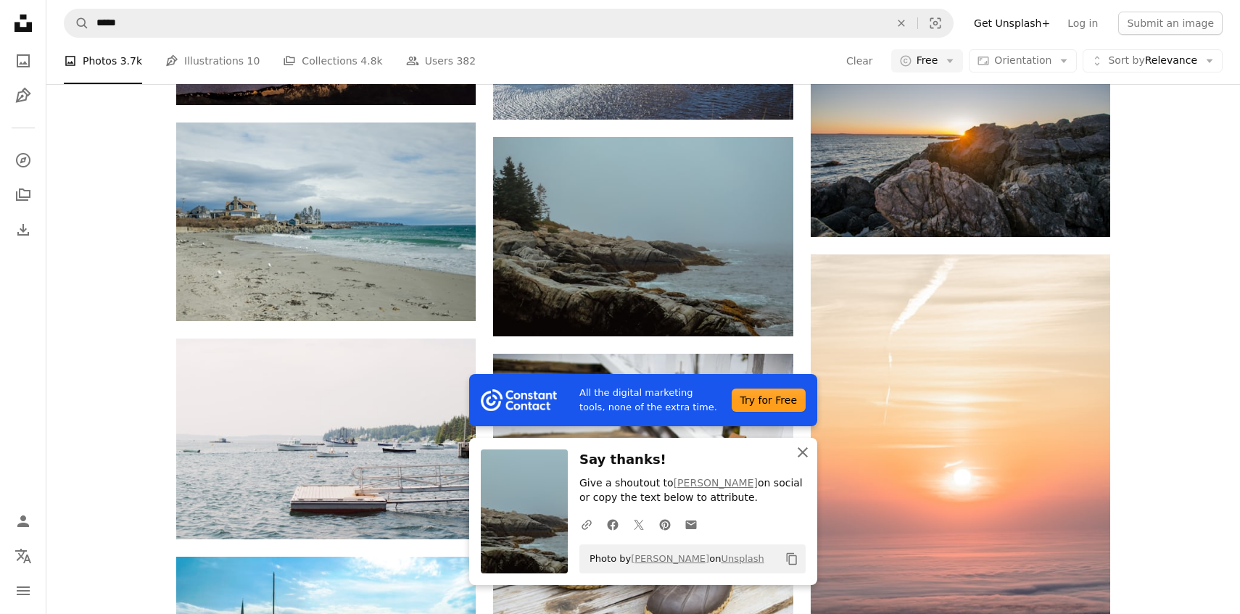
click at [800, 458] on icon "An X shape" at bounding box center [802, 452] width 17 height 17
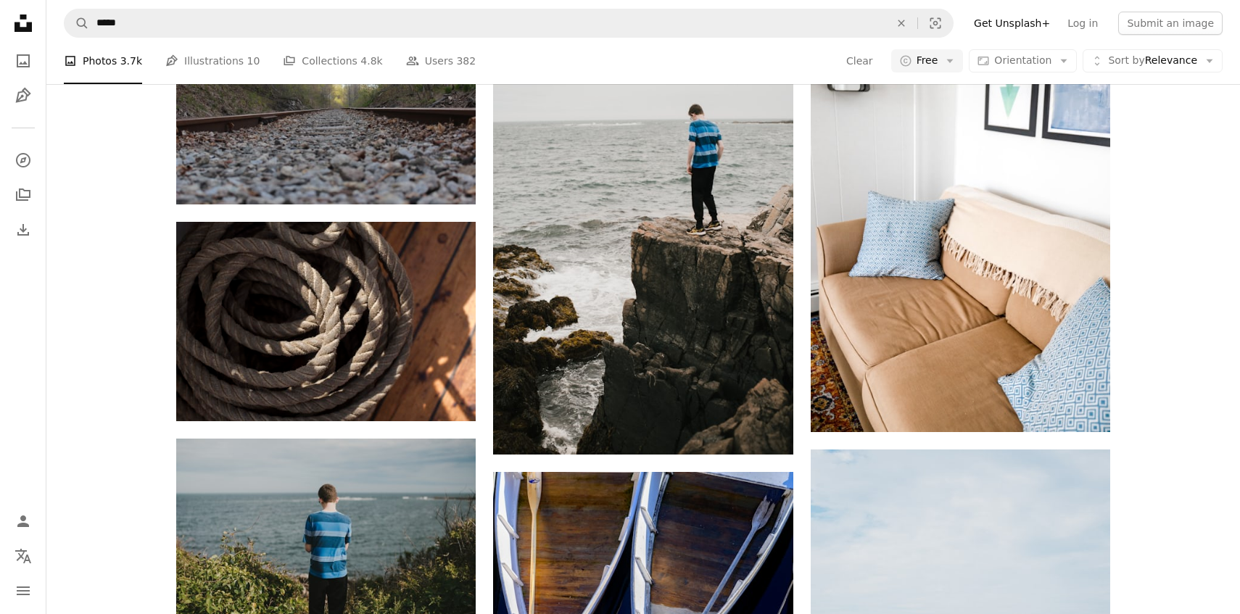
scroll to position [11352, 0]
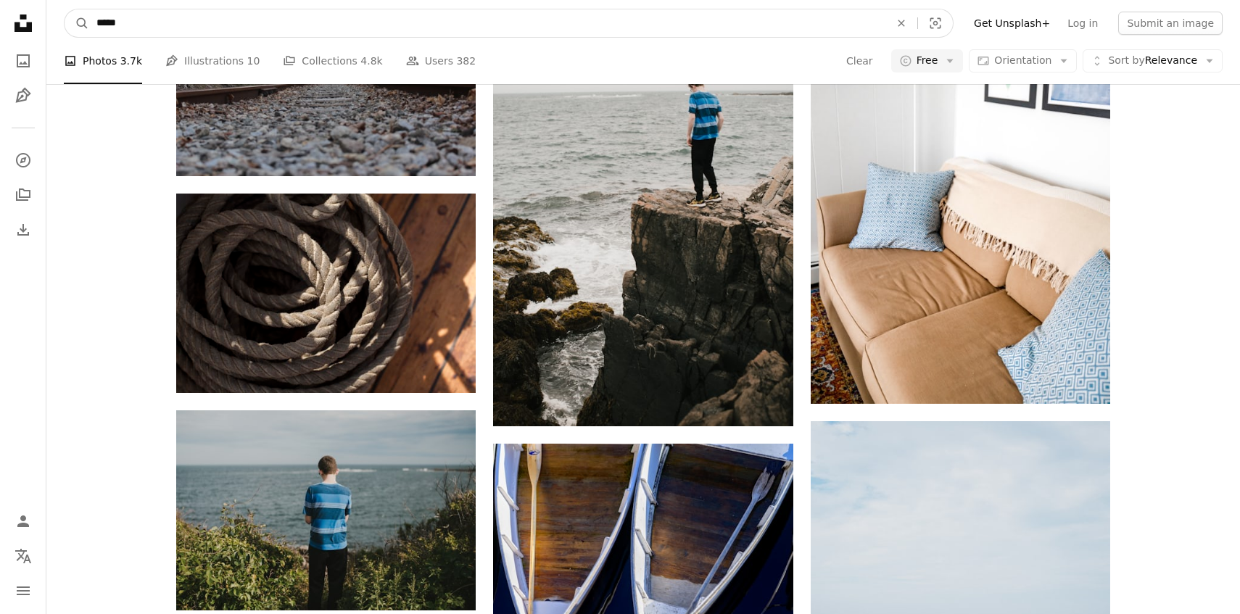
click at [263, 25] on input "*****" at bounding box center [487, 23] width 796 height 28
type input "*********"
click button "A magnifying glass" at bounding box center [77, 23] width 25 height 28
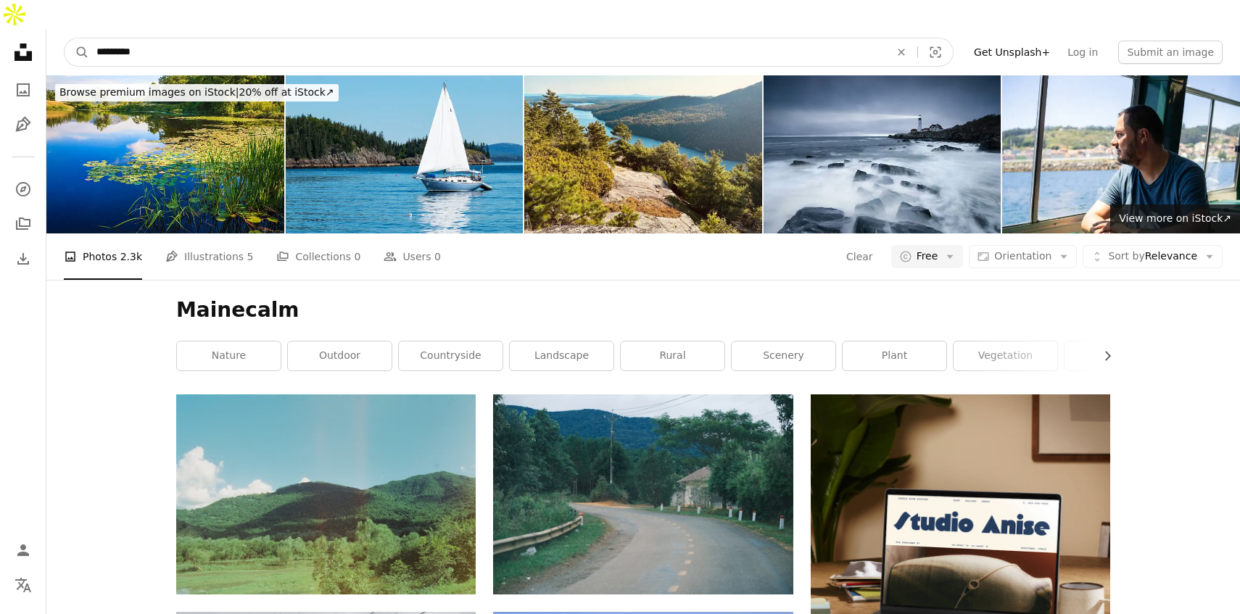
click at [147, 38] on input "*********" at bounding box center [487, 52] width 796 height 28
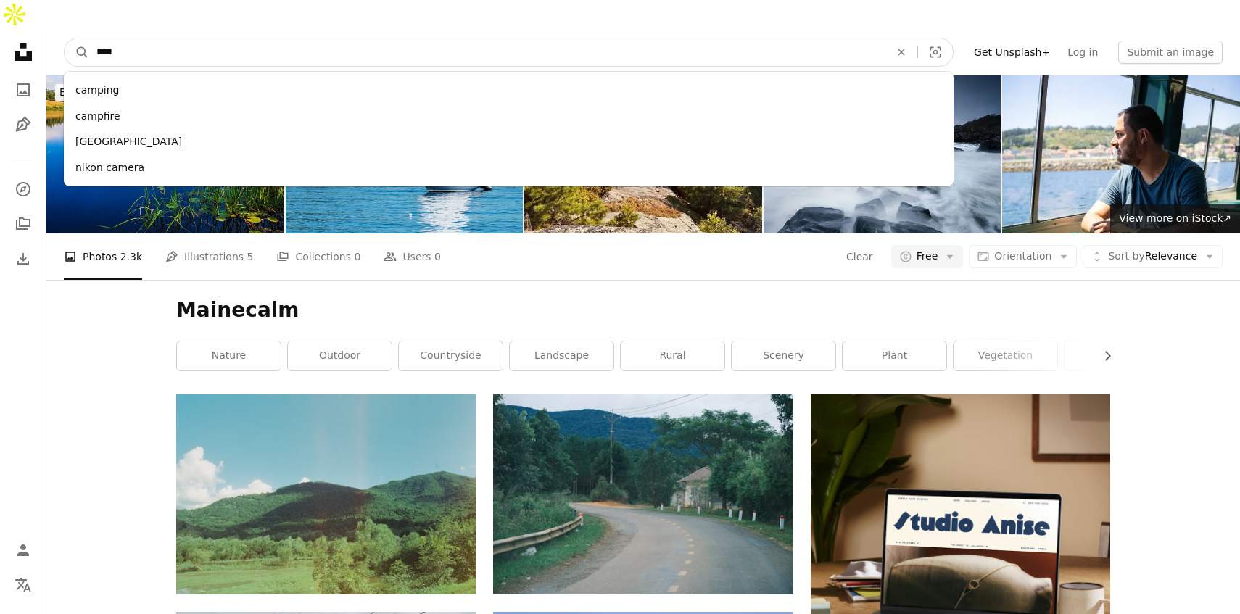
type input "****"
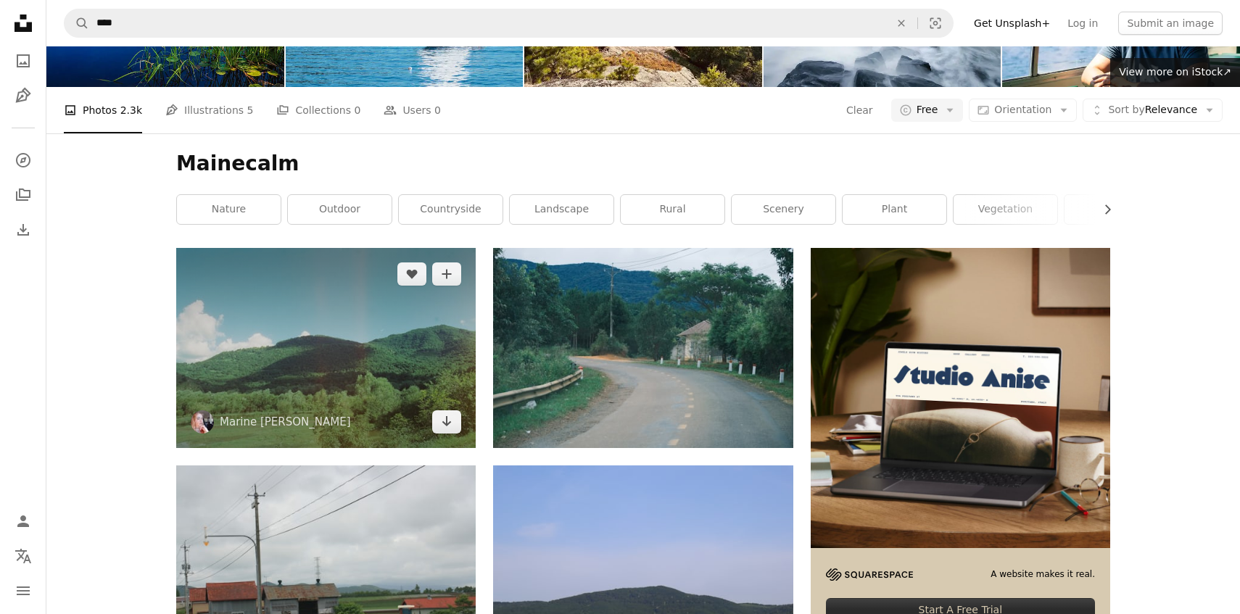
scroll to position [167, 0]
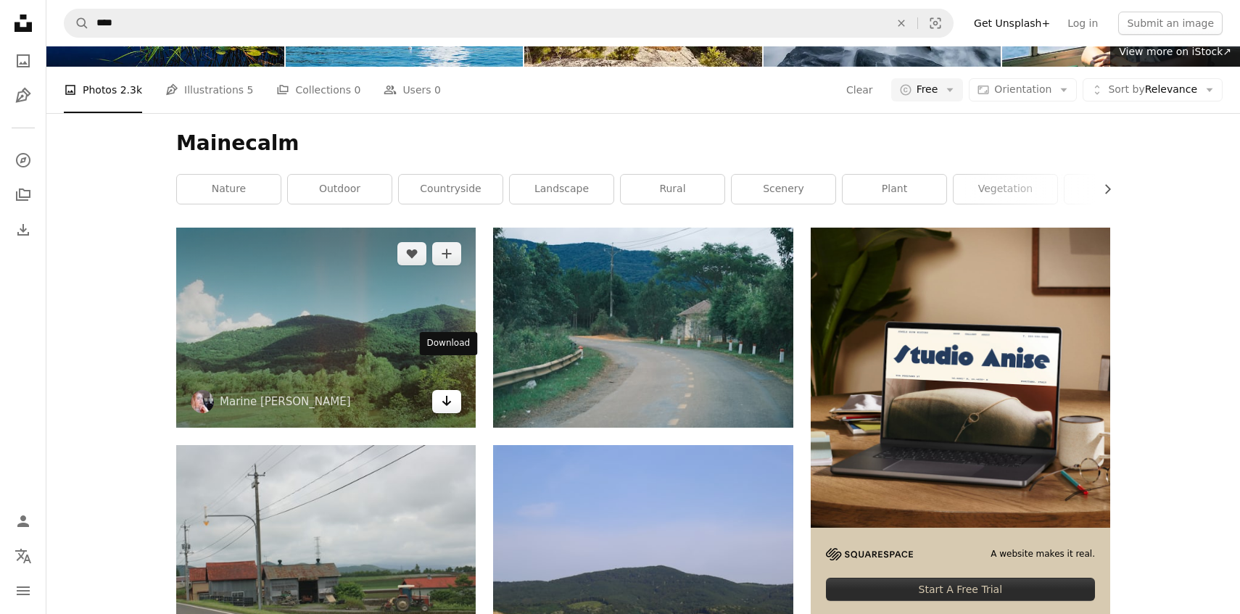
click at [447, 392] on icon "Arrow pointing down" at bounding box center [447, 400] width 12 height 17
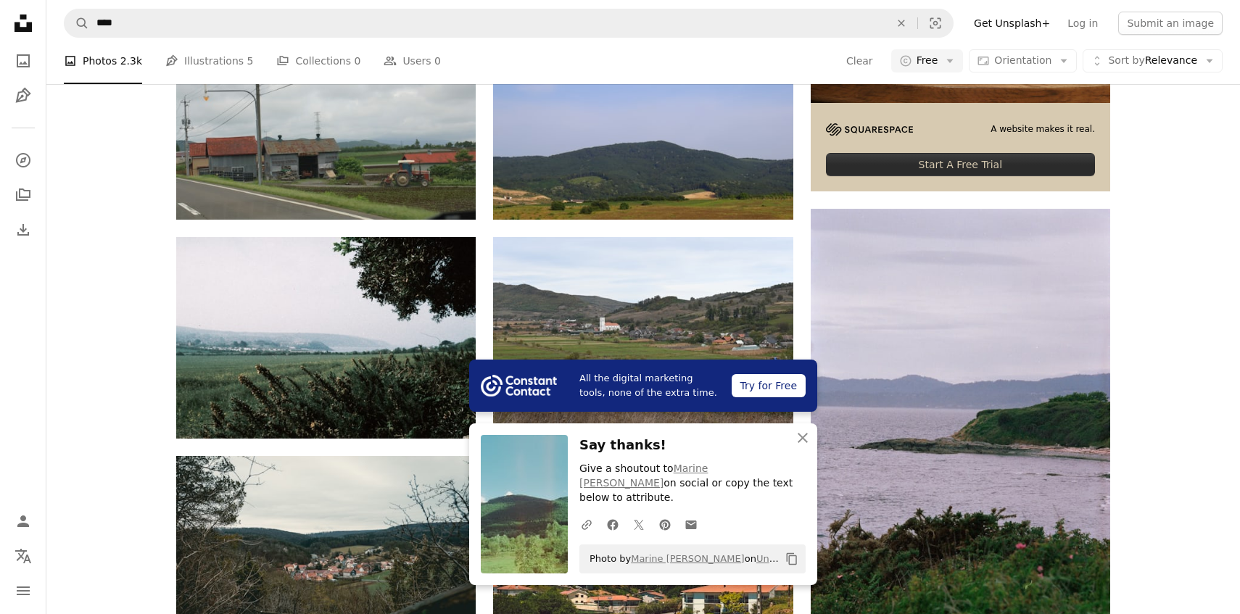
scroll to position [606, 0]
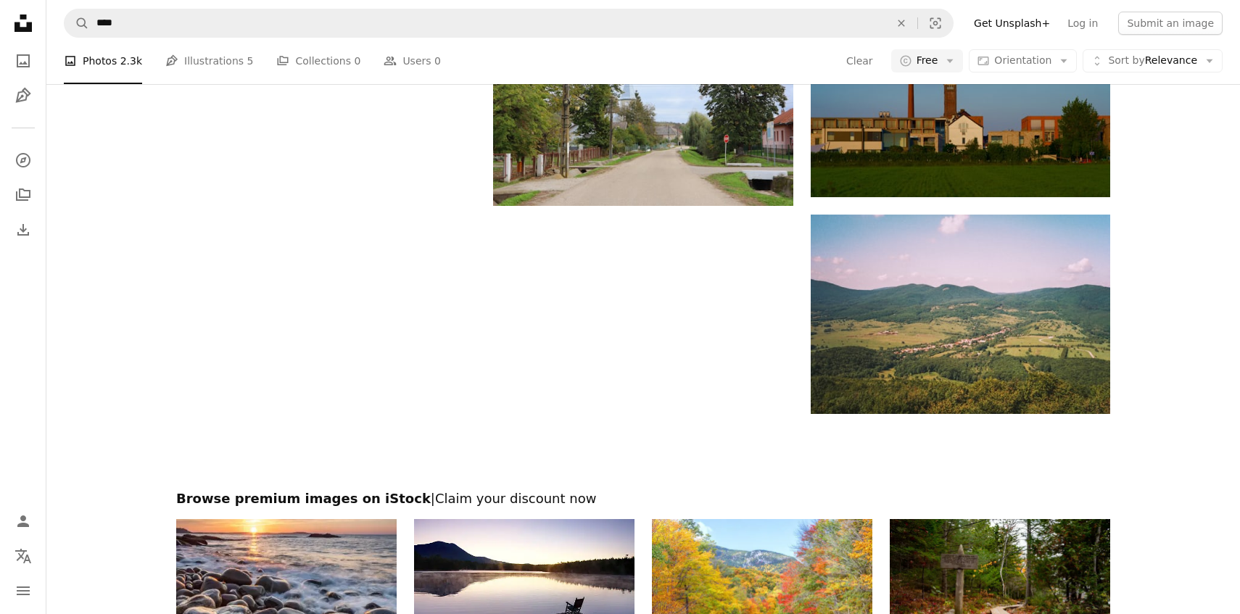
scroll to position [1939, 0]
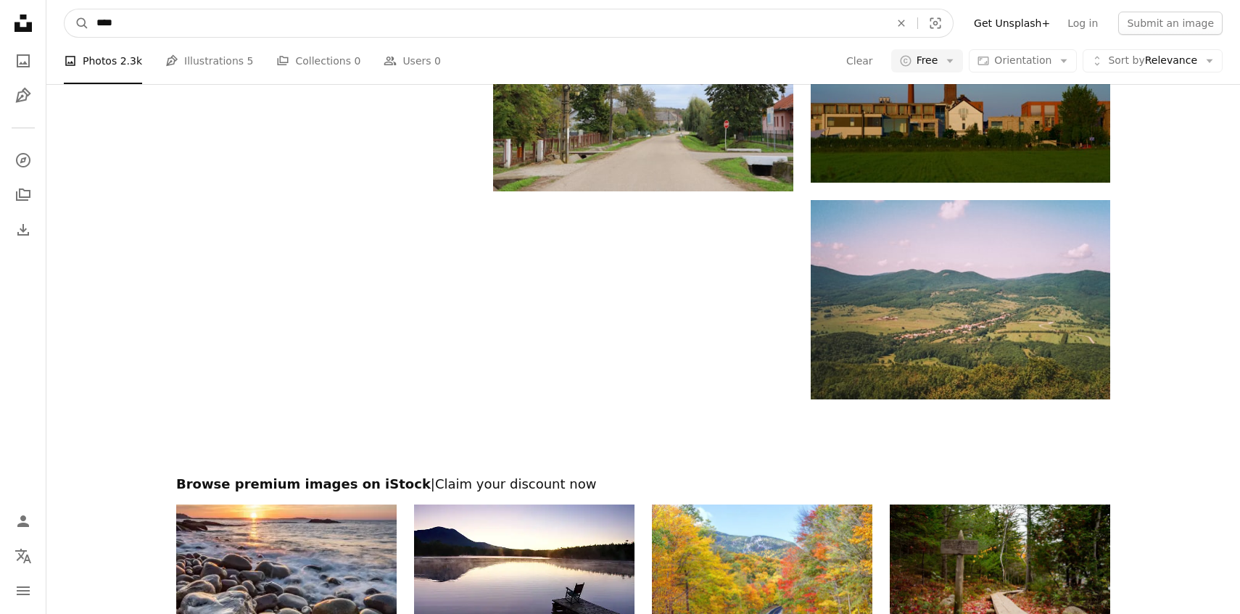
drag, startPoint x: 272, startPoint y: 24, endPoint x: 92, endPoint y: 10, distance: 180.3
click at [92, 10] on input "****" at bounding box center [487, 23] width 796 height 28
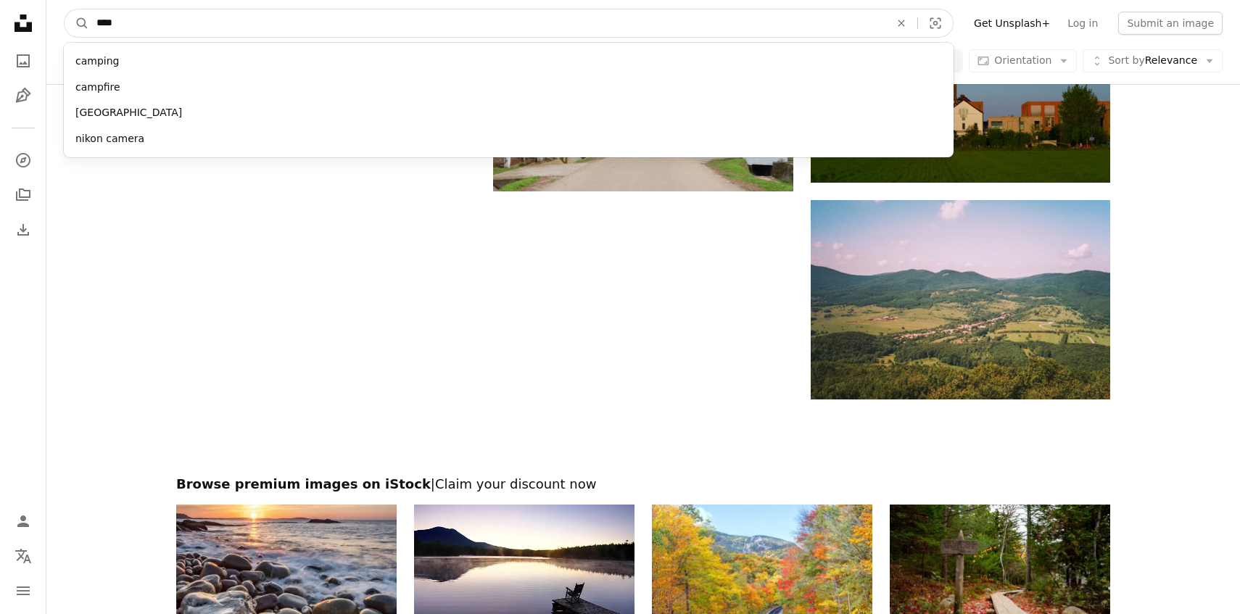
click button "A magnifying glass" at bounding box center [77, 23] width 25 height 28
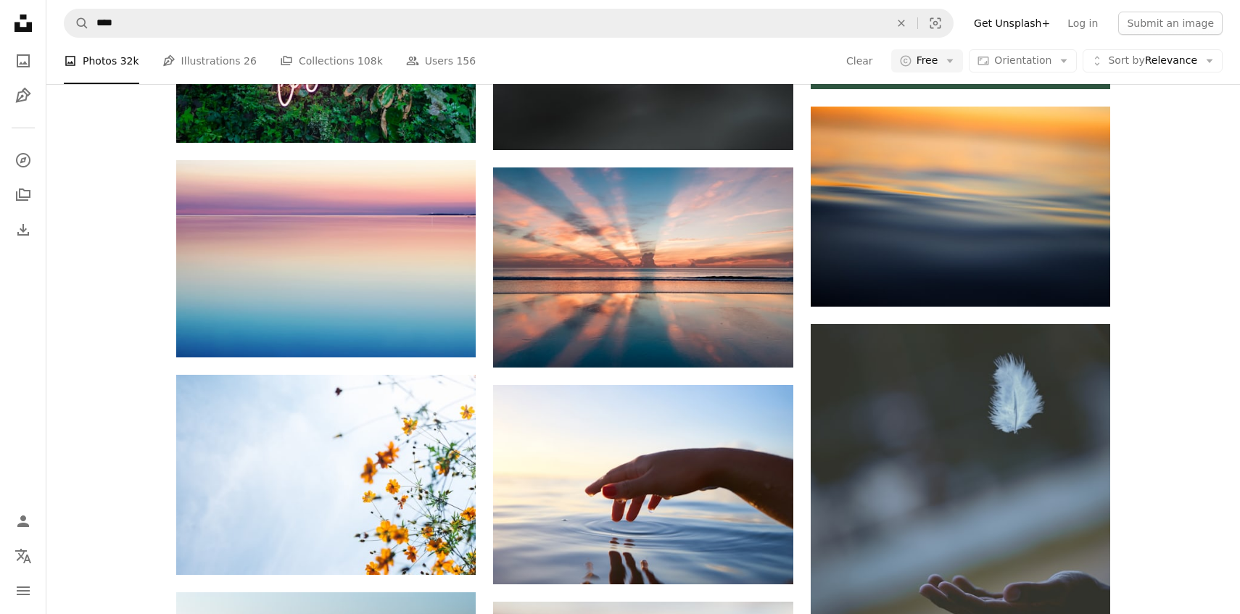
scroll to position [695, 0]
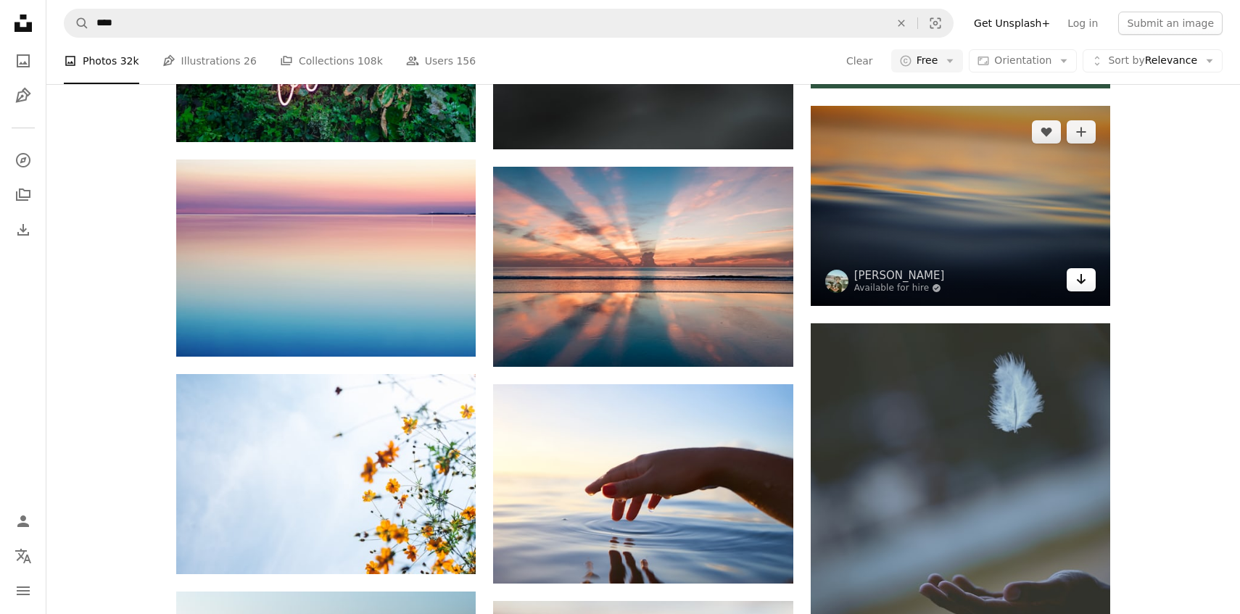
click at [1089, 268] on link "Arrow pointing down" at bounding box center [1081, 279] width 29 height 23
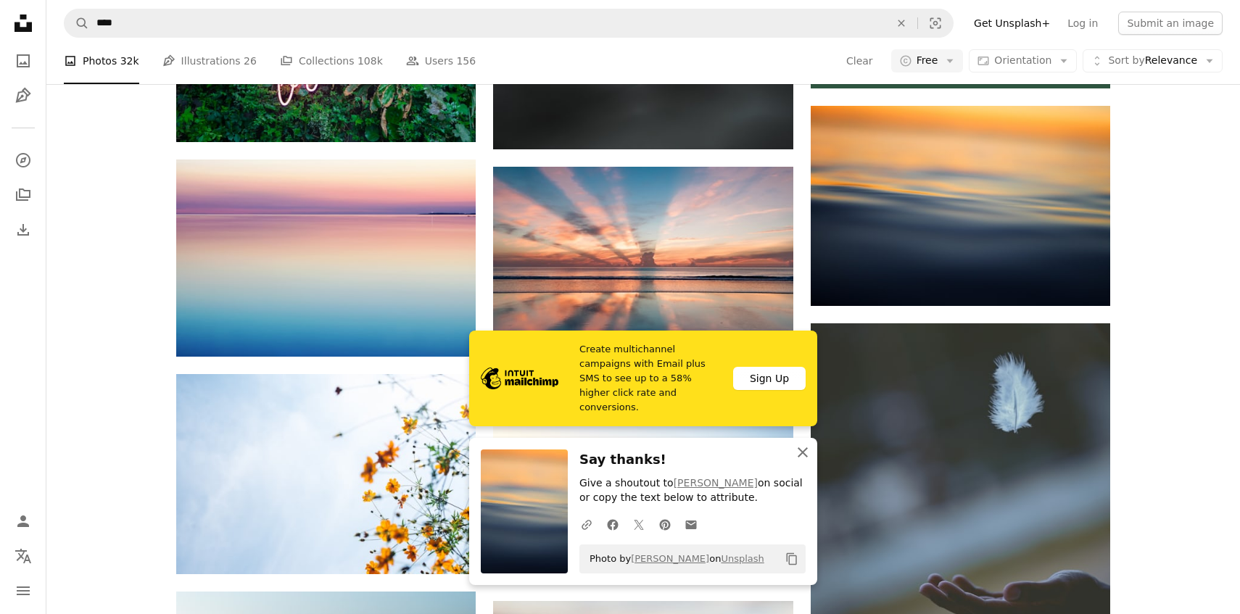
click at [803, 453] on icon "button" at bounding box center [803, 452] width 10 height 10
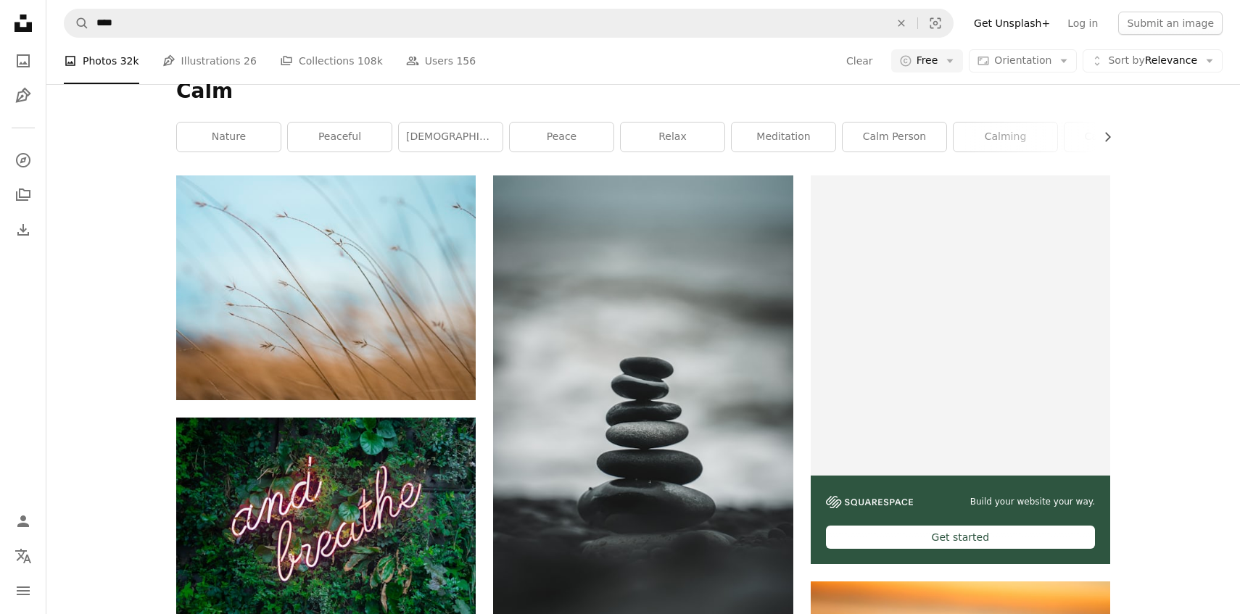
scroll to position [0, 0]
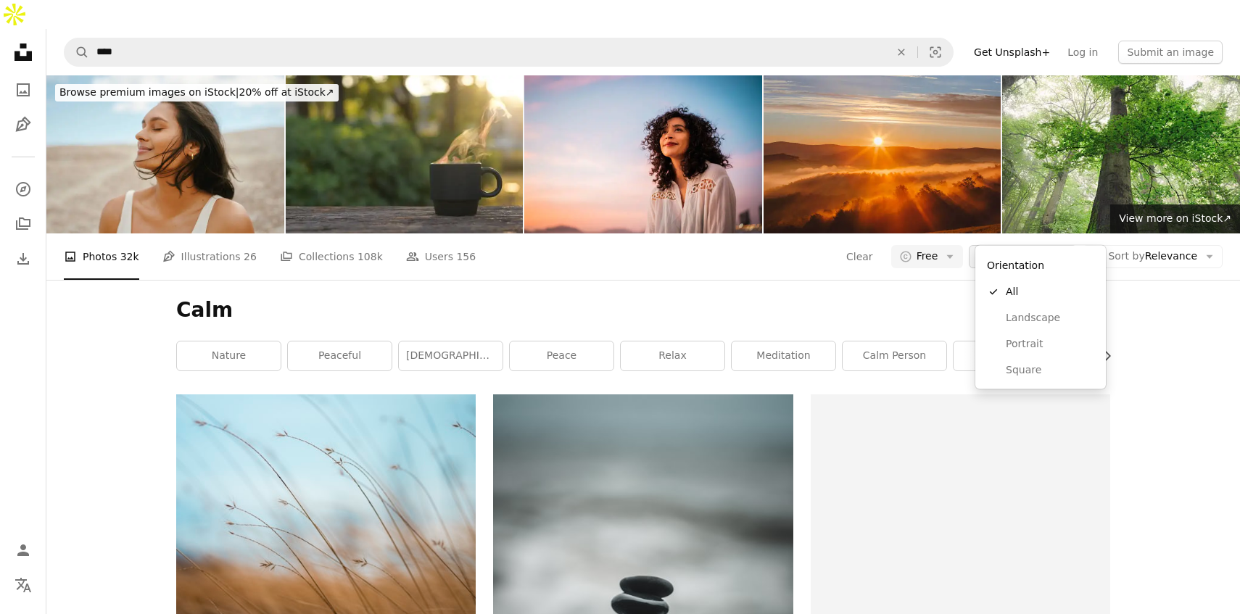
click at [1051, 250] on span "Orientation" at bounding box center [1022, 256] width 57 height 12
click at [1015, 314] on span "Landscape" at bounding box center [1050, 317] width 88 height 15
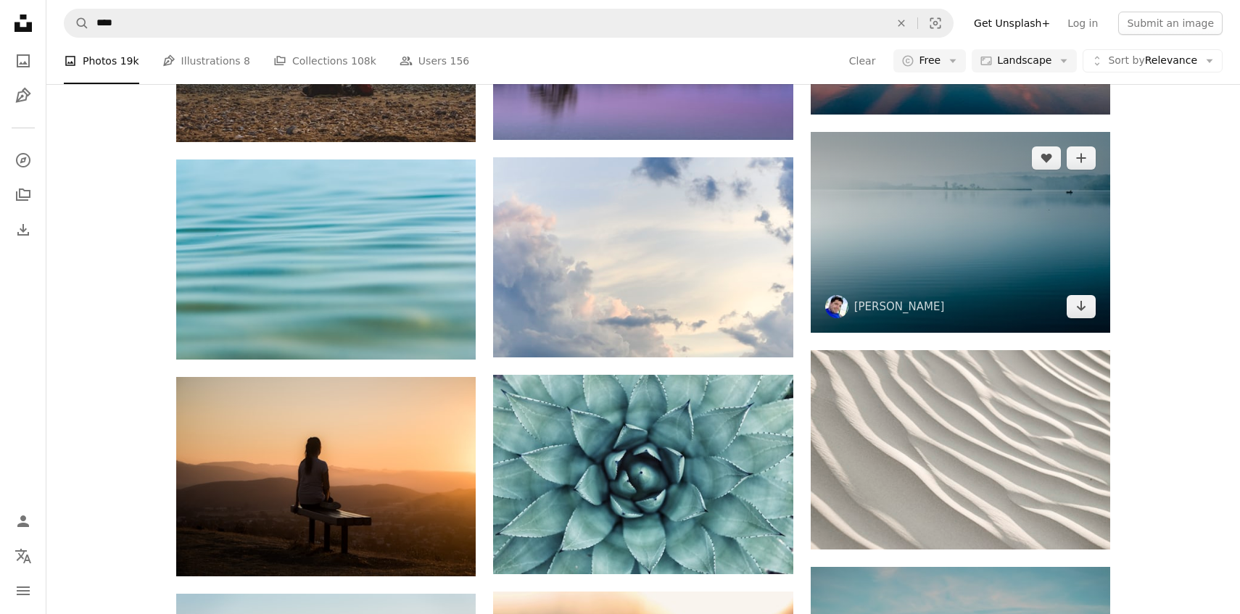
scroll to position [1100, 0]
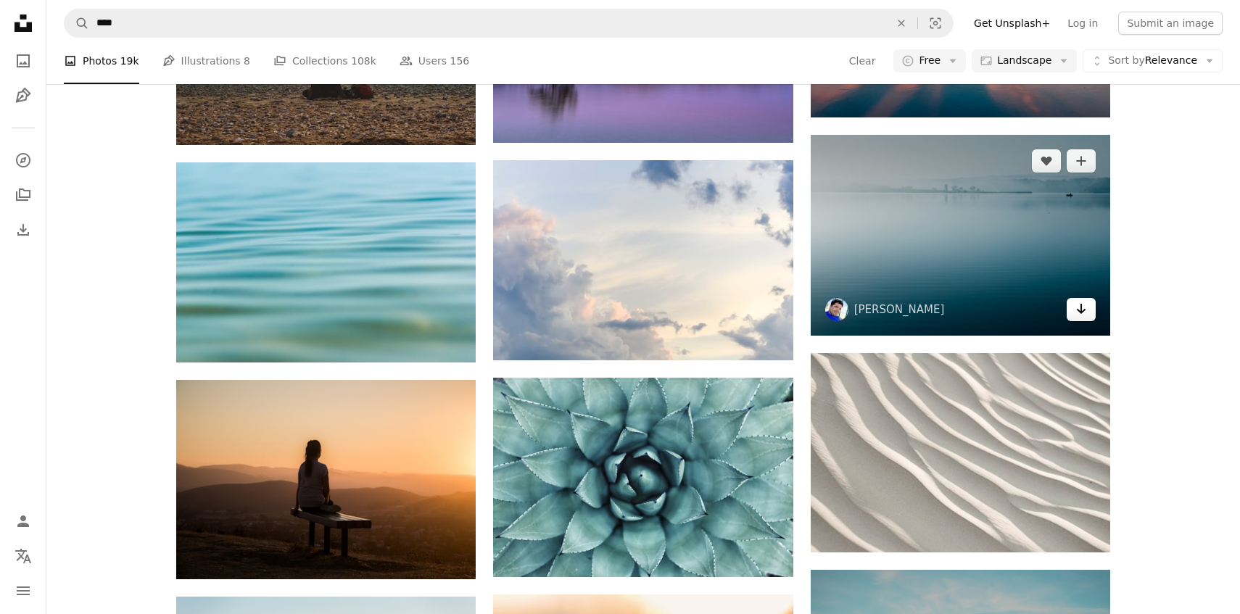
click at [1080, 304] on icon "Download" at bounding box center [1081, 309] width 9 height 10
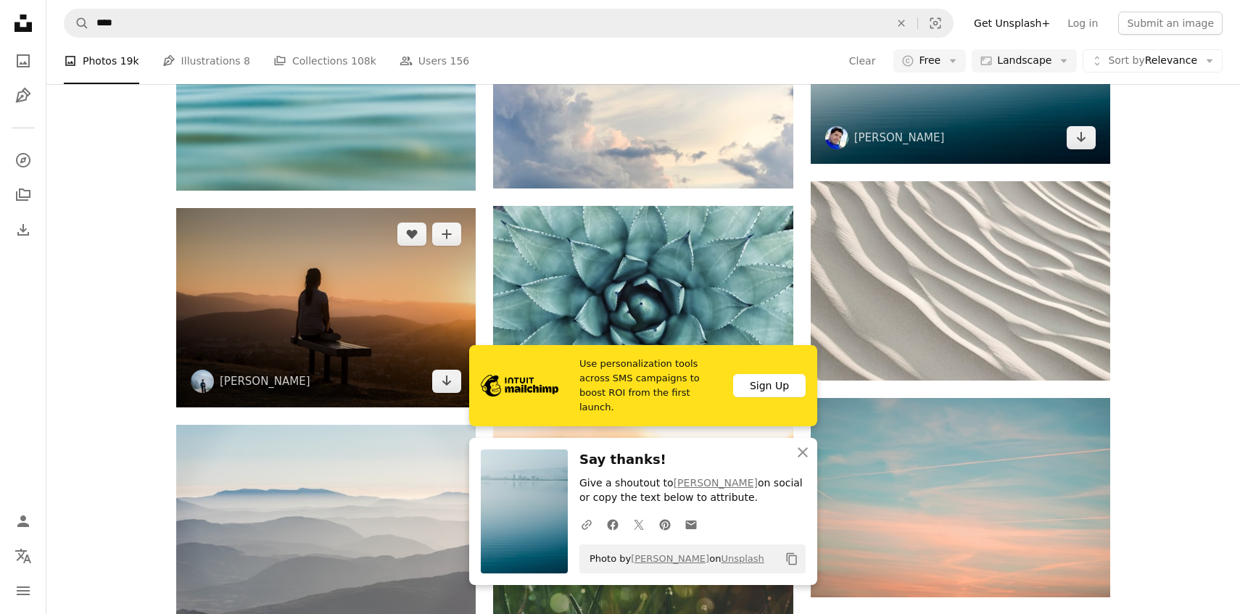
scroll to position [1325, 0]
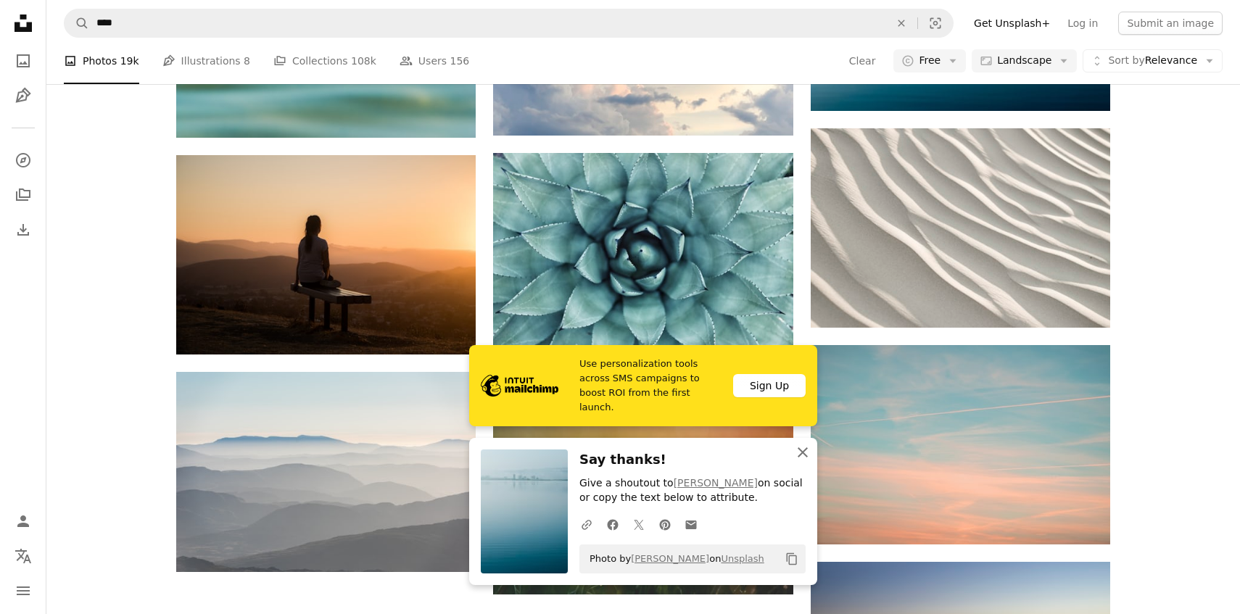
click at [802, 453] on icon "An X shape" at bounding box center [802, 452] width 17 height 17
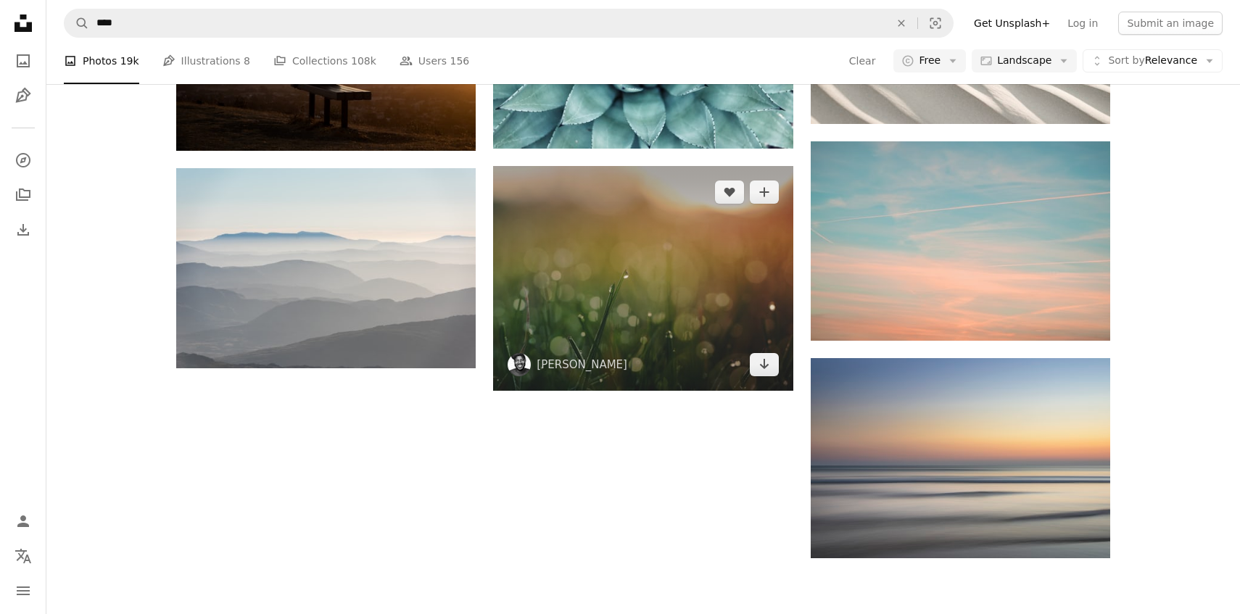
scroll to position [1548, 0]
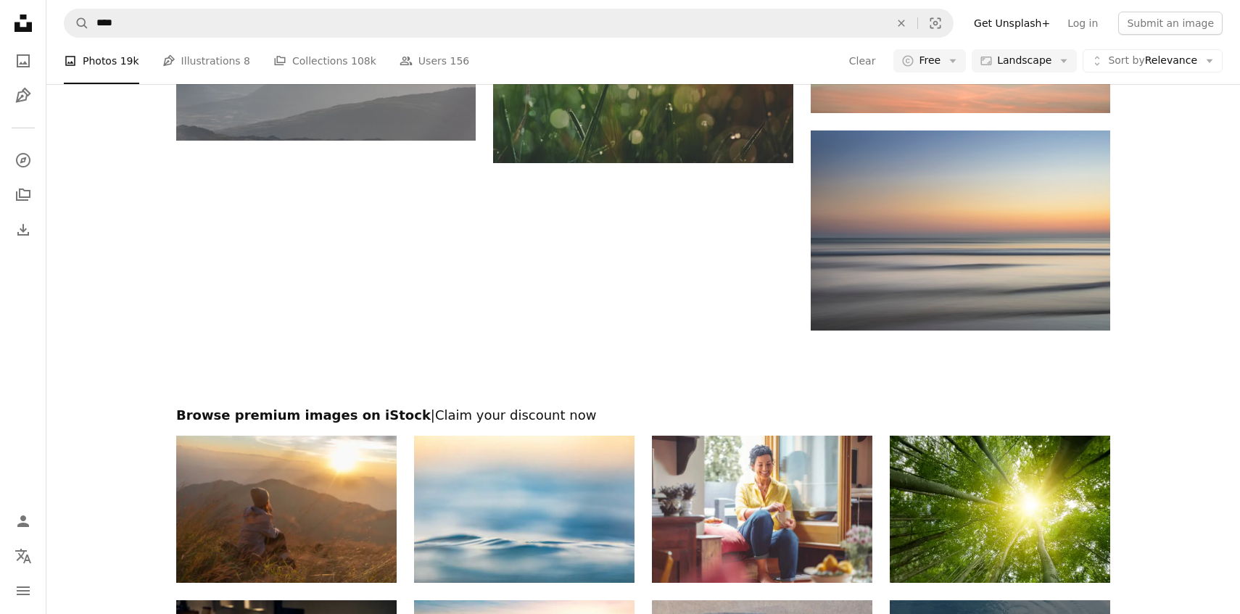
scroll to position [1771, 0]
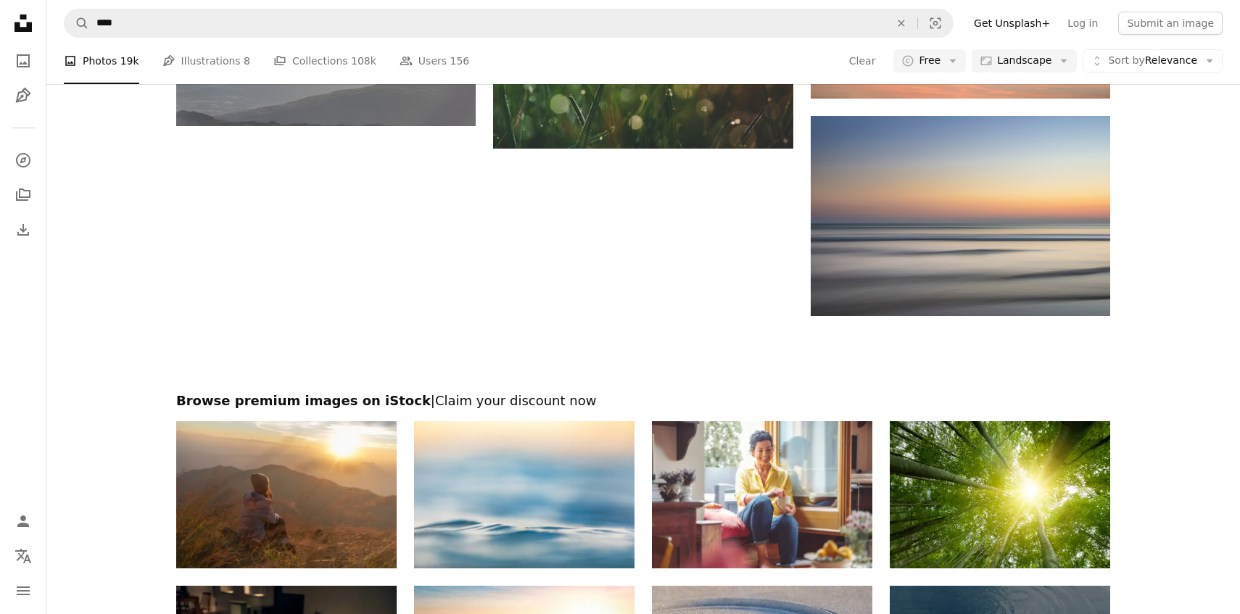
click at [173, 321] on div at bounding box center [642, 354] width 1193 height 76
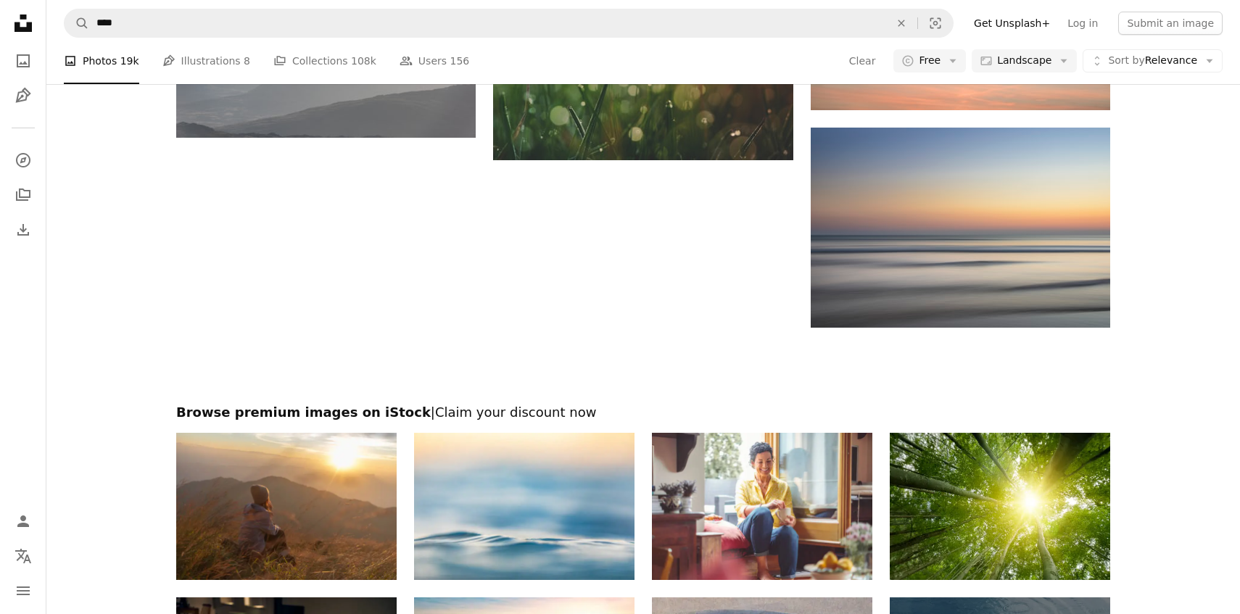
scroll to position [1744, 0]
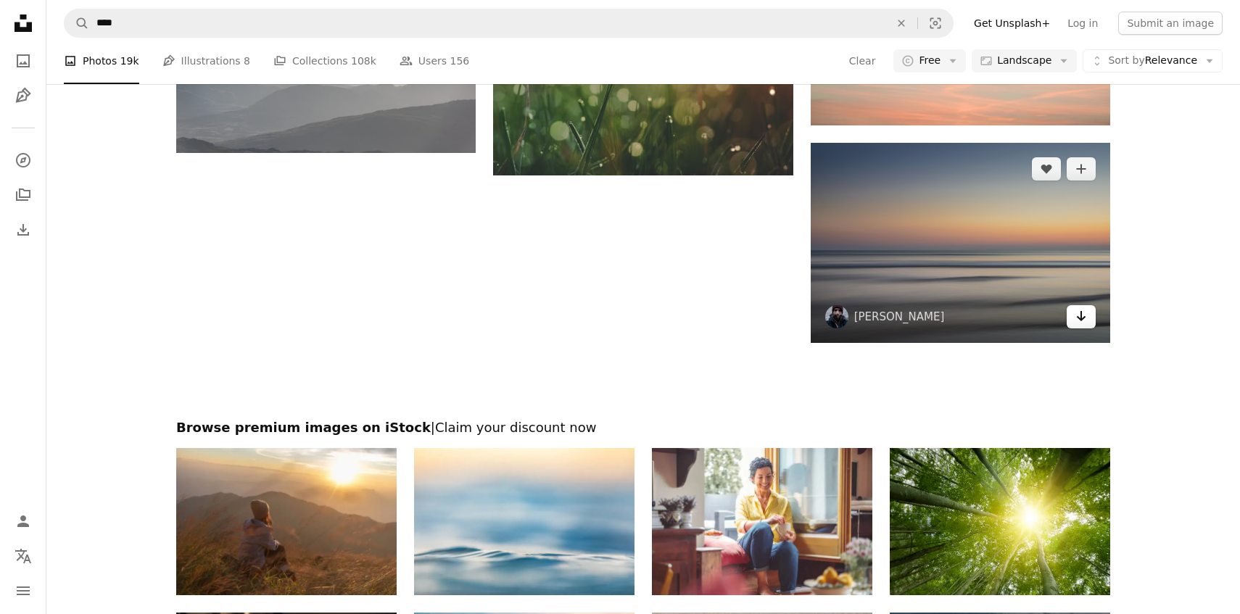
click at [1082, 307] on icon "Arrow pointing down" at bounding box center [1081, 315] width 12 height 17
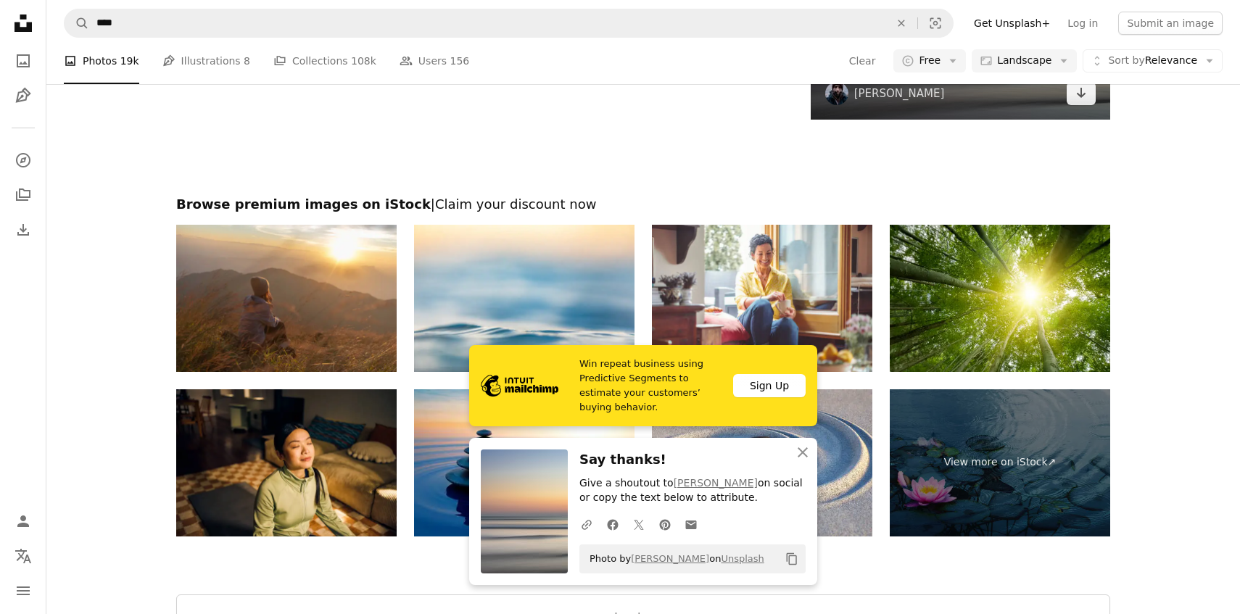
scroll to position [2132, 0]
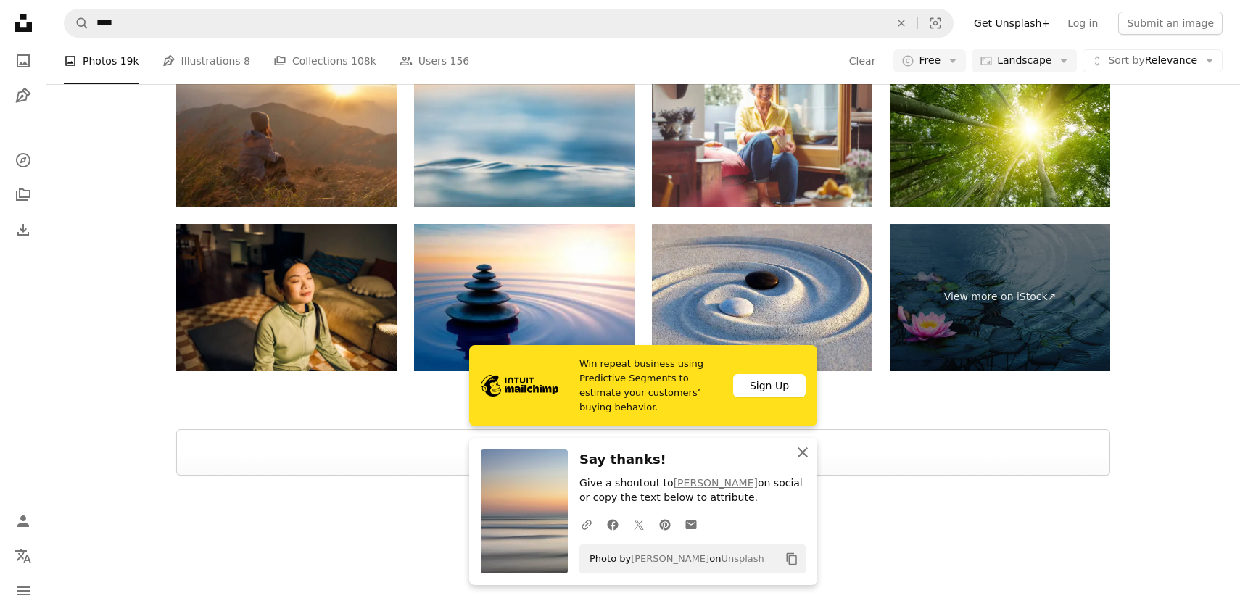
click at [807, 452] on icon "An X shape" at bounding box center [802, 452] width 17 height 17
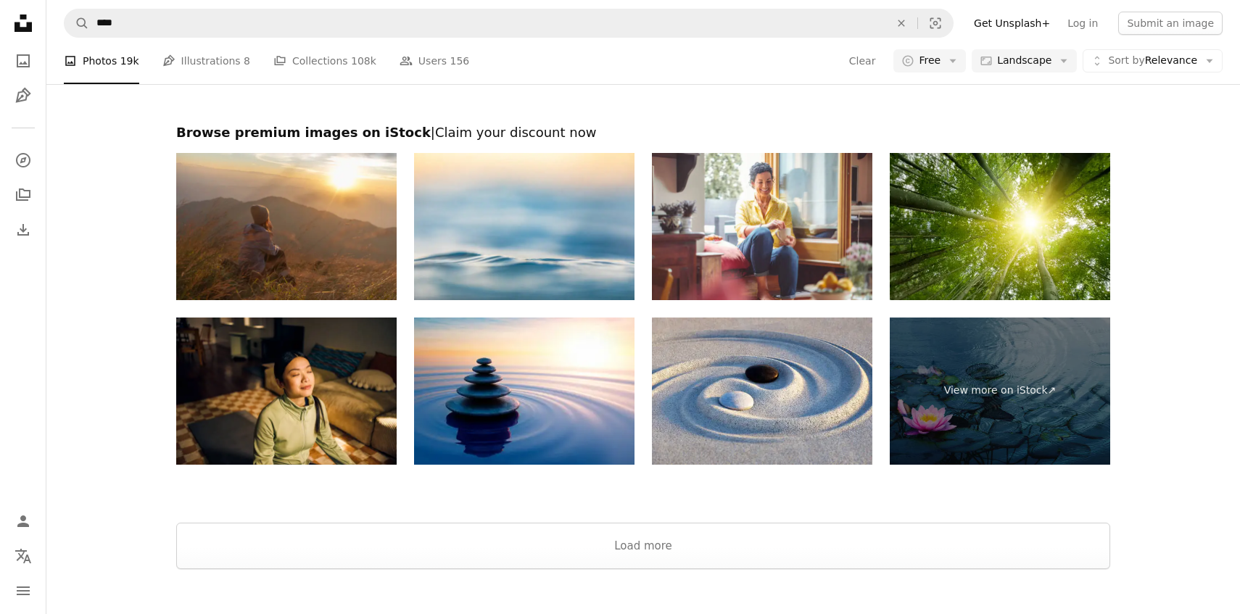
scroll to position [2034, 0]
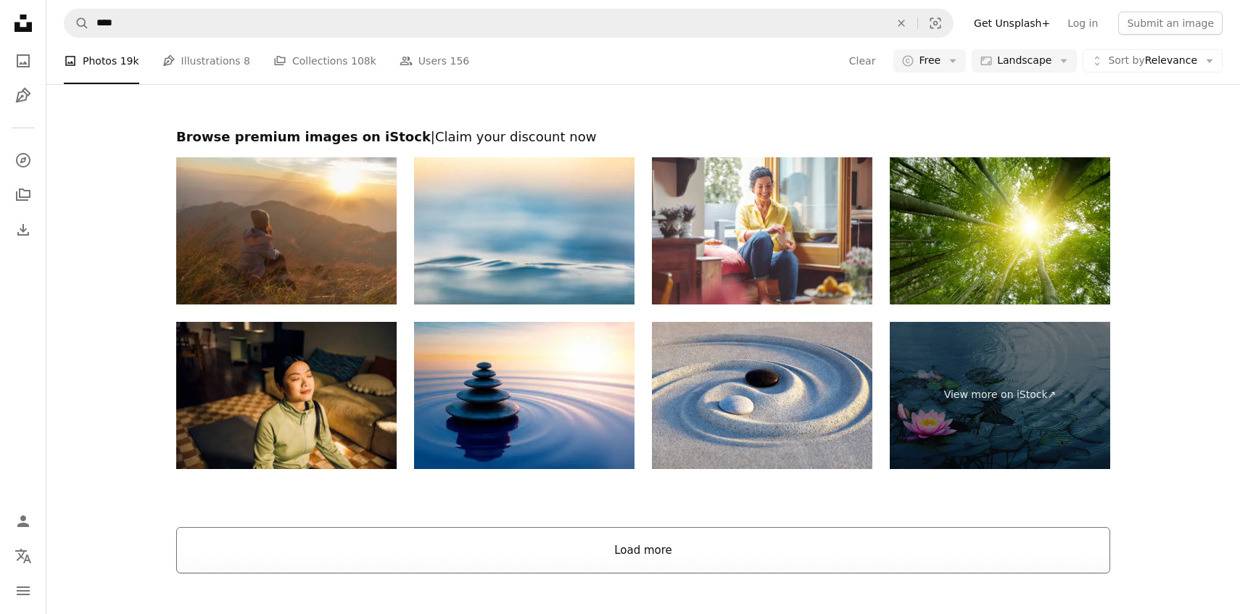
click at [651, 531] on button "Load more" at bounding box center [643, 550] width 934 height 46
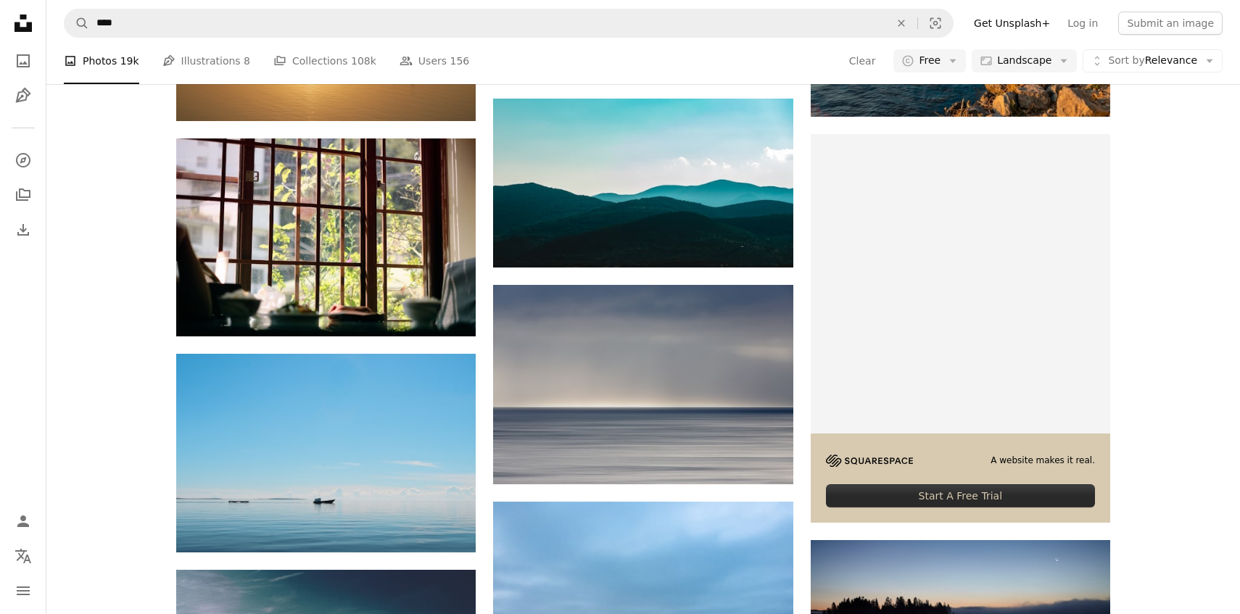
scroll to position [4626, 0]
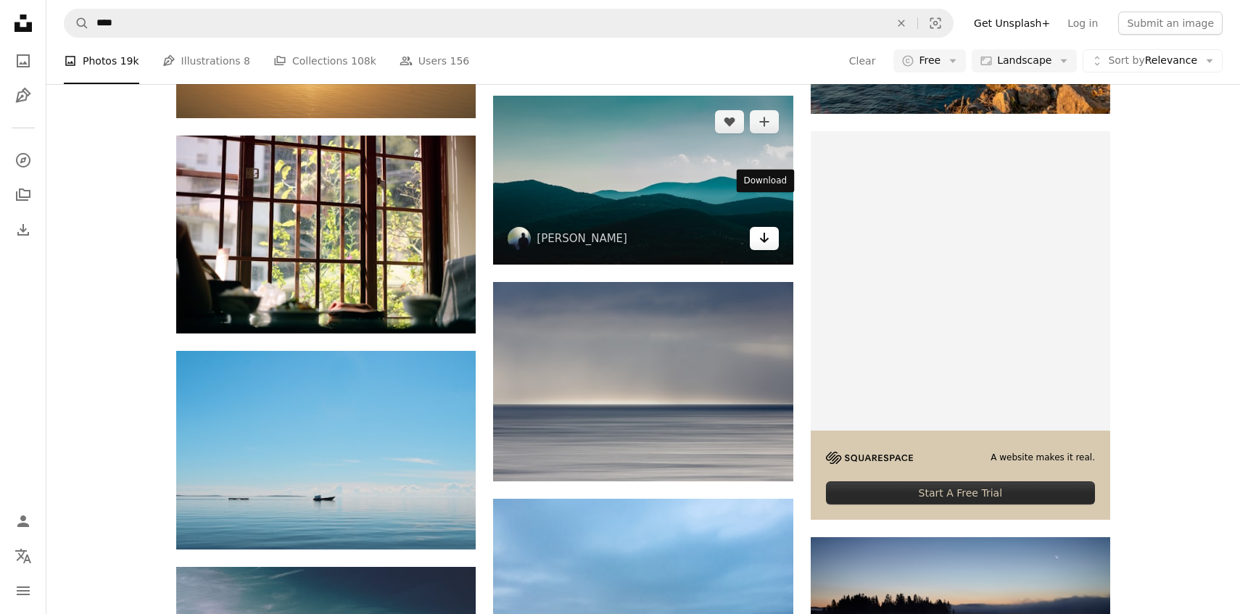
click at [766, 229] on icon "Arrow pointing down" at bounding box center [764, 237] width 12 height 17
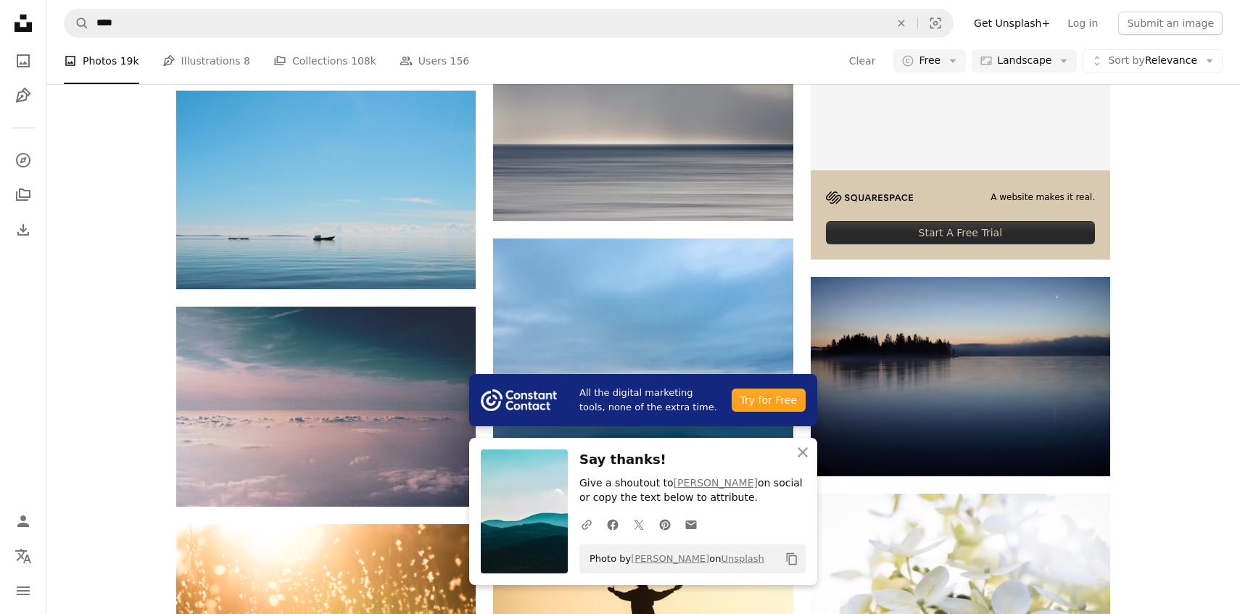
scroll to position [4950, 0]
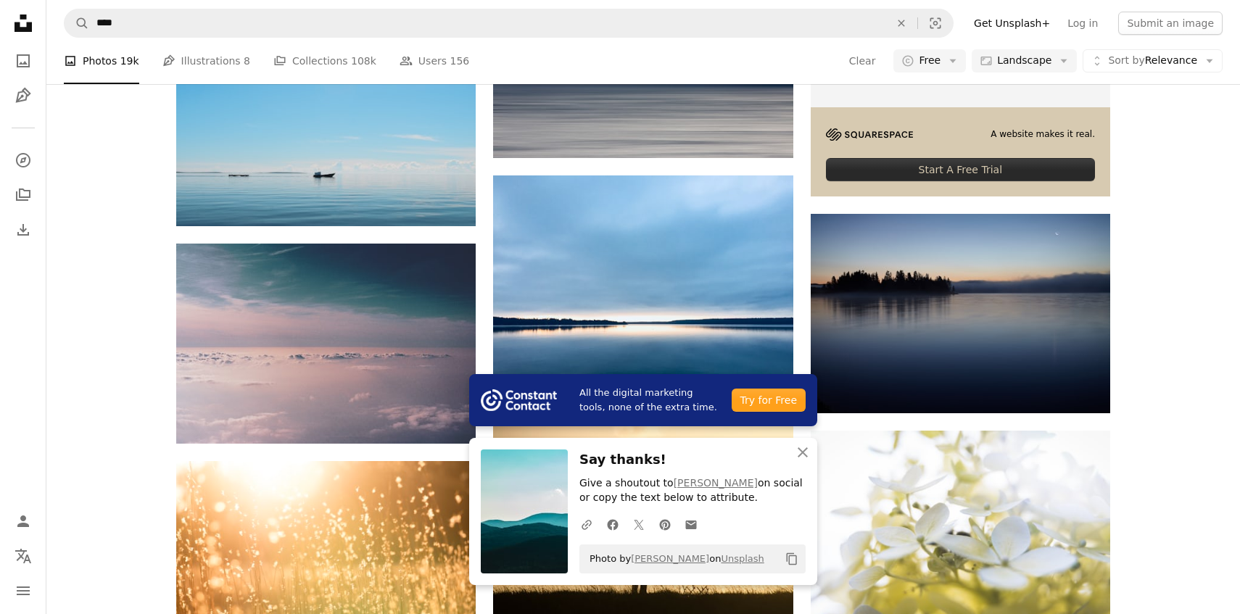
click at [807, 455] on icon "An X shape" at bounding box center [802, 452] width 17 height 17
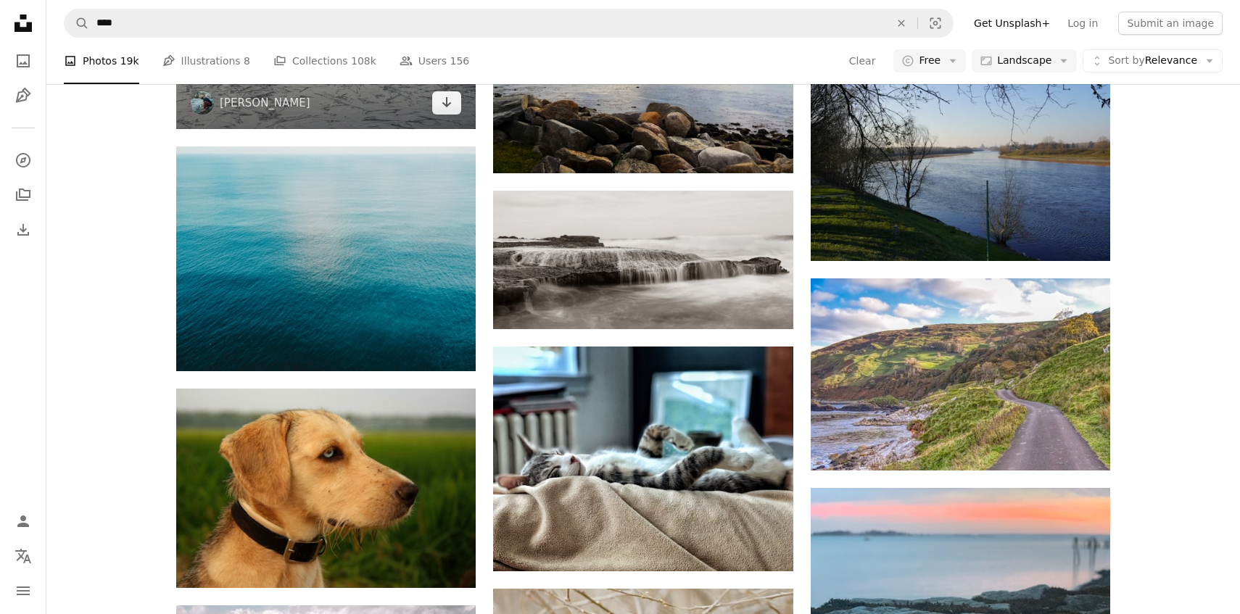
scroll to position [14459, 0]
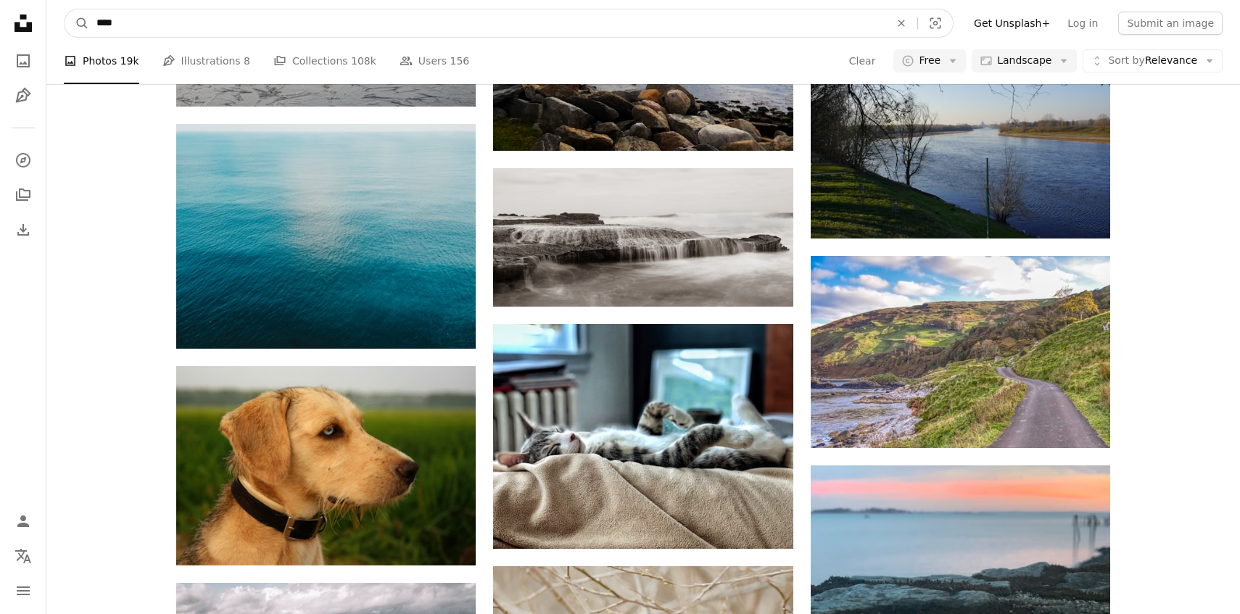
drag, startPoint x: 302, startPoint y: 33, endPoint x: 225, endPoint y: 38, distance: 77.7
click at [225, 38] on nav "A magnifying glass **** An X shape Visual search Filters Get Unsplash+ Log in S…" at bounding box center [642, 23] width 1193 height 46
type input "*"
type input "**********"
click button "A magnifying glass" at bounding box center [77, 23] width 25 height 28
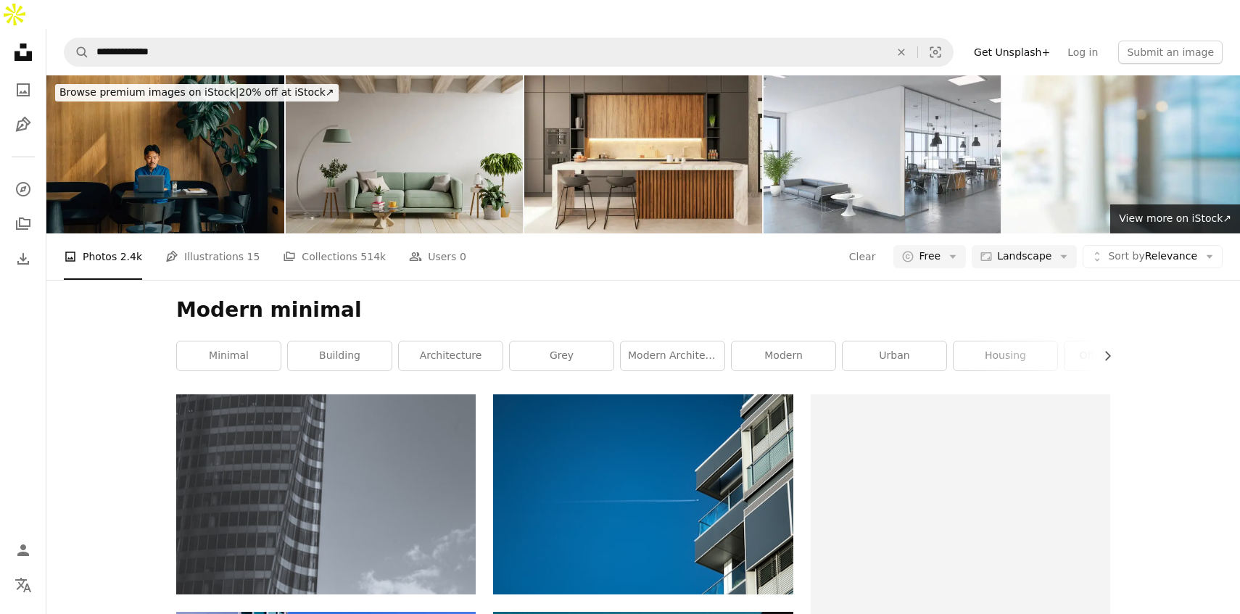
click at [146, 200] on img at bounding box center [165, 154] width 238 height 158
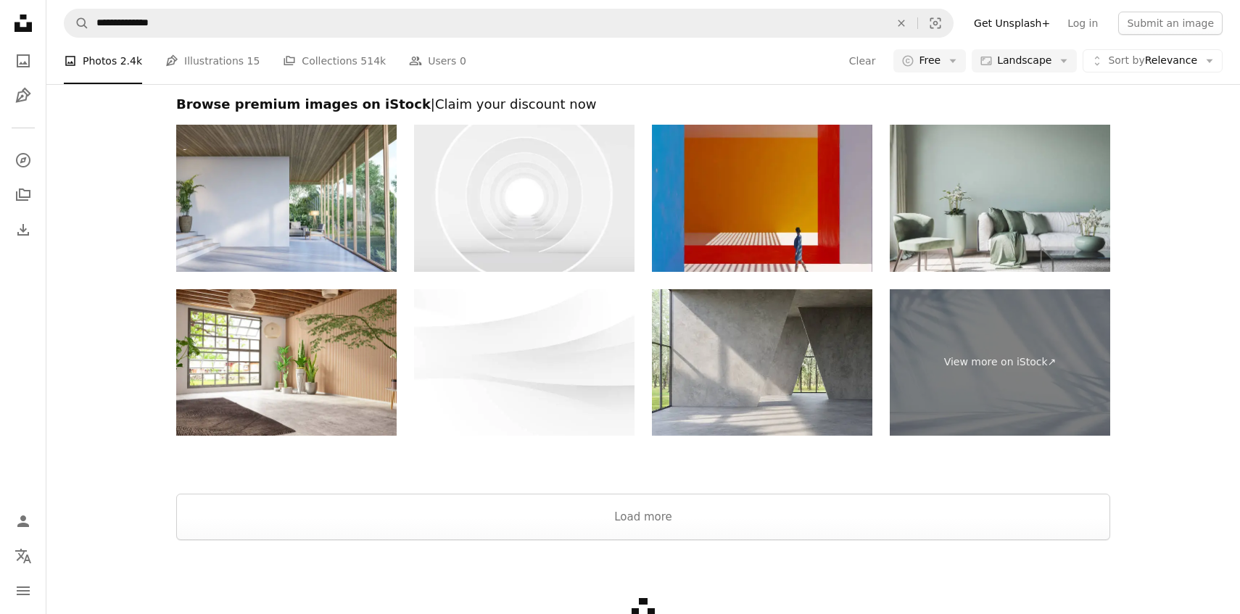
scroll to position [2153, 0]
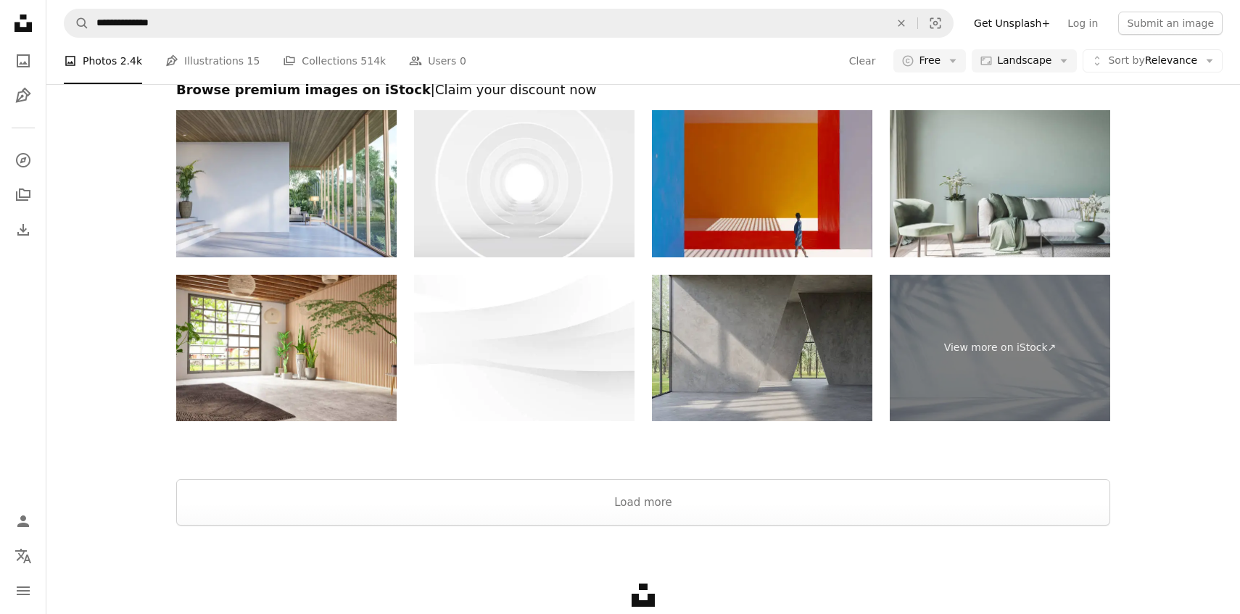
click at [798, 331] on img at bounding box center [762, 348] width 220 height 147
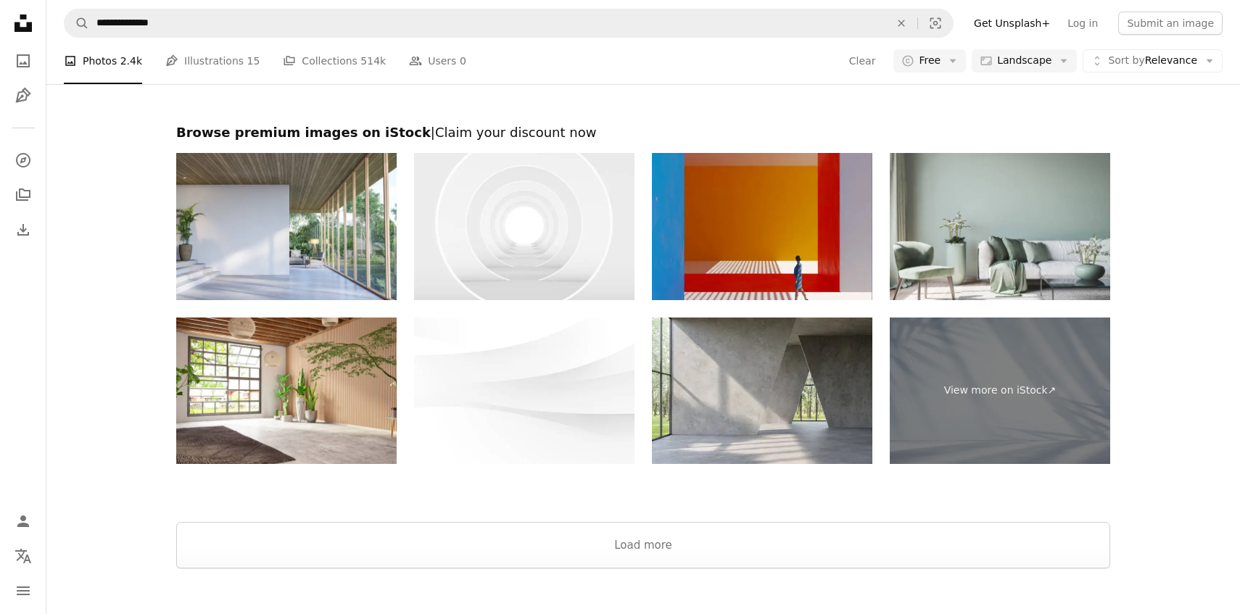
scroll to position [2107, 0]
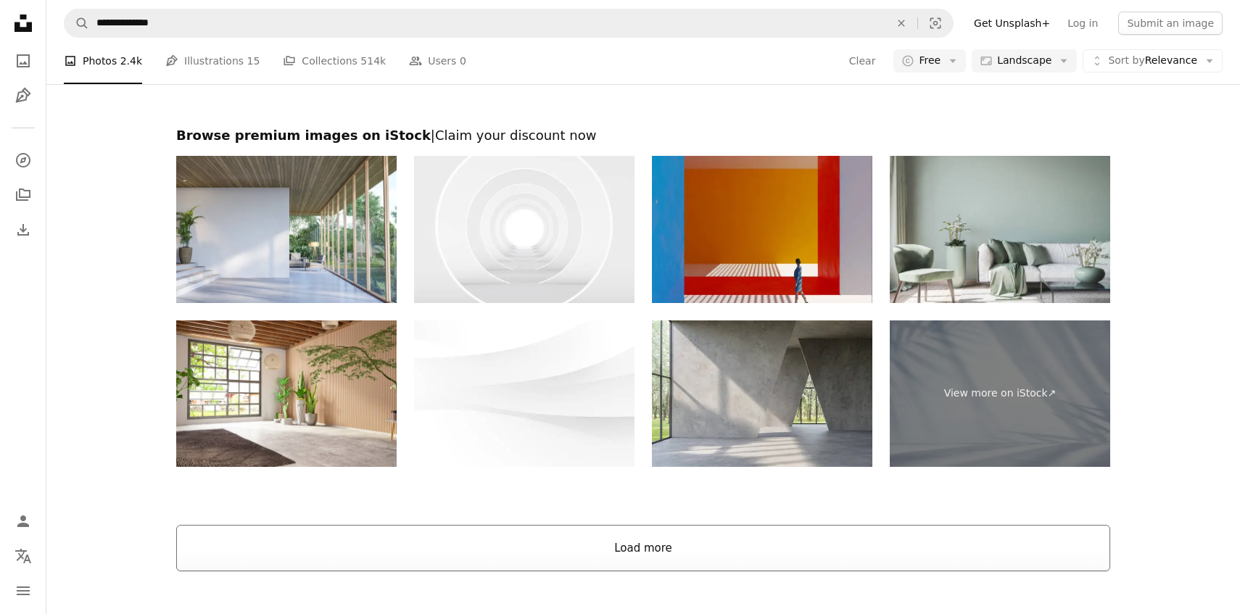
click at [603, 531] on button "Load more" at bounding box center [643, 548] width 934 height 46
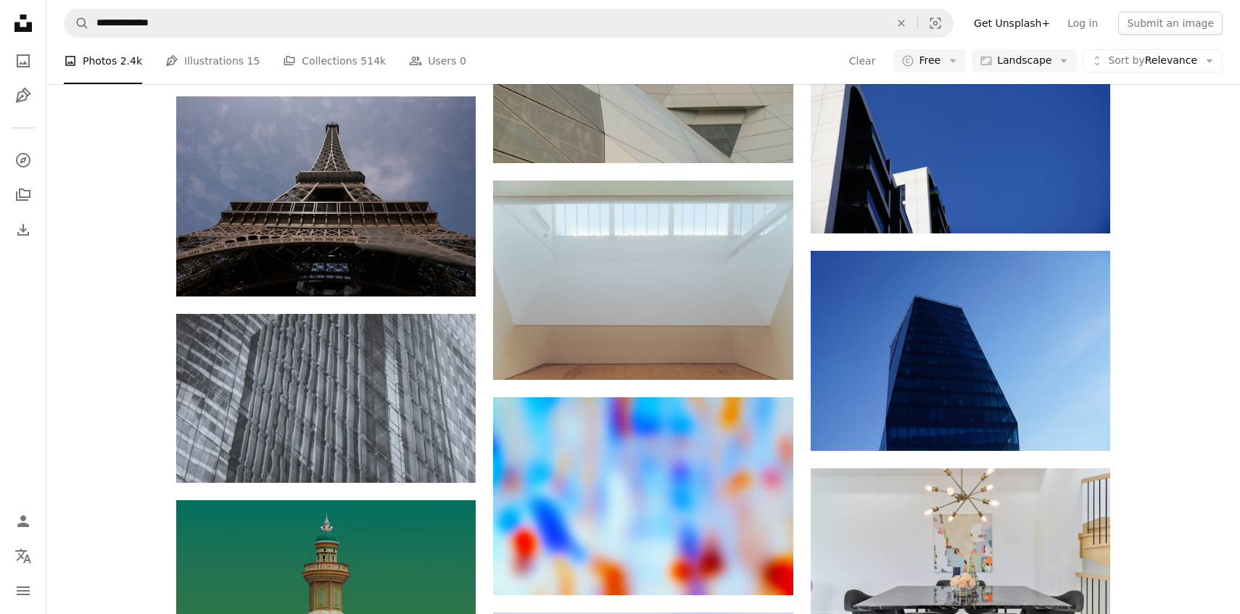
scroll to position [6421, 0]
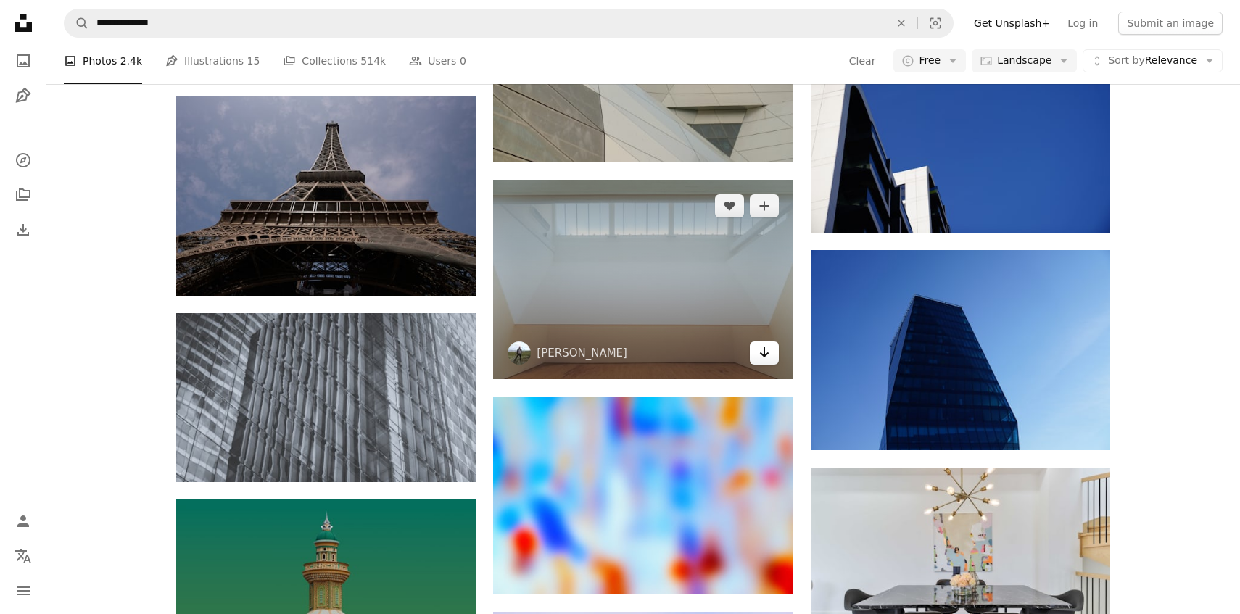
click at [759, 344] on icon "Arrow pointing down" at bounding box center [764, 352] width 12 height 17
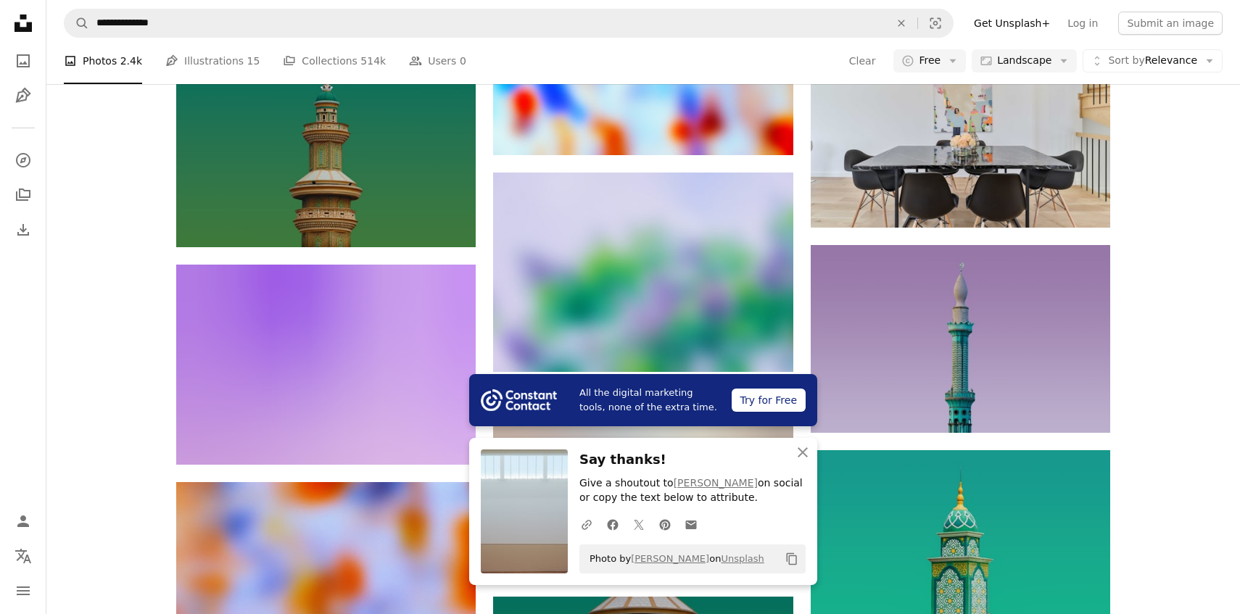
scroll to position [6861, 0]
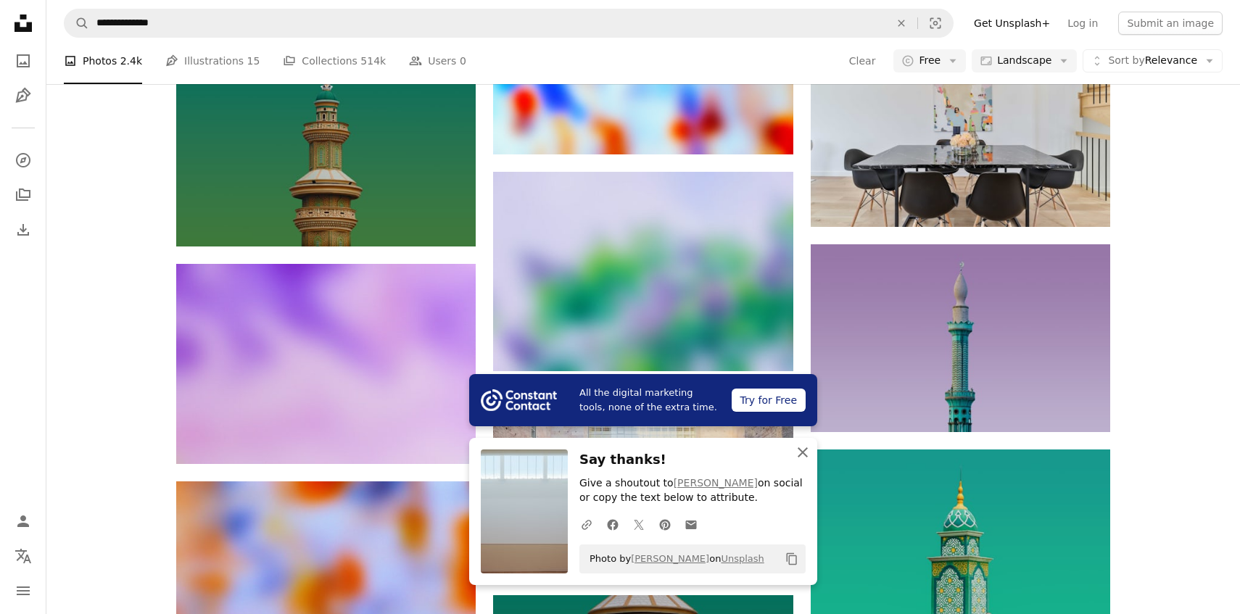
click at [800, 455] on icon "button" at bounding box center [803, 452] width 10 height 10
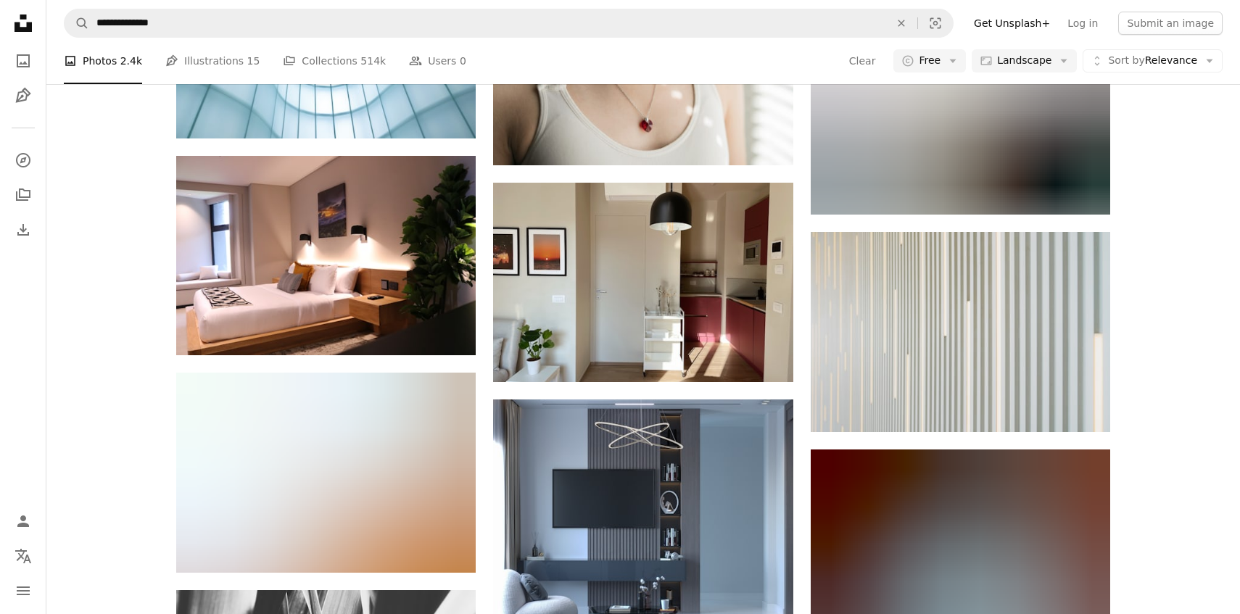
scroll to position [13336, 0]
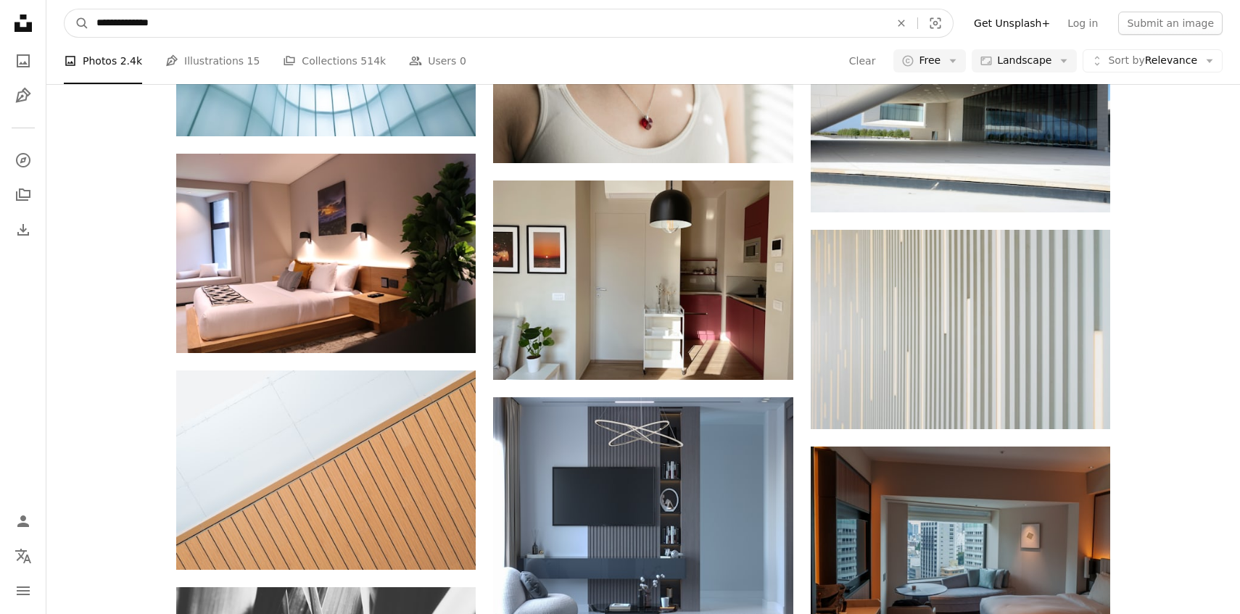
drag, startPoint x: 253, startPoint y: 17, endPoint x: 28, endPoint y: 33, distance: 225.3
